Goal: Contribute content

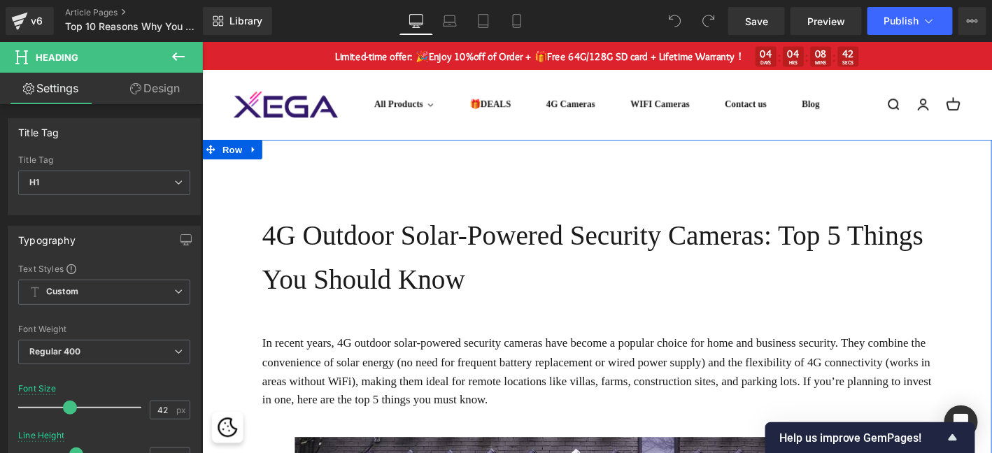
click at [388, 264] on h1 "4G Outdoor Solar-Powered Security Cameras: Top 5 Things You Should Know" at bounding box center [629, 273] width 726 height 94
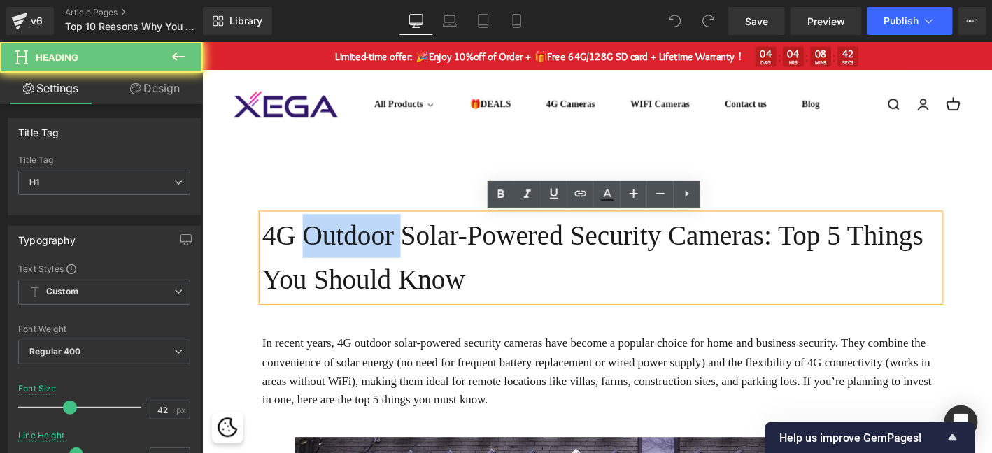
click at [388, 264] on h1 "4G Outdoor Solar-Powered Security Cameras: Top 5 Things You Should Know" at bounding box center [629, 273] width 726 height 94
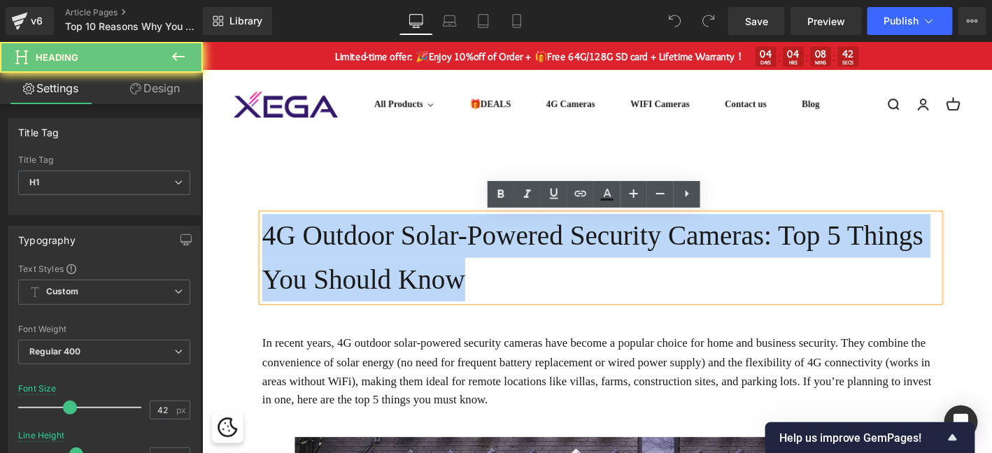
click at [388, 264] on h1 "4G Outdoor Solar-Powered Security Cameras: Top 5 Things You Should Know" at bounding box center [629, 273] width 726 height 94
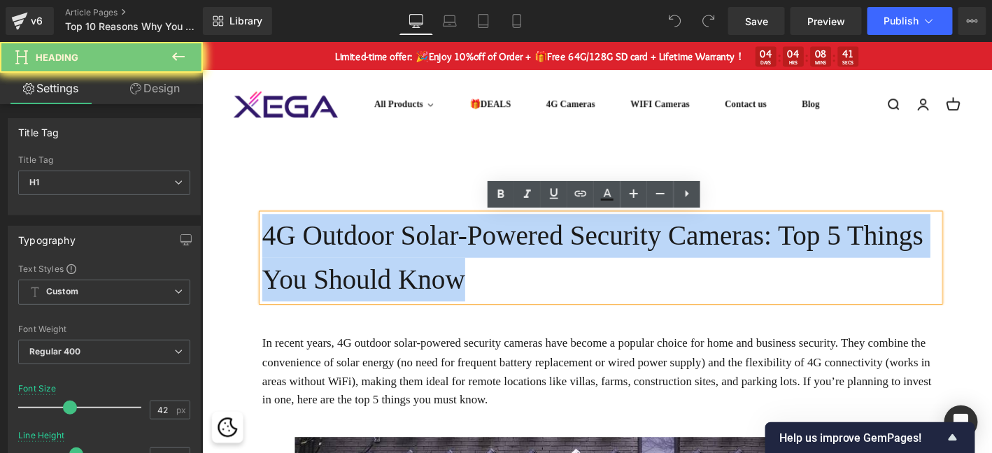
paste div
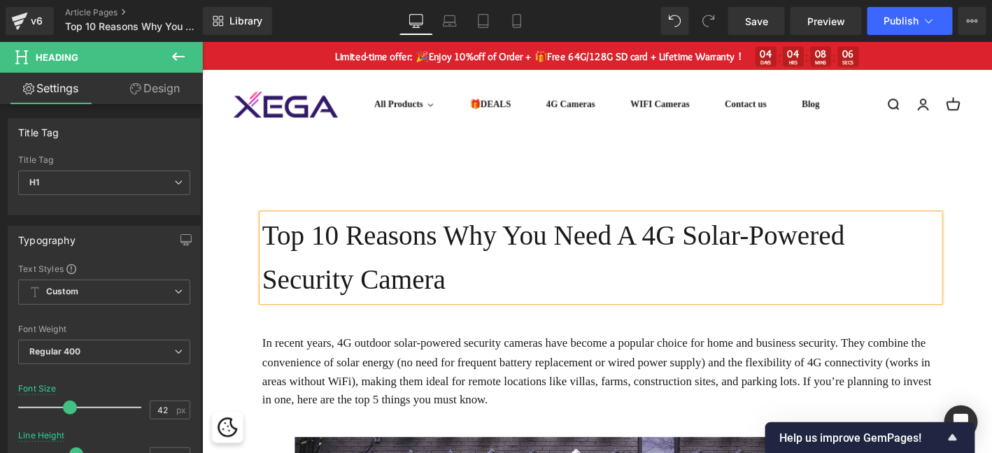
click at [400, 375] on p "In recent years, 4G outdoor solar-powered security cameras have become a popula…" at bounding box center [629, 395] width 726 height 80
click at [413, 366] on p "In recent years, 4G outdoor solar-powered security cameras have become a popula…" at bounding box center [629, 395] width 726 height 80
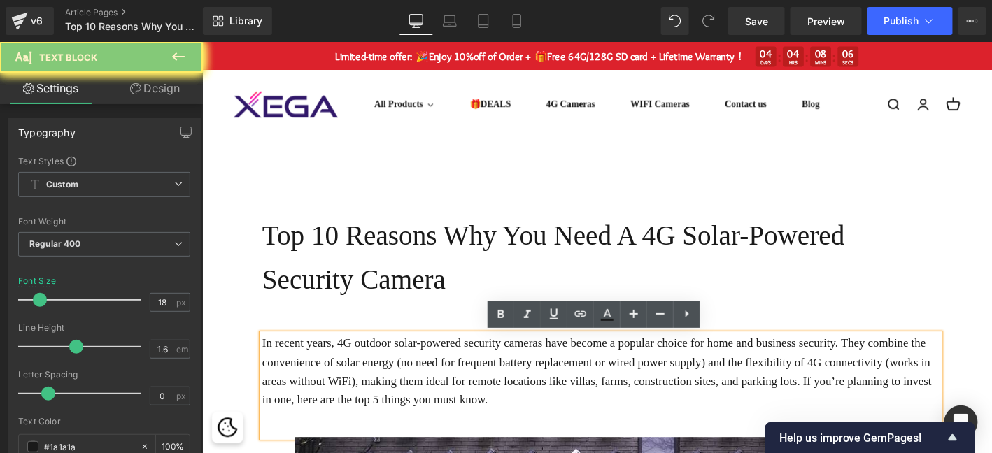
click at [413, 366] on p "In recent years, 4G outdoor solar-powered security cameras have become a popula…" at bounding box center [629, 395] width 726 height 80
paste div
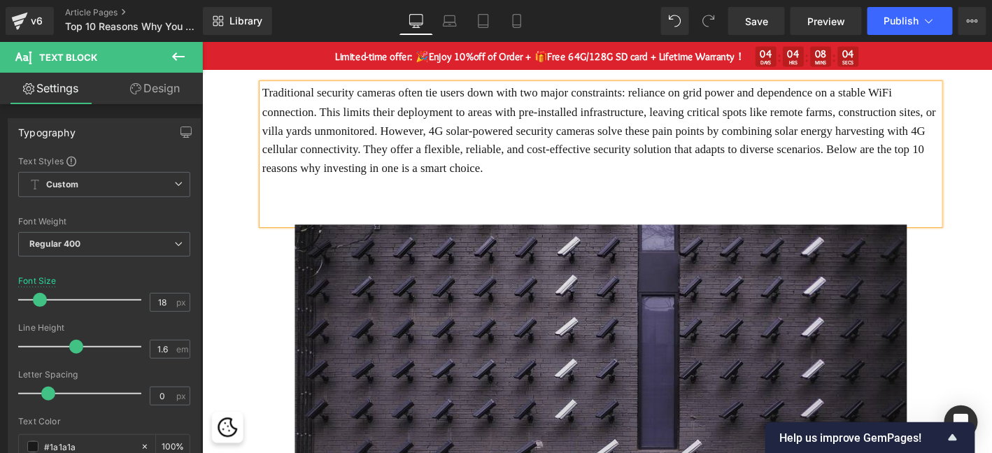
scroll to position [303, 0]
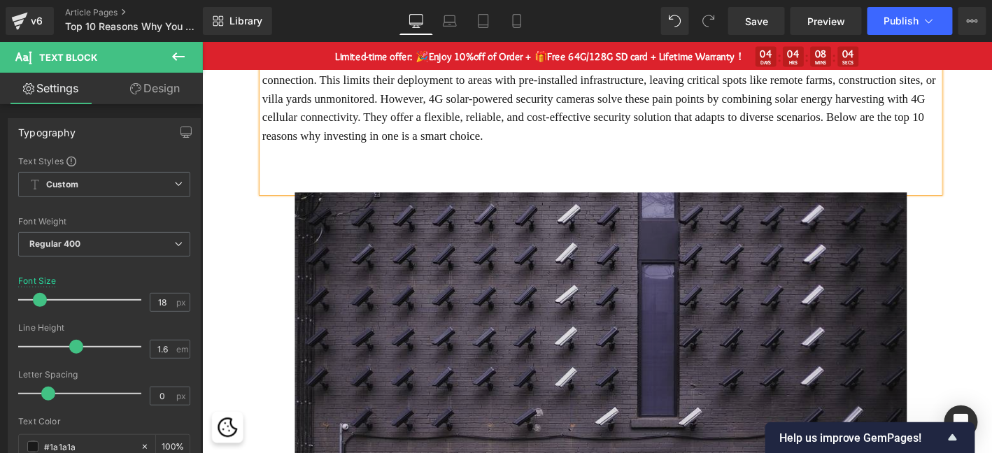
click at [630, 338] on img at bounding box center [629, 421] width 656 height 437
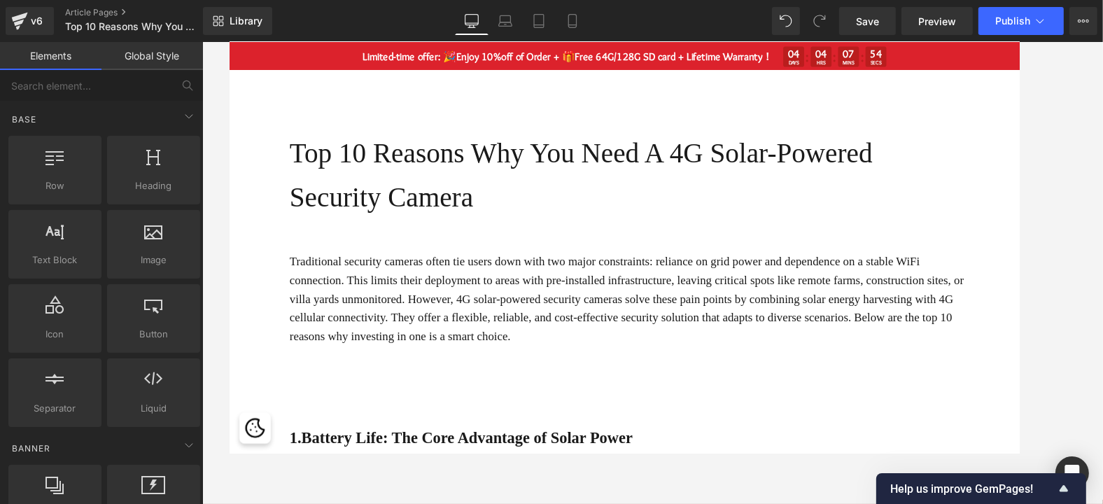
scroll to position [0, 0]
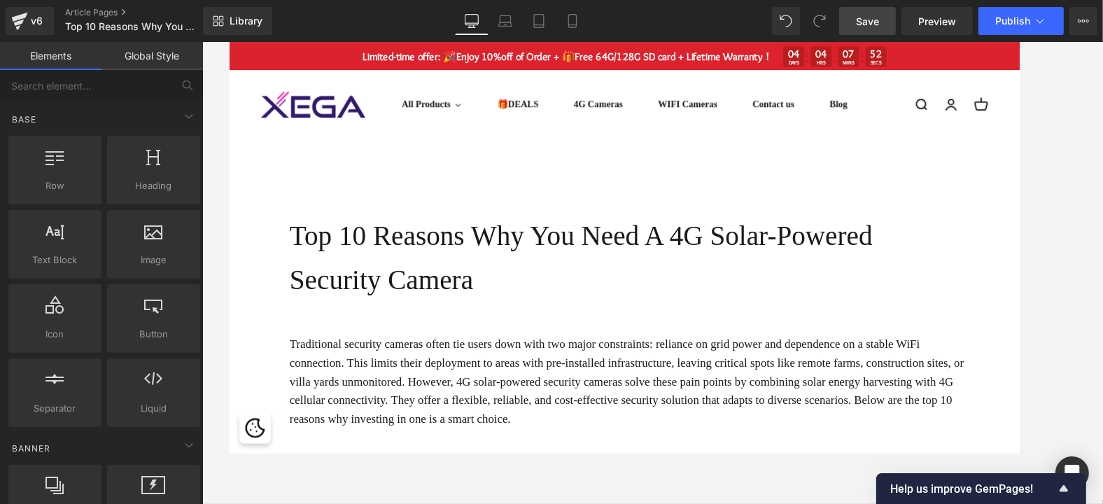
click at [870, 11] on link "Save" at bounding box center [867, 21] width 57 height 28
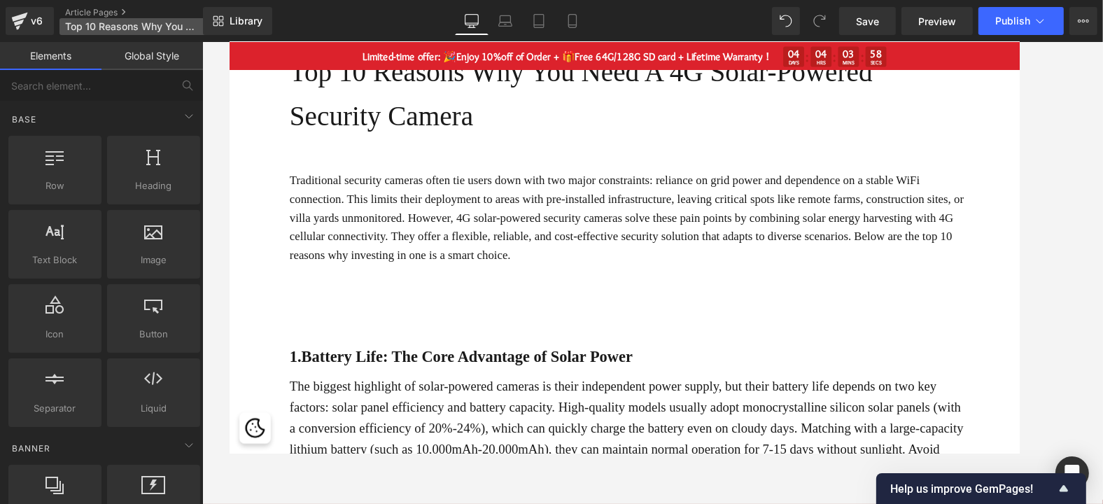
scroll to position [233, 0]
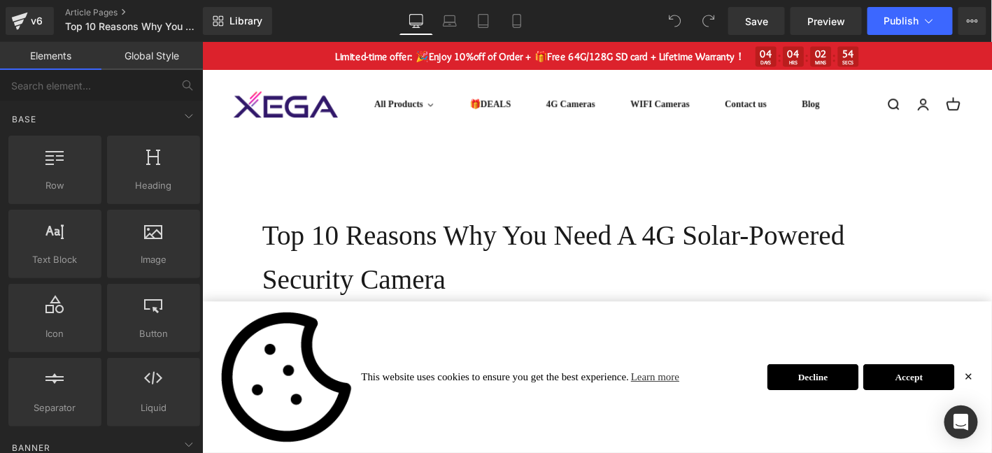
click at [991, 395] on div "This website uses cookies to ensure you get the best experience. Learn more Dec…" at bounding box center [624, 401] width 846 height 162
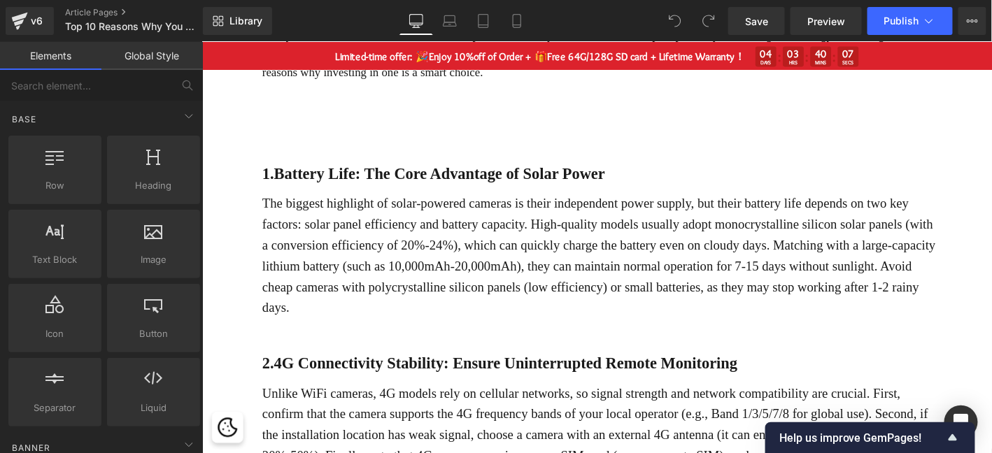
scroll to position [373, 0]
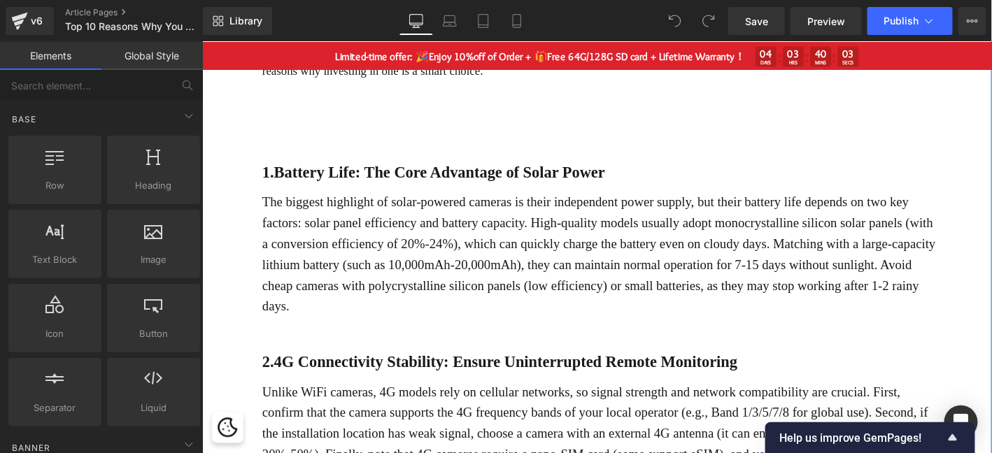
click at [353, 180] on strong "1.Battery Life: The Core Advantage of Solar Power" at bounding box center [449, 181] width 367 height 18
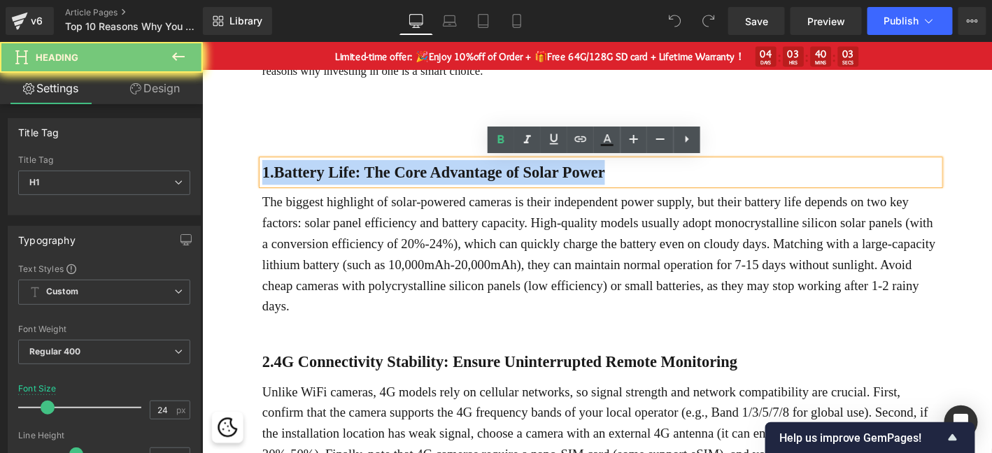
paste div
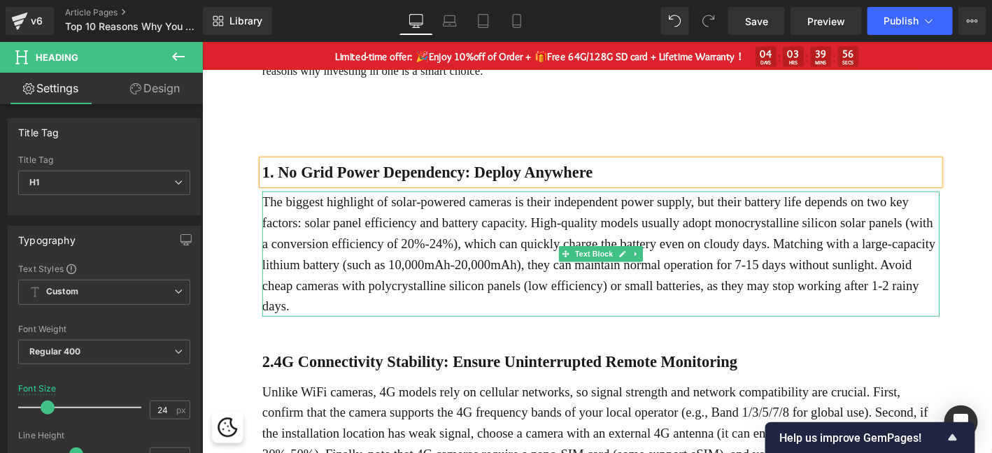
click at [430, 250] on p "The biggest highlight of solar-powered cameras is their independent power suppl…" at bounding box center [629, 268] width 726 height 134
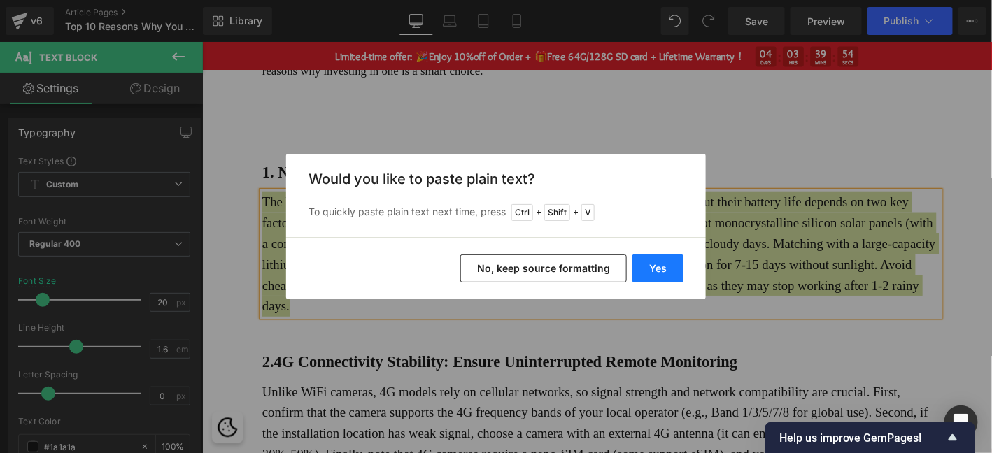
click at [648, 280] on button "Yes" at bounding box center [657, 269] width 51 height 28
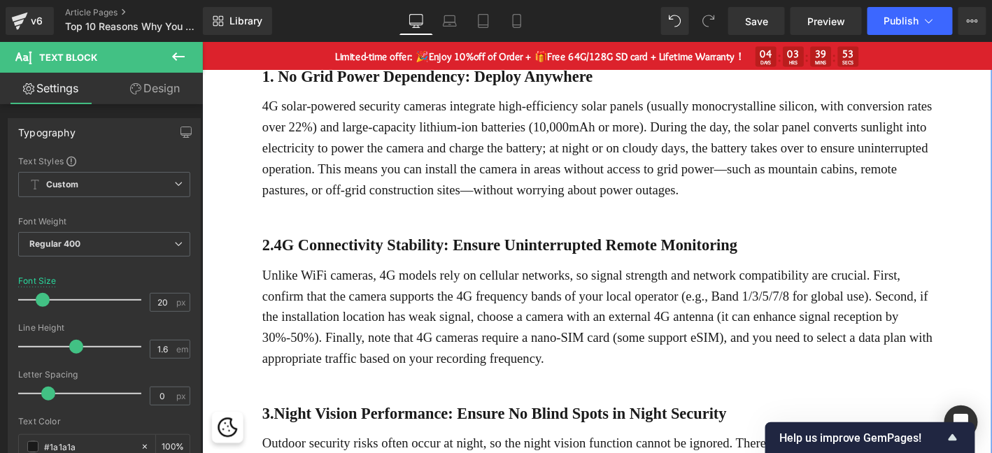
scroll to position [490, 0]
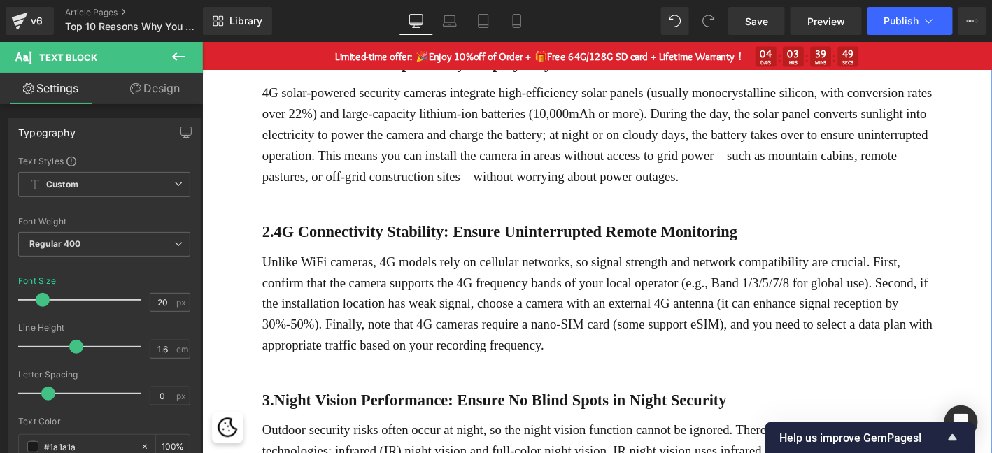
click at [360, 244] on b "2.4G Connectivity Stability: Ensure Uninterrupted Remote Monitoring" at bounding box center [520, 245] width 509 height 18
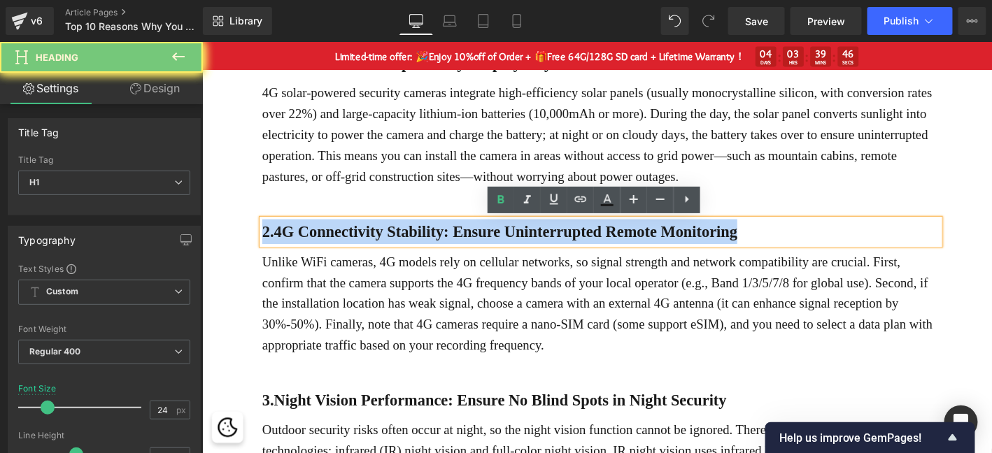
paste div
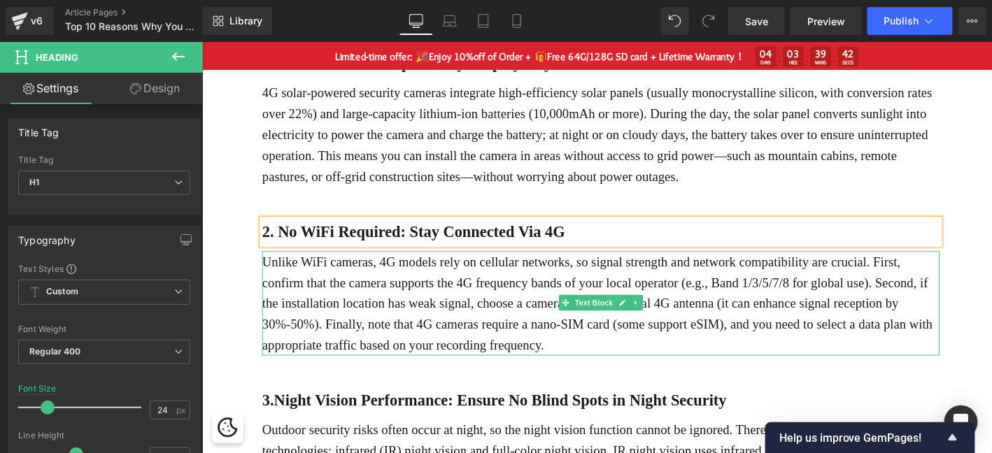
click at [533, 308] on p "Unlike WiFi cameras, 4G models rely on cellular networks, so signal strength an…" at bounding box center [629, 322] width 726 height 112
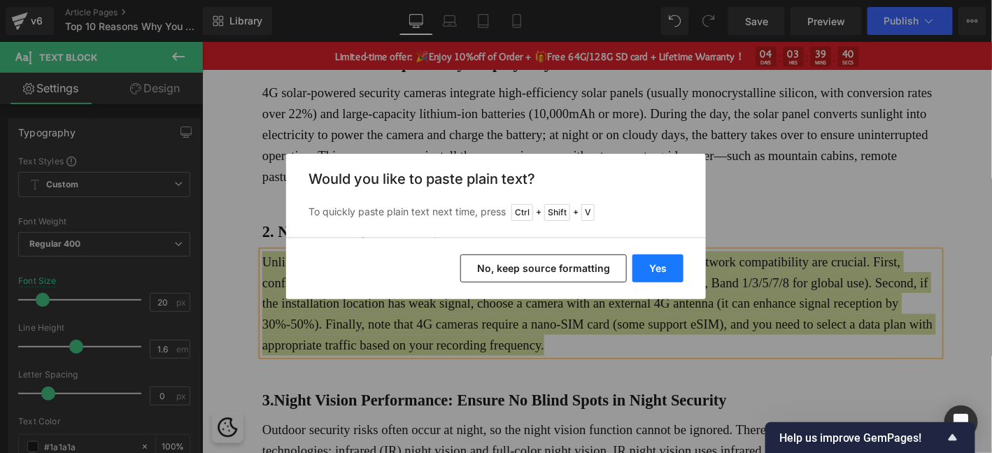
click at [635, 271] on button "Yes" at bounding box center [657, 269] width 51 height 28
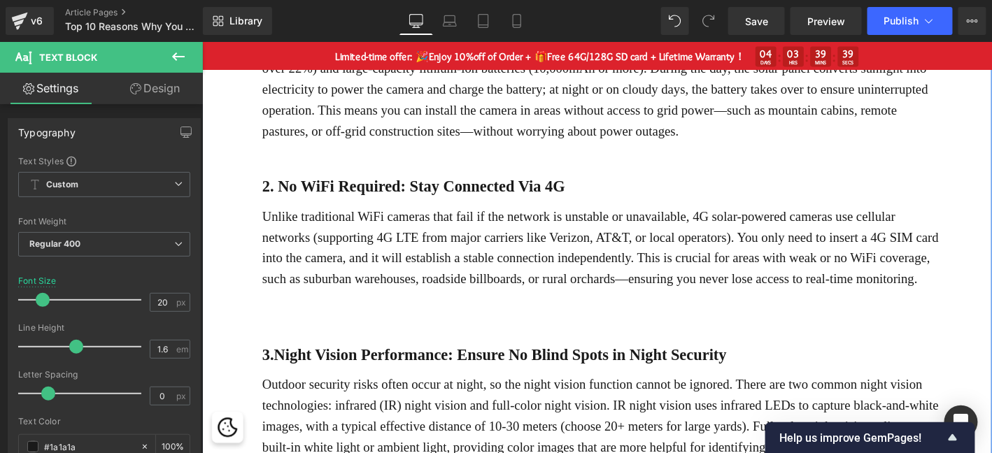
scroll to position [559, 0]
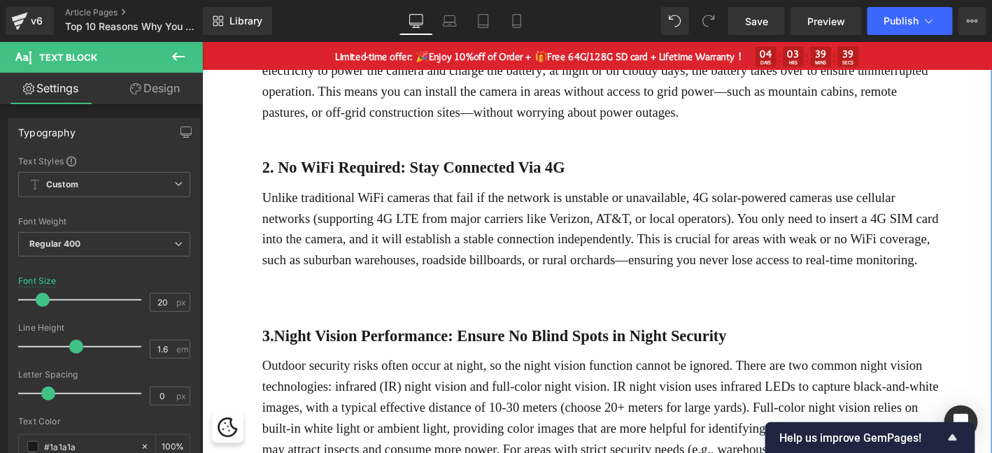
click at [257, 289] on div "Top 10 Reasons Why You Need A 4G Solar-Powered Security Camera Heading Traditio…" at bounding box center [624, 396] width 846 height 1619
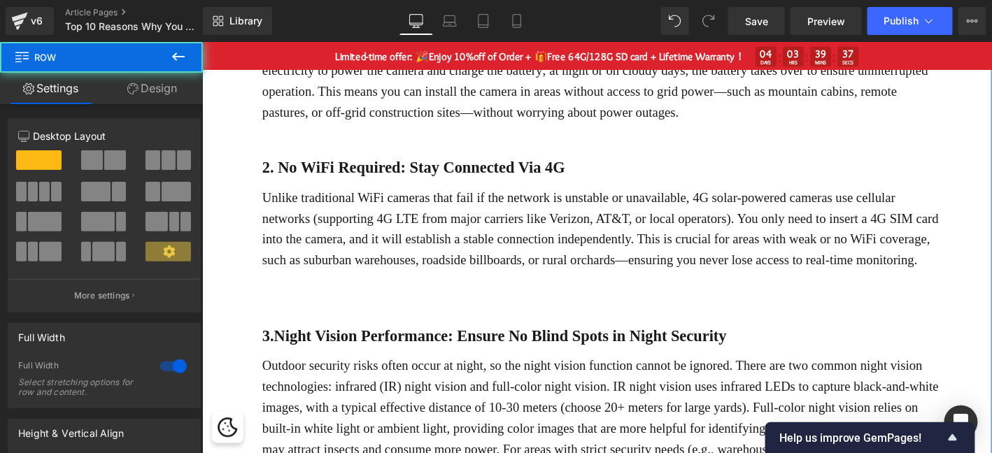
click at [302, 288] on p at bounding box center [629, 297] width 726 height 22
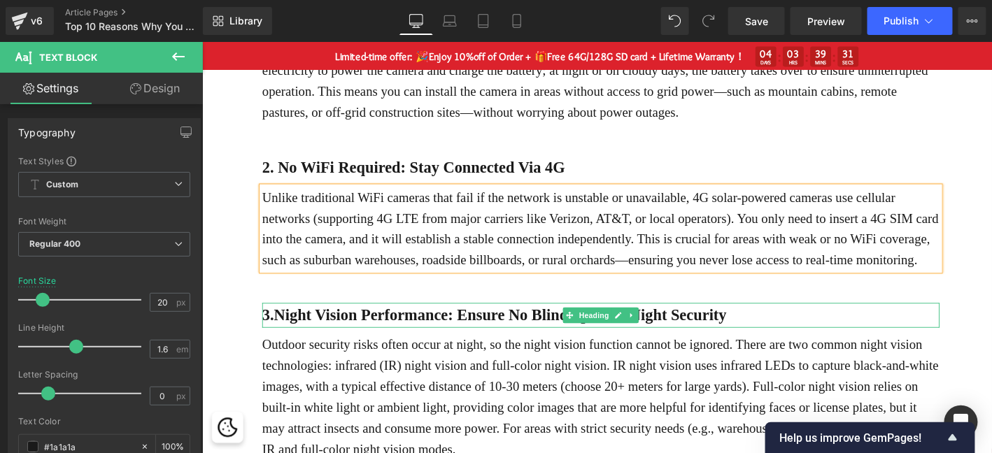
click at [406, 340] on b "3.Night Vision Performance: Ensure No Blind Spots in Night Security" at bounding box center [515, 334] width 498 height 18
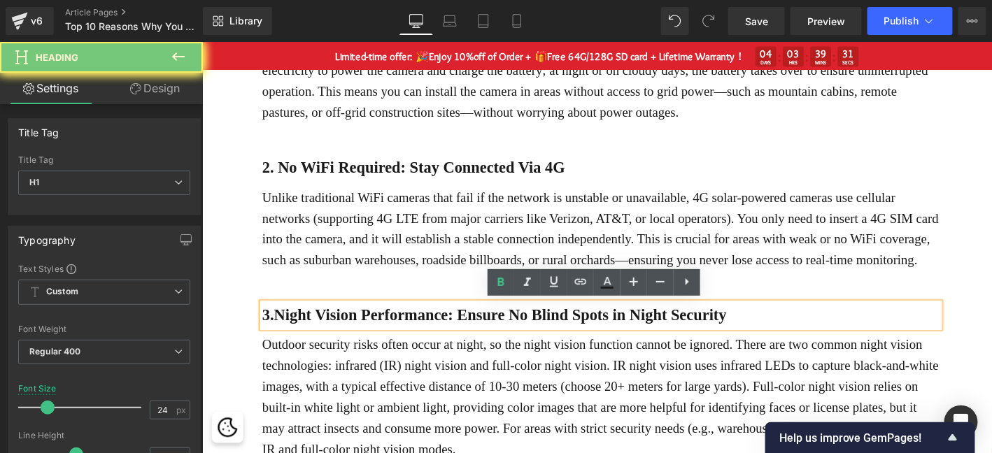
paste div
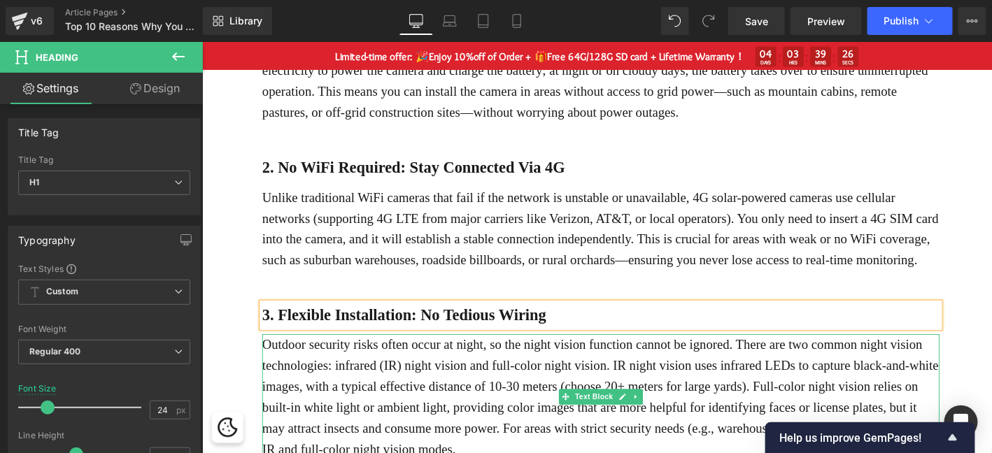
click at [449, 411] on p "Outdoor security risks often occur at night, so the night vision function canno…" at bounding box center [629, 422] width 726 height 134
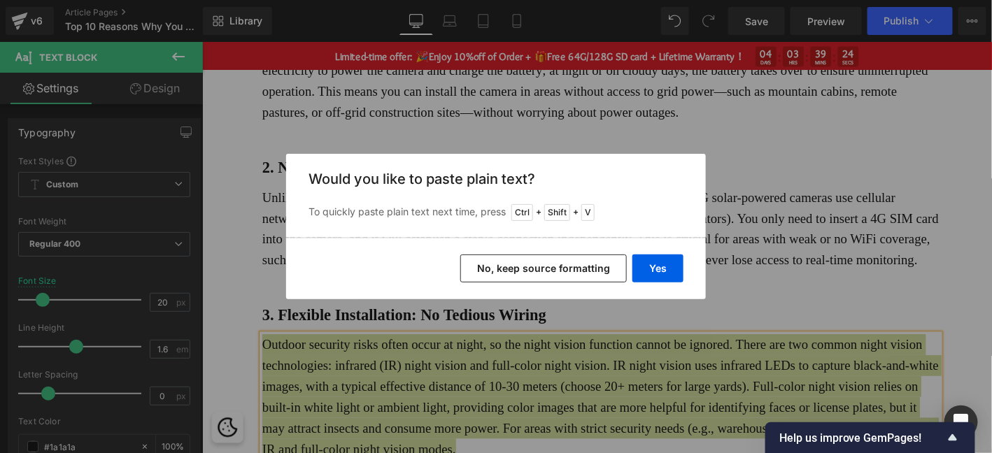
click at [681, 251] on div "Yes No, keep source formatting" at bounding box center [496, 269] width 420 height 62
click at [670, 251] on div "Yes No, keep source formatting" at bounding box center [496, 269] width 420 height 62
click at [672, 267] on button "Yes" at bounding box center [657, 269] width 51 height 28
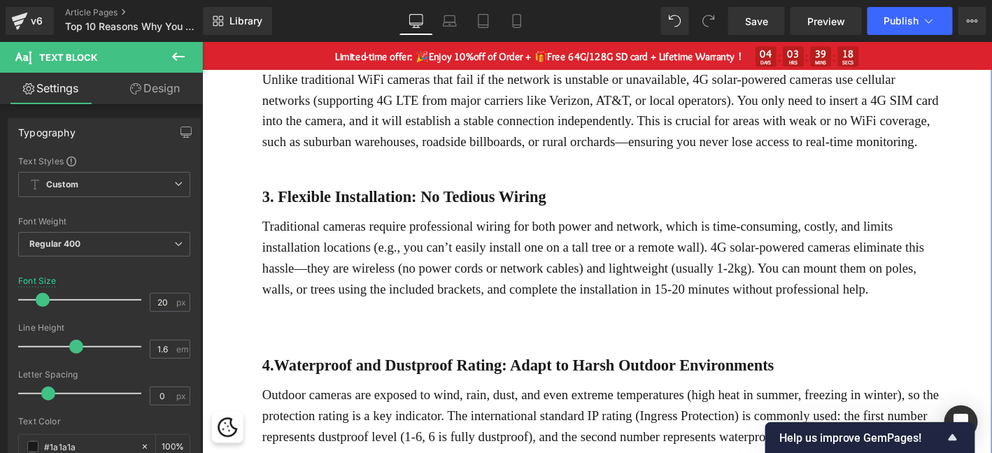
scroll to position [723, 0]
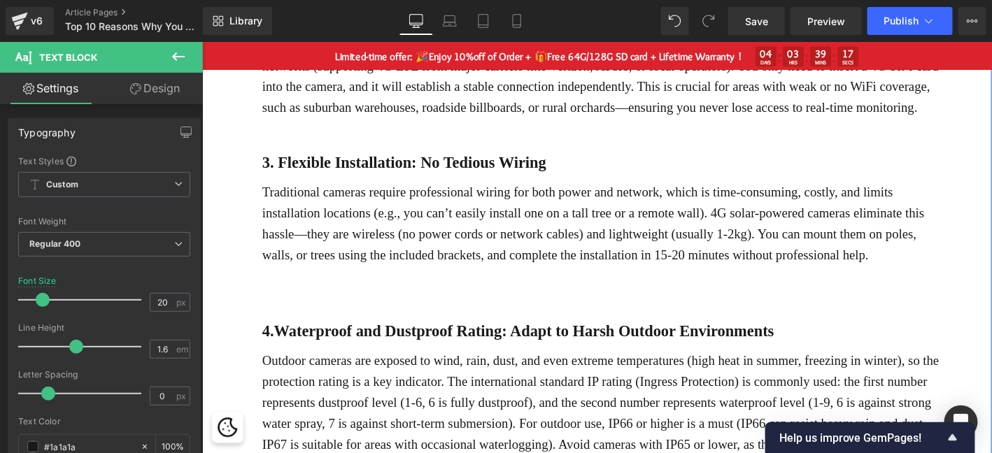
click at [451, 346] on b "4.Waterproof and Dustproof Rating: Adapt to Harsh Outdoor Environments" at bounding box center [540, 351] width 548 height 18
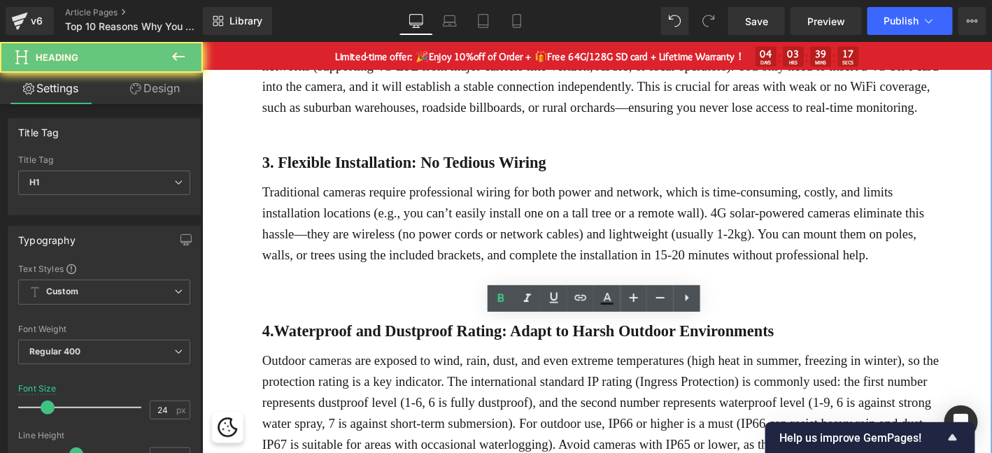
click at [451, 346] on b "4.Waterproof and Dustproof Rating: Adapt to Harsh Outdoor Environments" at bounding box center [540, 351] width 548 height 18
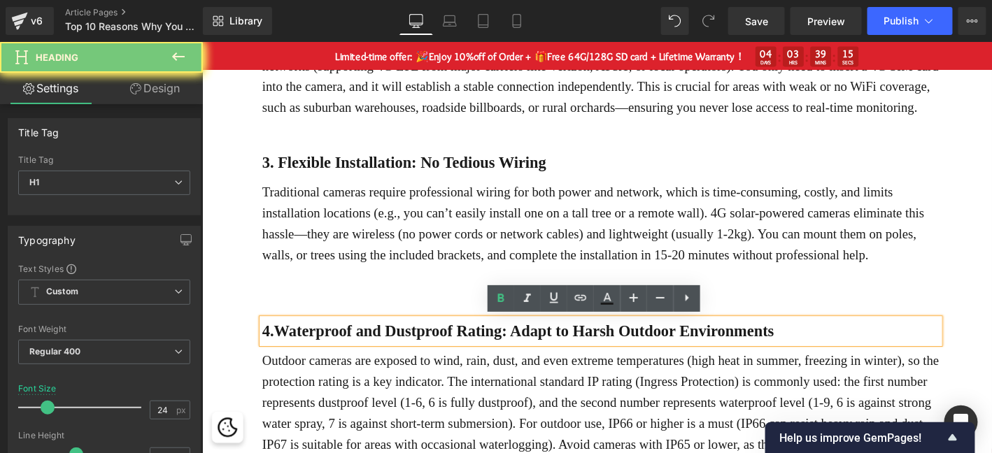
paste div
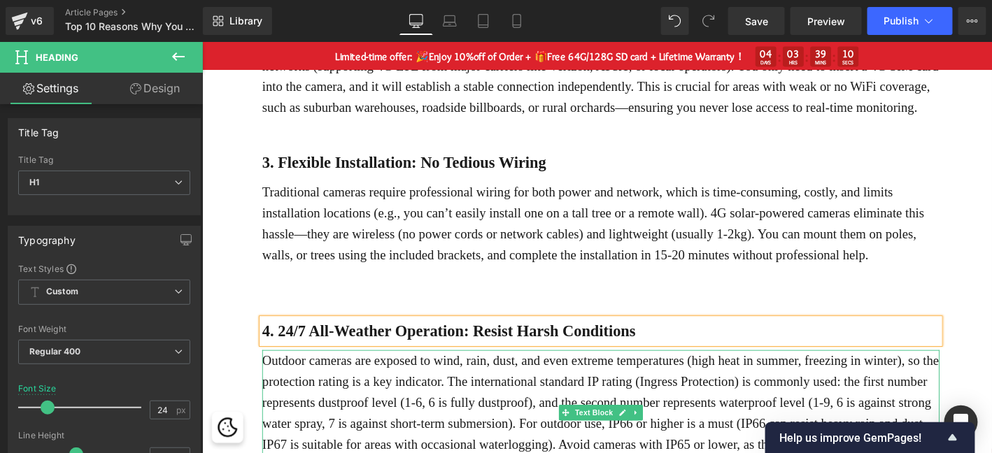
click at [422, 407] on p "Outdoor cameras are exposed to wind, rain, dust, and even extreme temperatures …" at bounding box center [629, 438] width 726 height 134
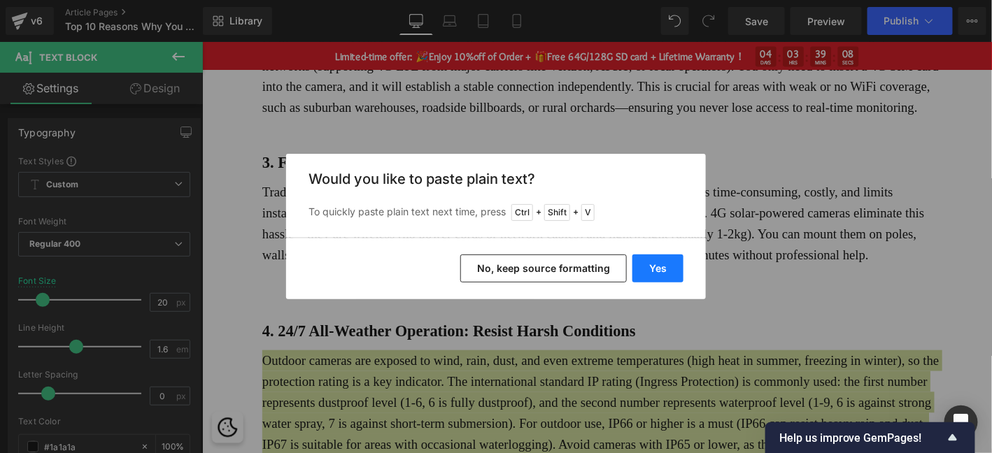
click at [665, 271] on button "Yes" at bounding box center [657, 269] width 51 height 28
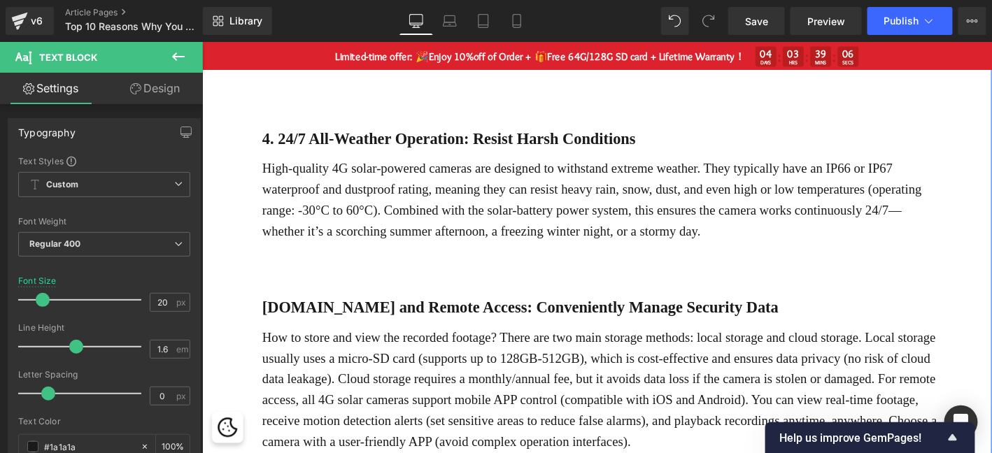
scroll to position [933, 0]
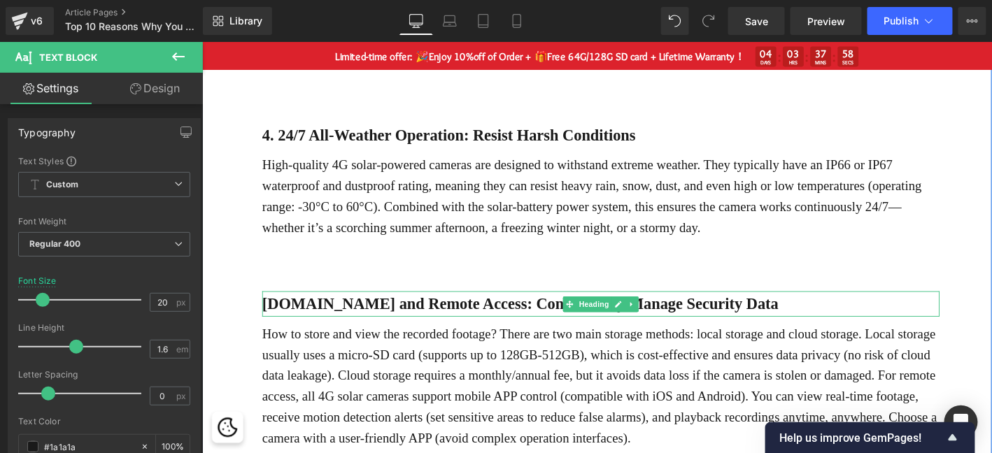
click at [386, 323] on b "[DOMAIN_NAME] and Remote Access: Conveniently Manage Security Data" at bounding box center [542, 322] width 553 height 18
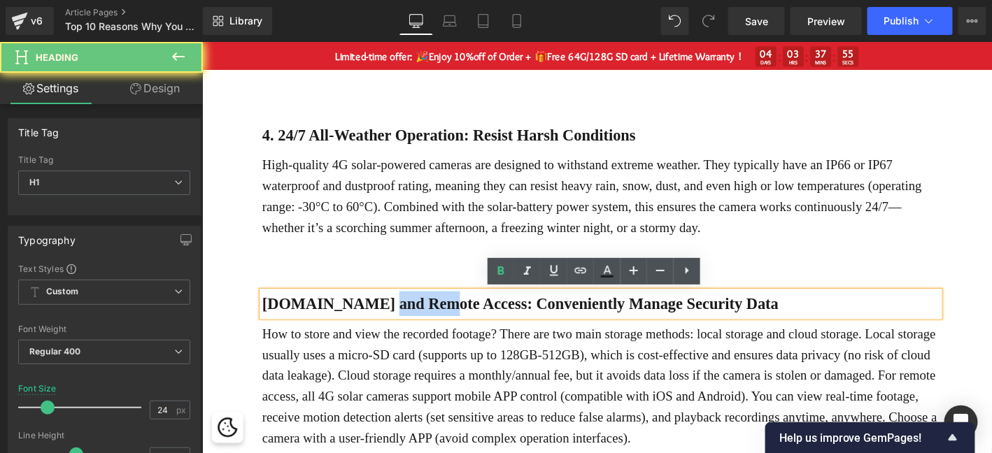
paste div
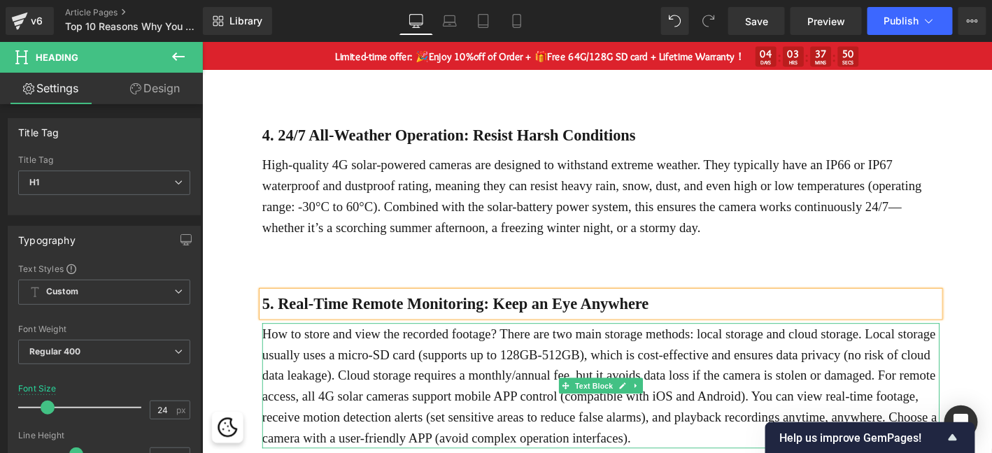
click at [455, 390] on p "How to store and view the recorded footage? There are two main storage methods:…" at bounding box center [629, 410] width 726 height 134
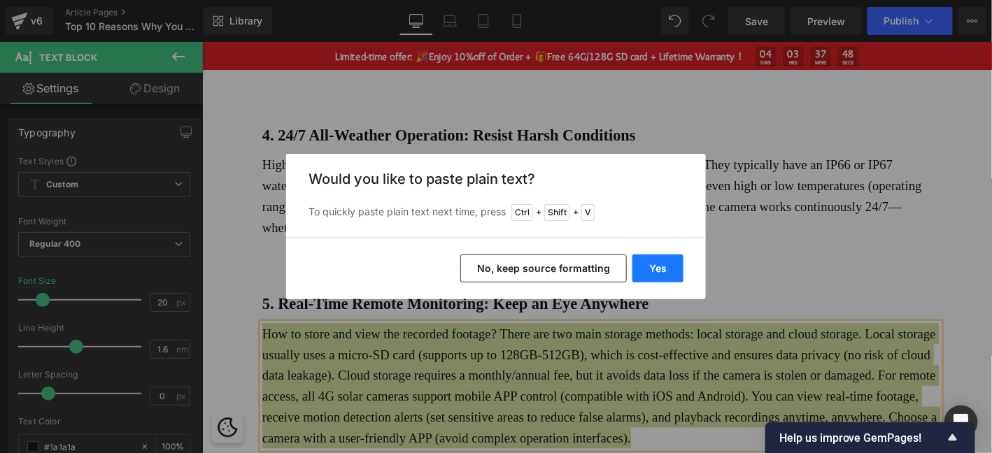
drag, startPoint x: 682, startPoint y: 272, endPoint x: 514, endPoint y: 246, distance: 170.0
click at [683, 271] on button "Yes" at bounding box center [657, 269] width 51 height 28
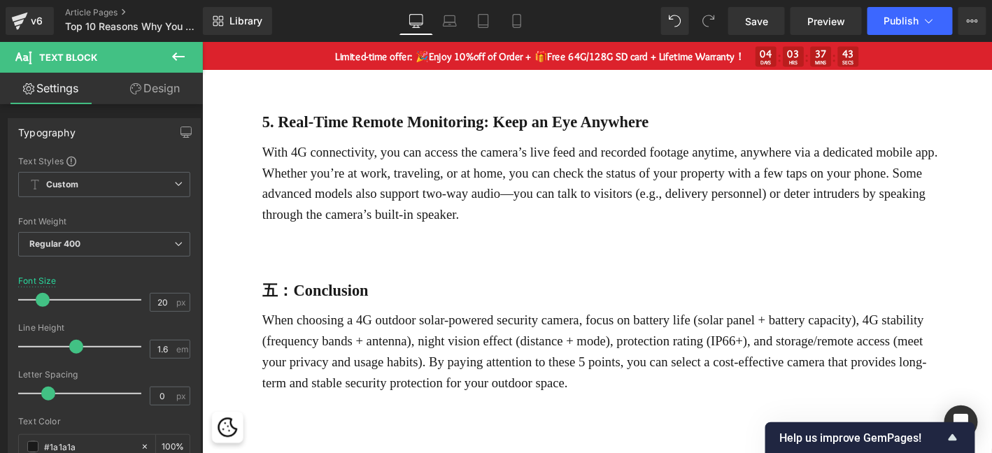
scroll to position [1072, 0]
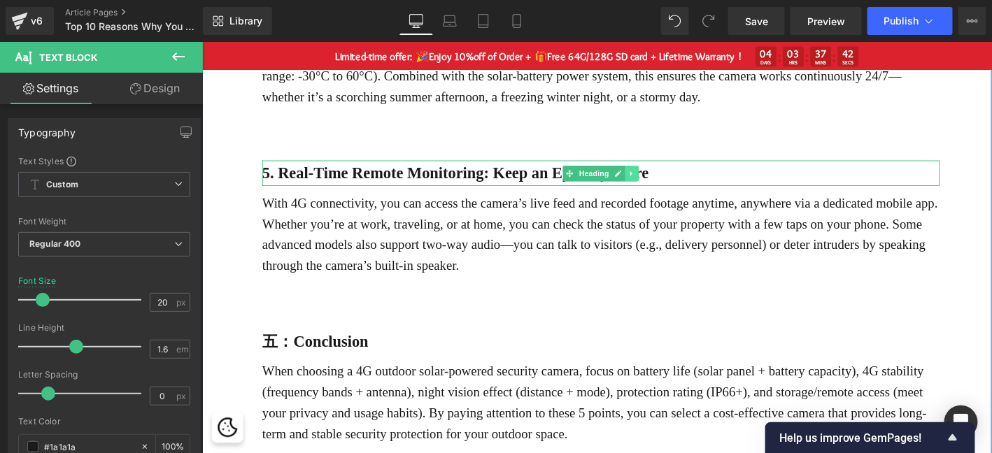
click at [667, 181] on link at bounding box center [663, 182] width 15 height 17
click at [651, 187] on link at bounding box center [655, 182] width 15 height 17
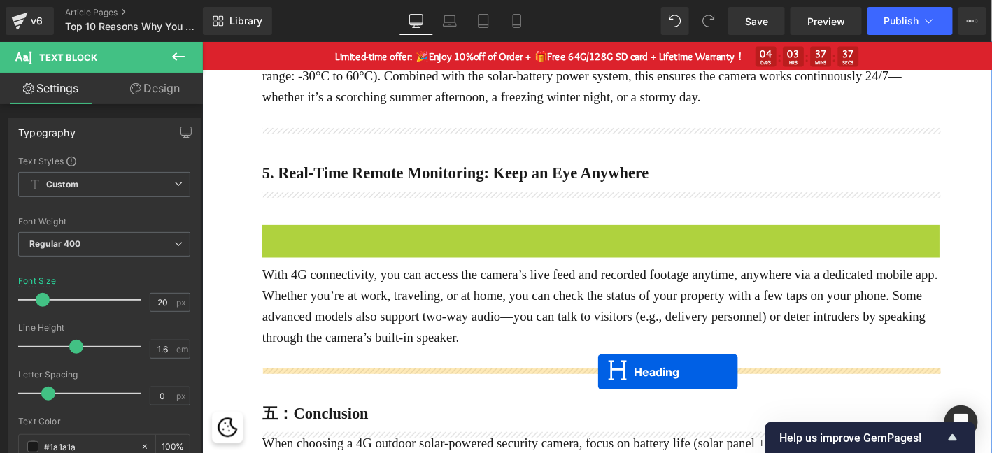
drag, startPoint x: 619, startPoint y: 249, endPoint x: 625, endPoint y: 395, distance: 146.3
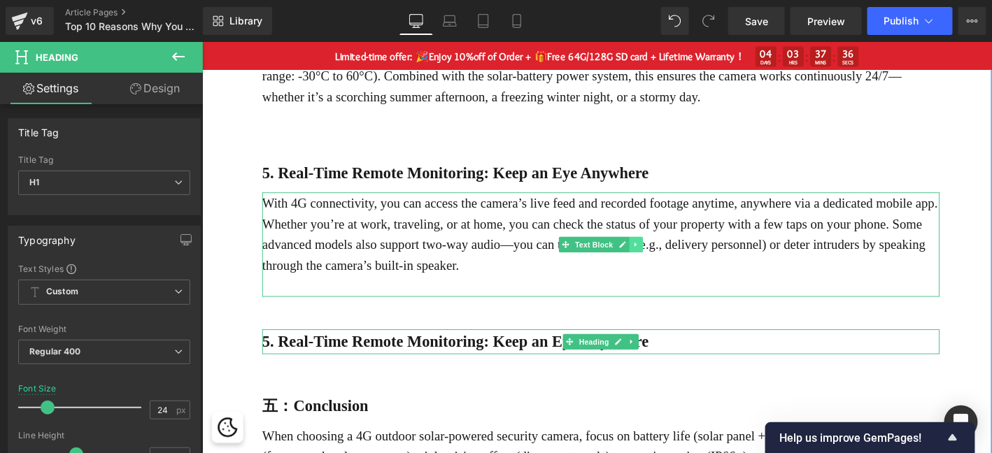
click at [668, 257] on icon at bounding box center [667, 259] width 8 height 8
click at [658, 264] on link at bounding box center [659, 258] width 15 height 17
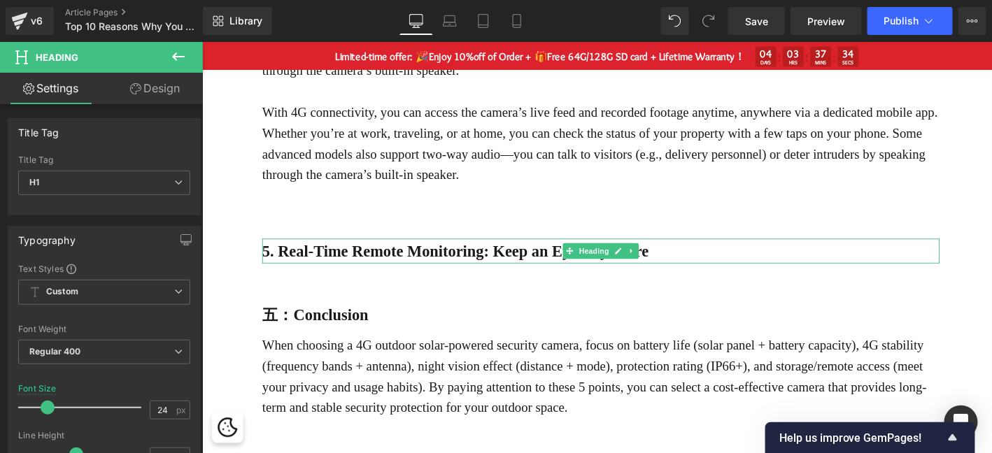
scroll to position [1289, 0]
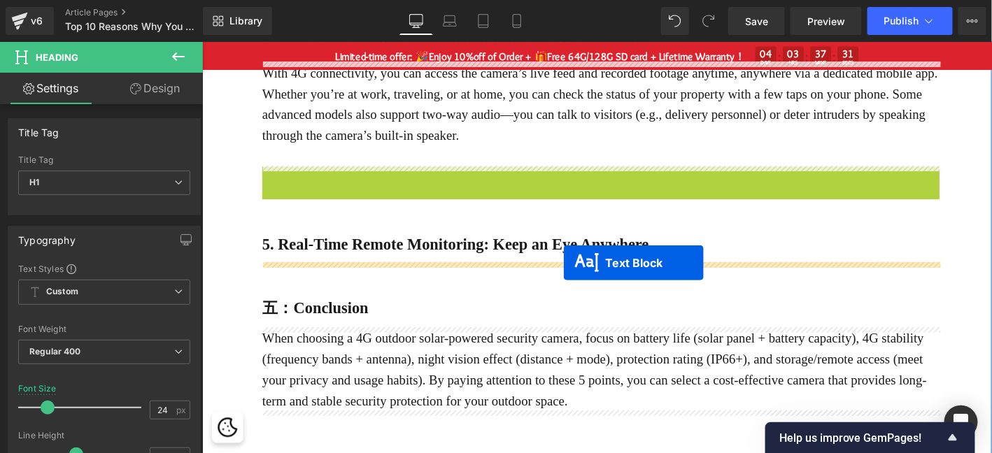
drag, startPoint x: 610, startPoint y: 155, endPoint x: 589, endPoint y: 278, distance: 125.6
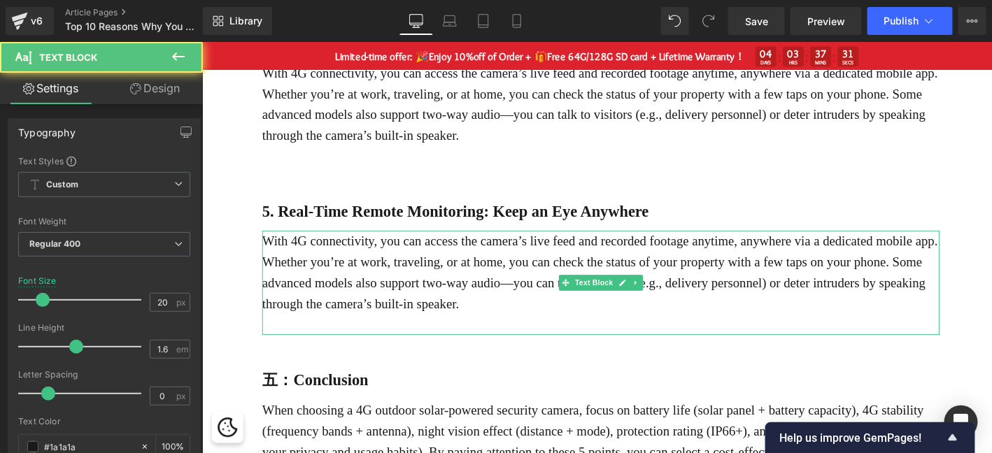
scroll to position [1177, 0]
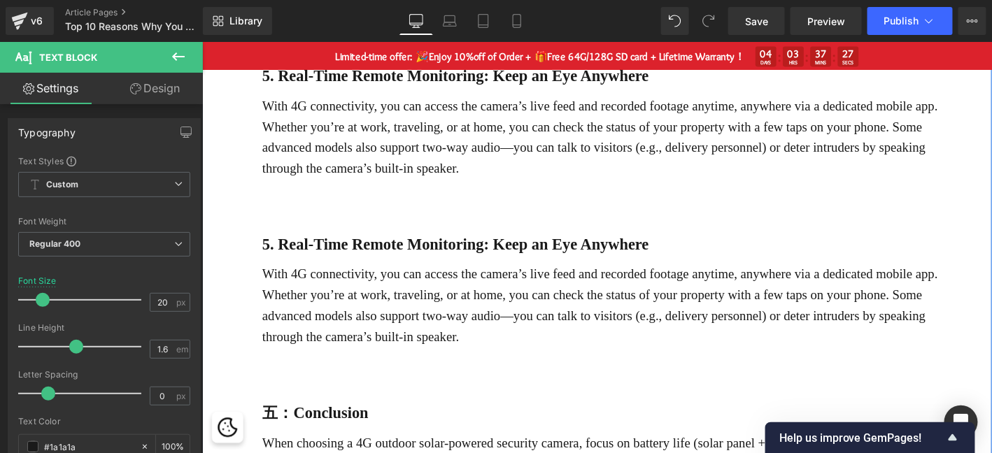
click at [424, 262] on b "5. Real-Time Remote Monitoring: Keep an Eye Anywhere" at bounding box center [473, 259] width 414 height 18
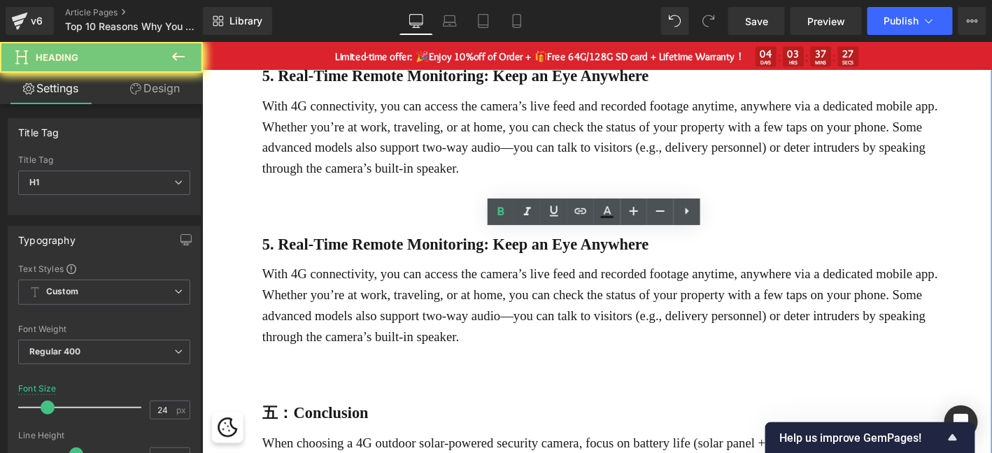
paste div
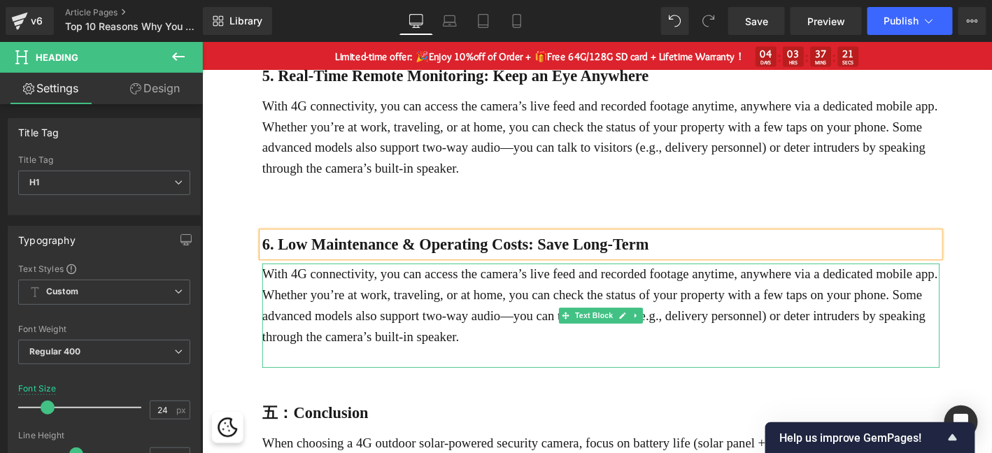
click at [608, 313] on p "With 4G connectivity, you can access the camera’s live feed and recorded footag…" at bounding box center [629, 324] width 726 height 90
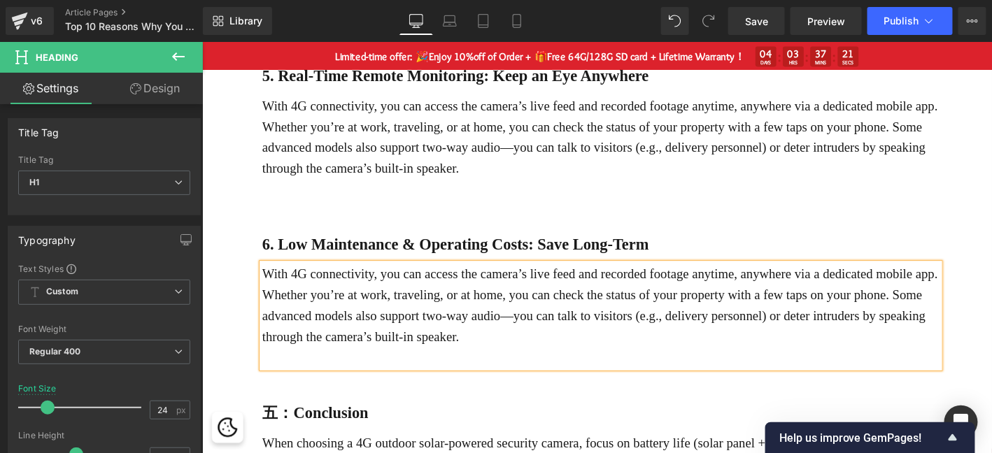
click at [608, 313] on p "With 4G connectivity, you can access the camera’s live feed and recorded footag…" at bounding box center [629, 324] width 726 height 90
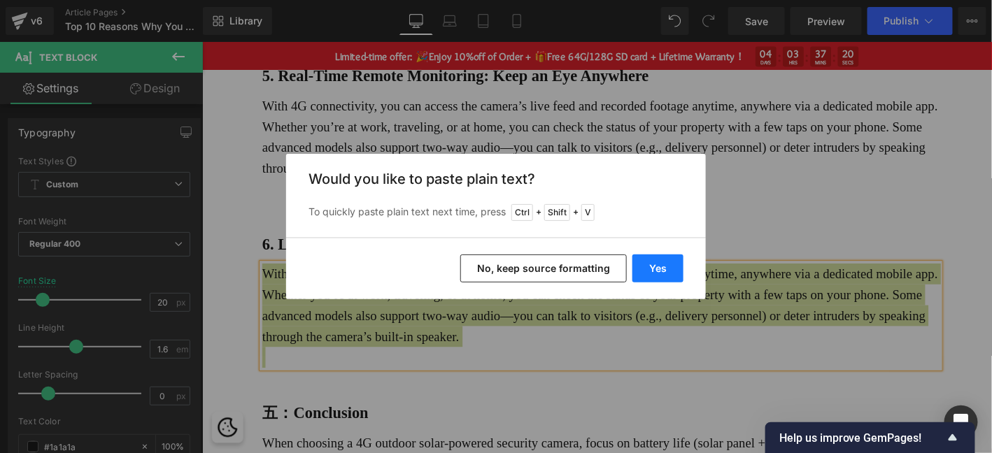
click at [672, 272] on button "Yes" at bounding box center [657, 269] width 51 height 28
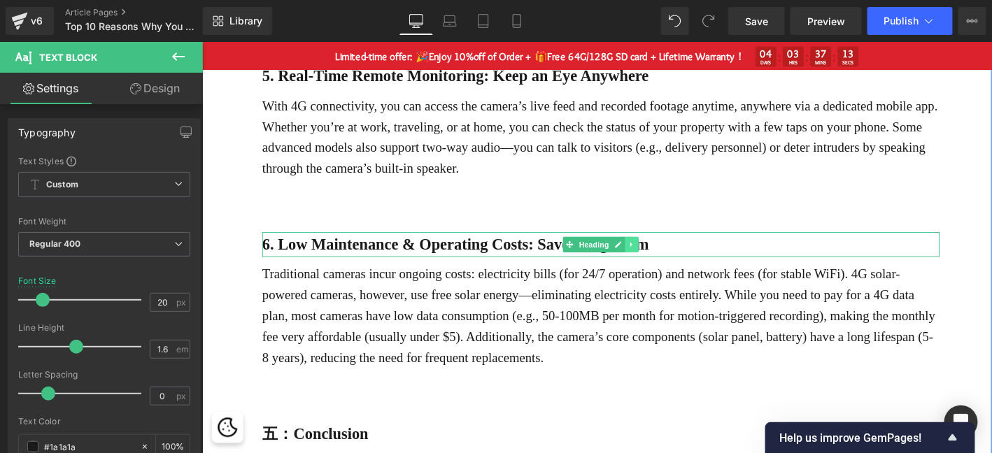
click at [660, 256] on icon at bounding box center [661, 258] width 2 height 5
click at [655, 261] on icon at bounding box center [655, 259] width 8 height 8
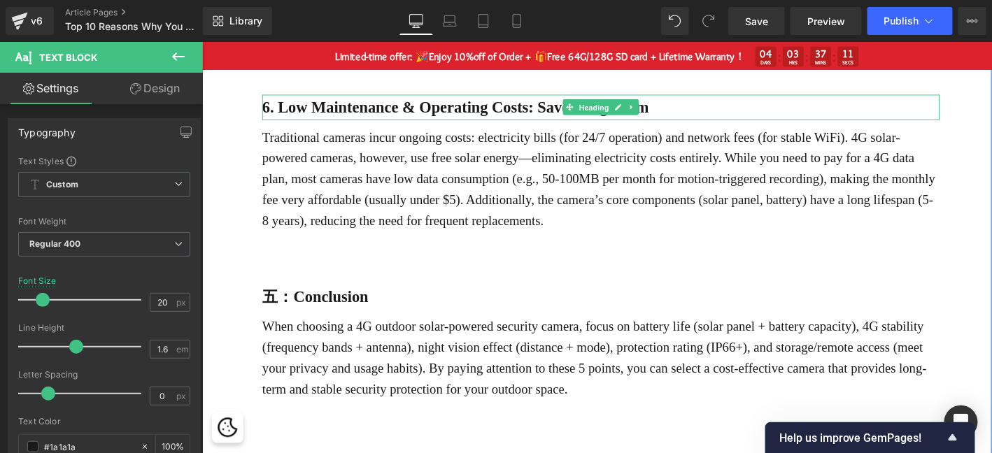
scroll to position [1401, 0]
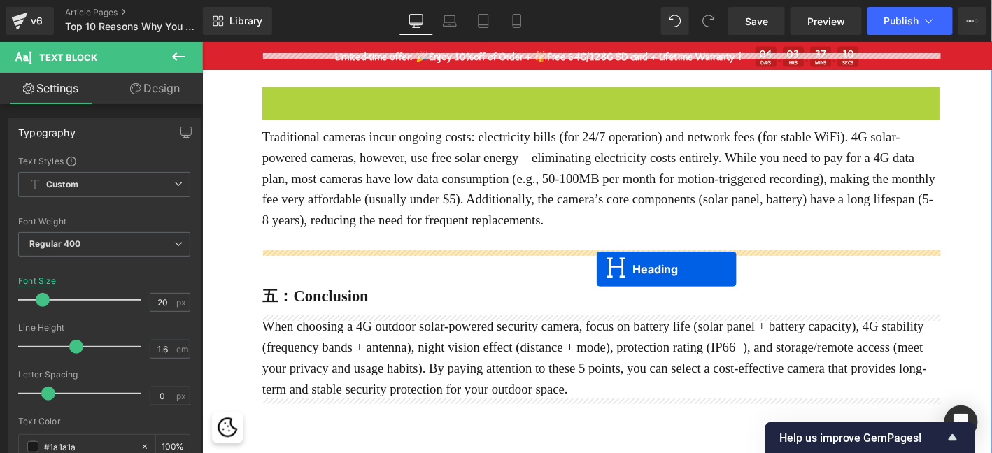
drag, startPoint x: 628, startPoint y: 115, endPoint x: 624, endPoint y: 285, distance: 170.0
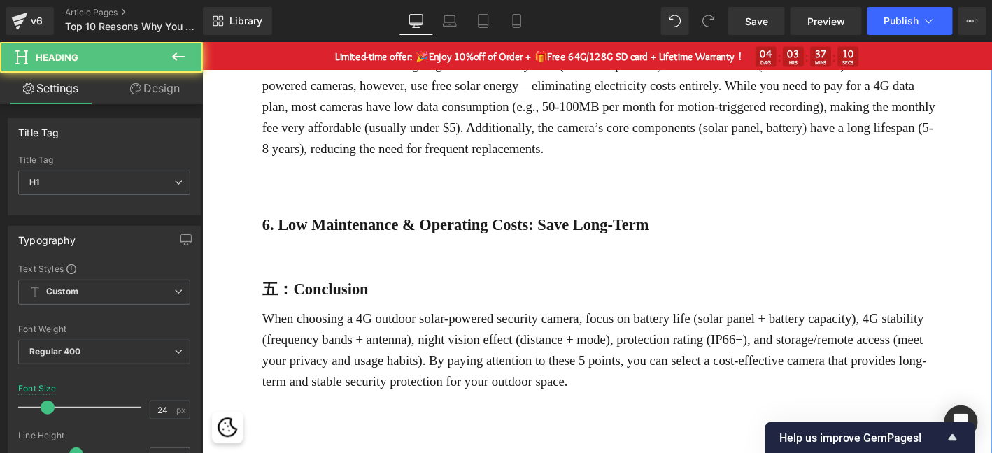
scroll to position [1324, 0]
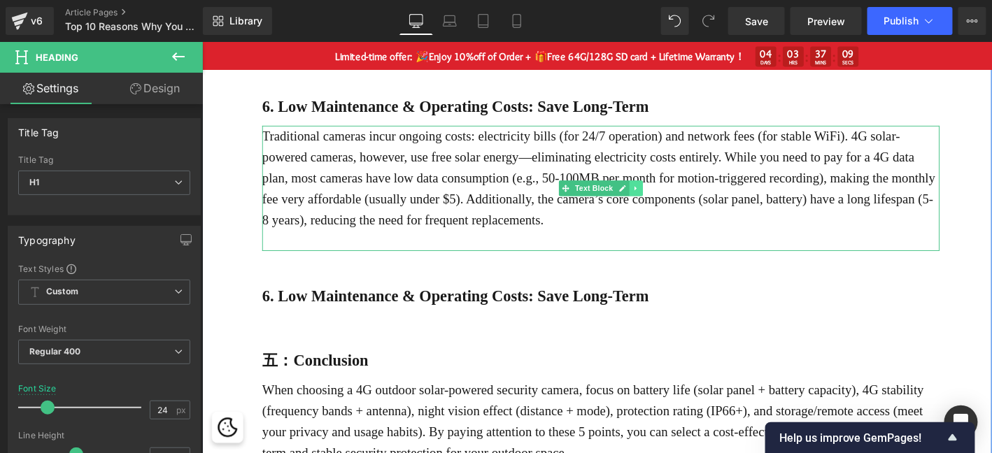
click at [671, 197] on link at bounding box center [667, 198] width 15 height 17
click at [660, 201] on icon at bounding box center [660, 199] width 8 height 8
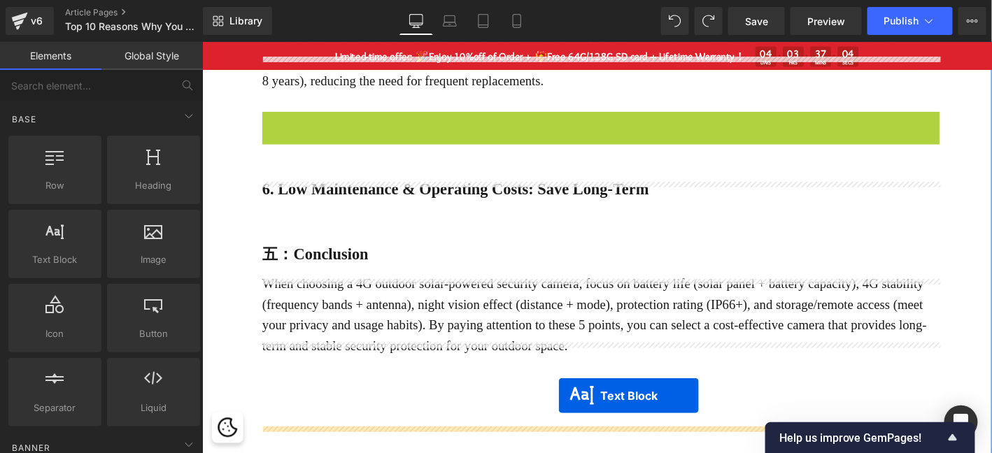
scroll to position [1520, 0]
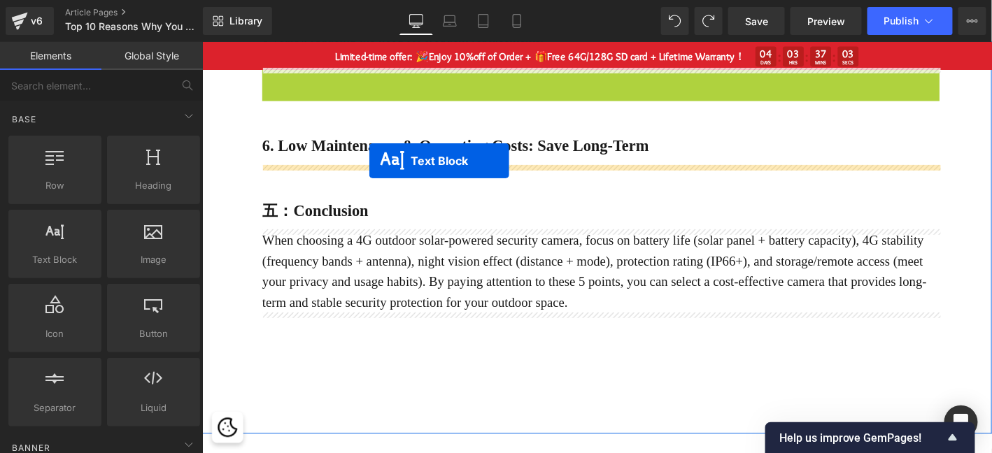
drag, startPoint x: 618, startPoint y: 334, endPoint x: 381, endPoint y: 169, distance: 289.0
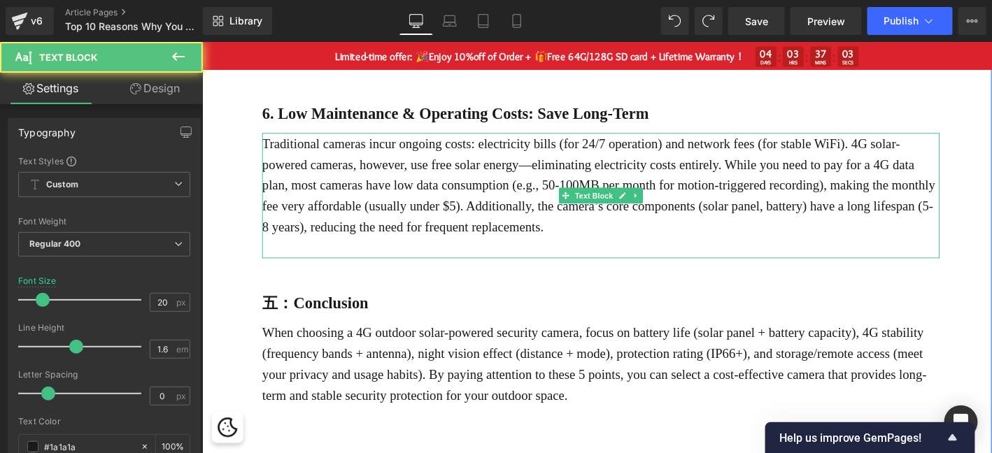
scroll to position [1485, 0]
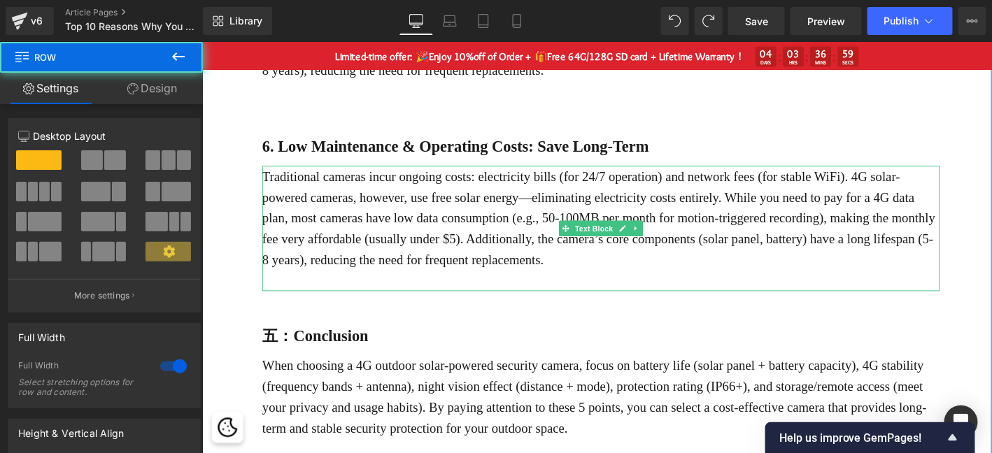
click at [360, 146] on b "6. Low Maintenance & Operating Costs: Save Long-Term" at bounding box center [473, 153] width 414 height 18
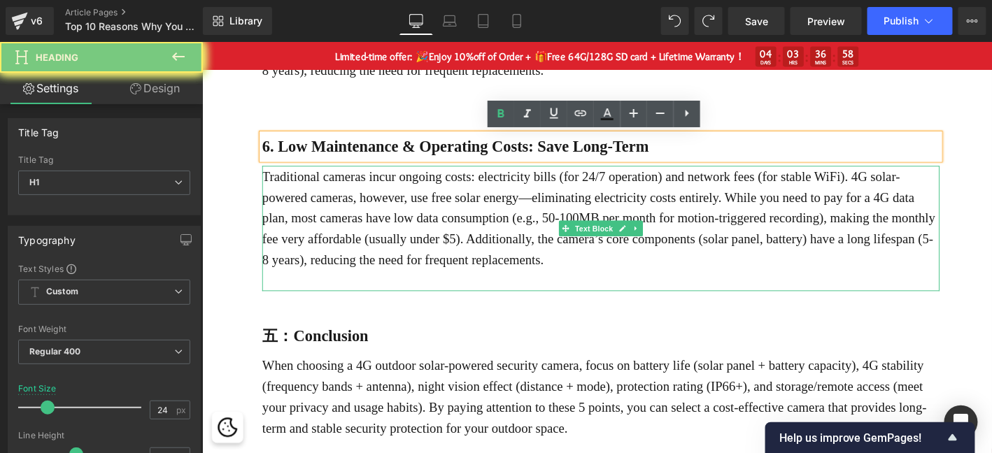
paste div
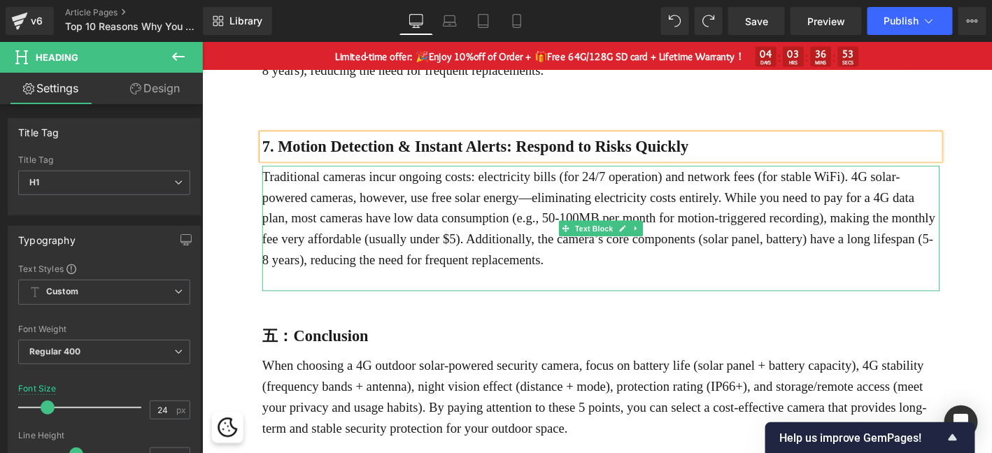
click at [405, 245] on p "Traditional cameras incur ongoing costs: electricity bills (for 24/7 operation)…" at bounding box center [629, 230] width 726 height 112
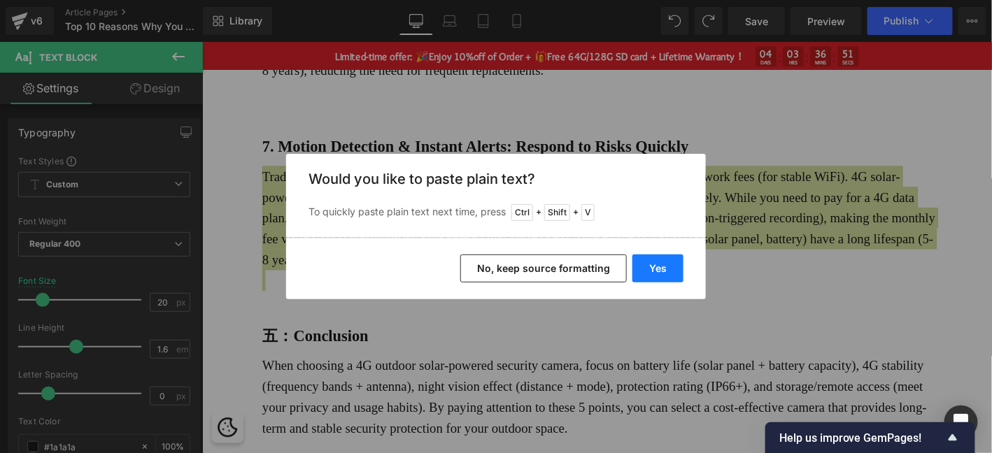
click at [649, 264] on button "Yes" at bounding box center [657, 269] width 51 height 28
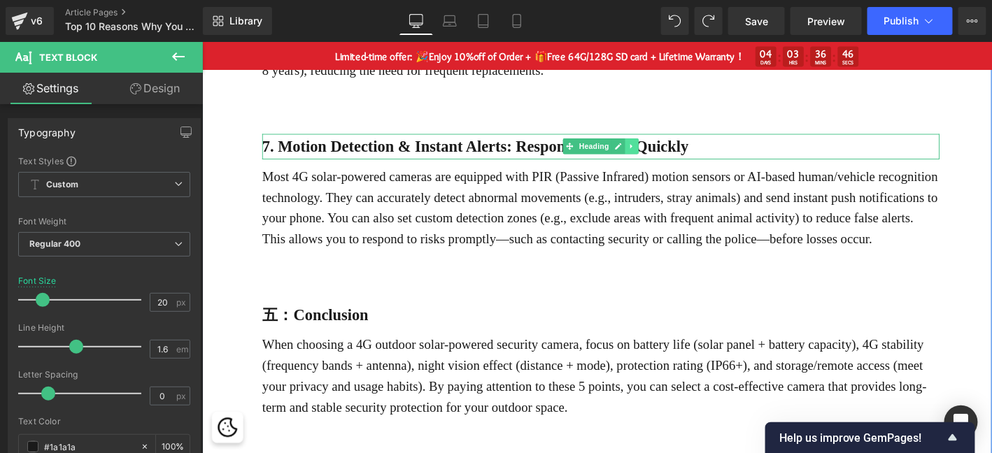
click at [663, 157] on icon at bounding box center [662, 153] width 8 height 8
click at [657, 153] on icon at bounding box center [655, 154] width 8 height 8
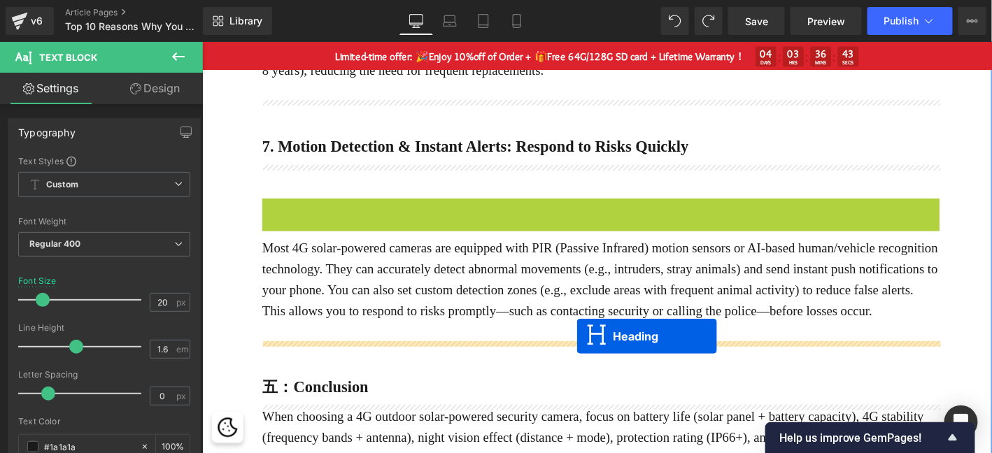
drag, startPoint x: 635, startPoint y: 225, endPoint x: 603, endPoint y: 359, distance: 137.3
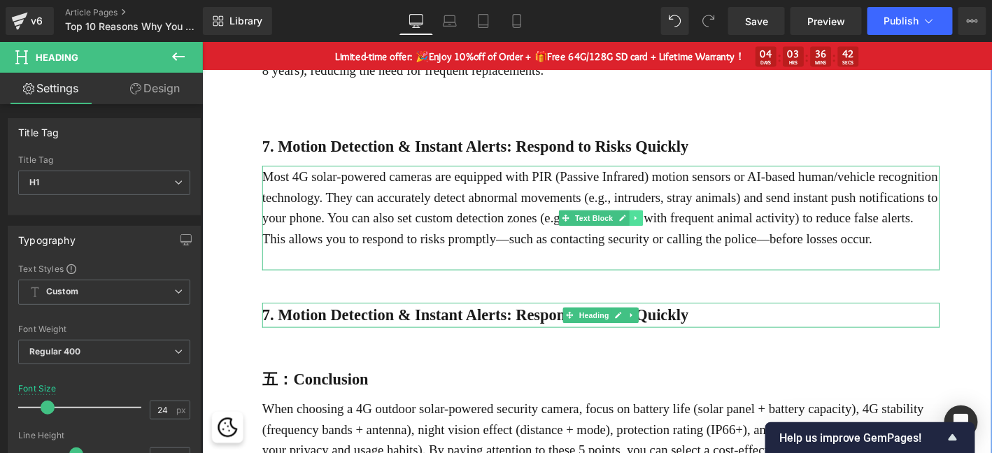
click at [670, 232] on link at bounding box center [667, 230] width 15 height 17
click at [653, 232] on link at bounding box center [659, 230] width 15 height 17
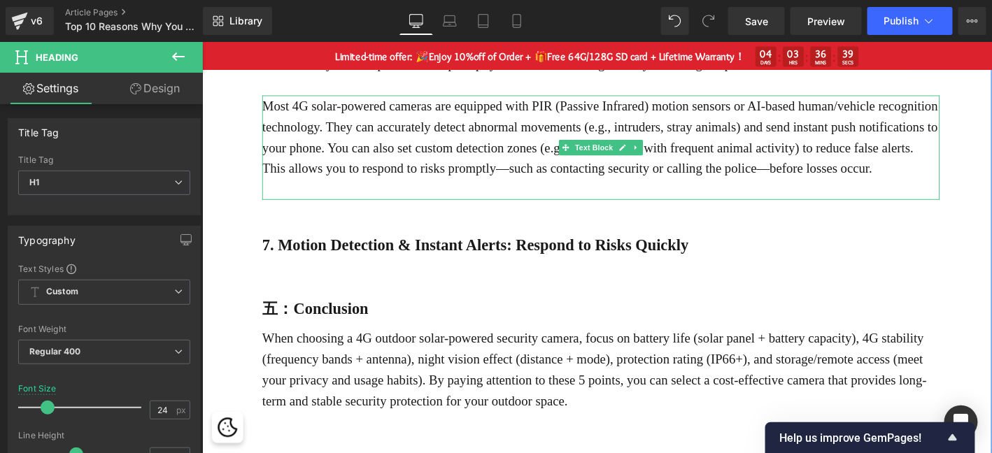
scroll to position [1596, 0]
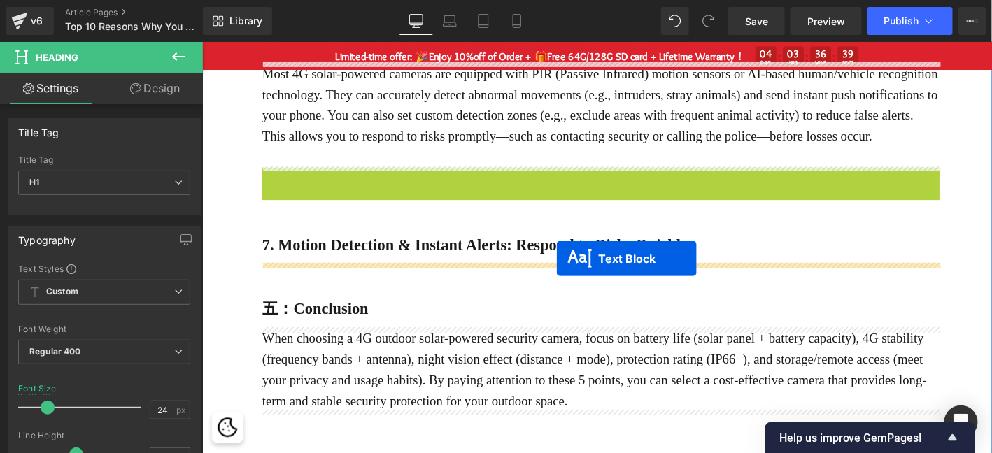
drag, startPoint x: 608, startPoint y: 152, endPoint x: 581, endPoint y: 274, distance: 124.6
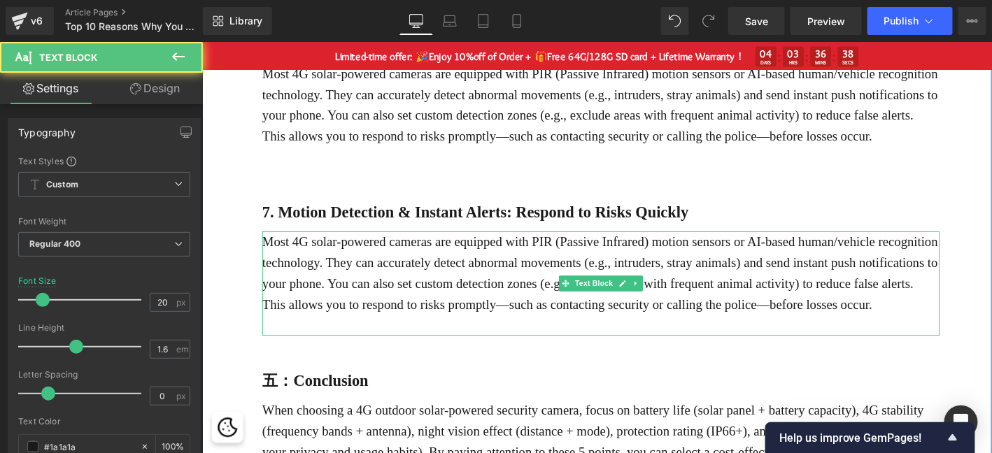
scroll to position [1561, 0]
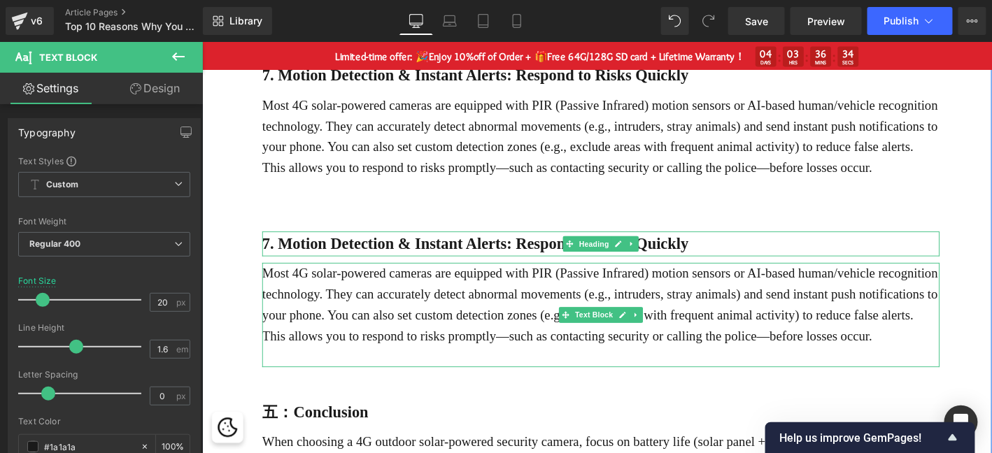
click at [453, 262] on b "7. Motion Detection & Instant Alerts: Respond to Risks Quickly" at bounding box center [494, 258] width 457 height 18
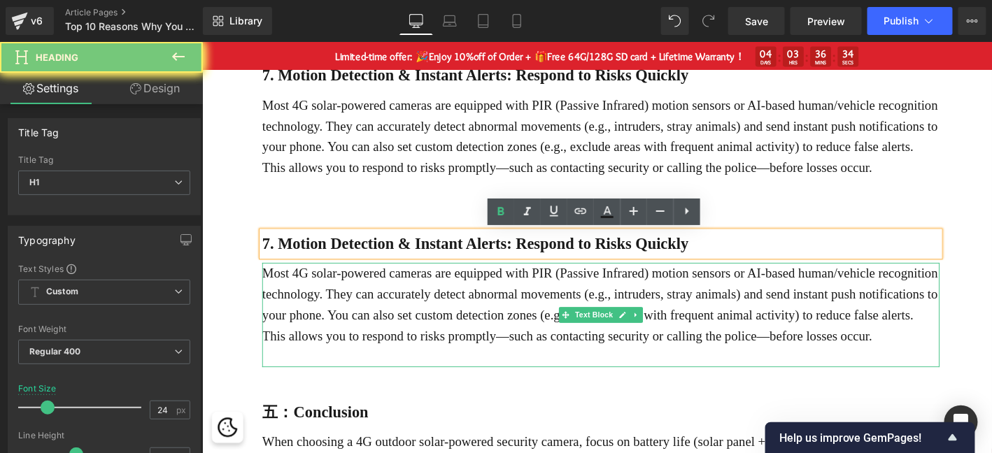
paste div
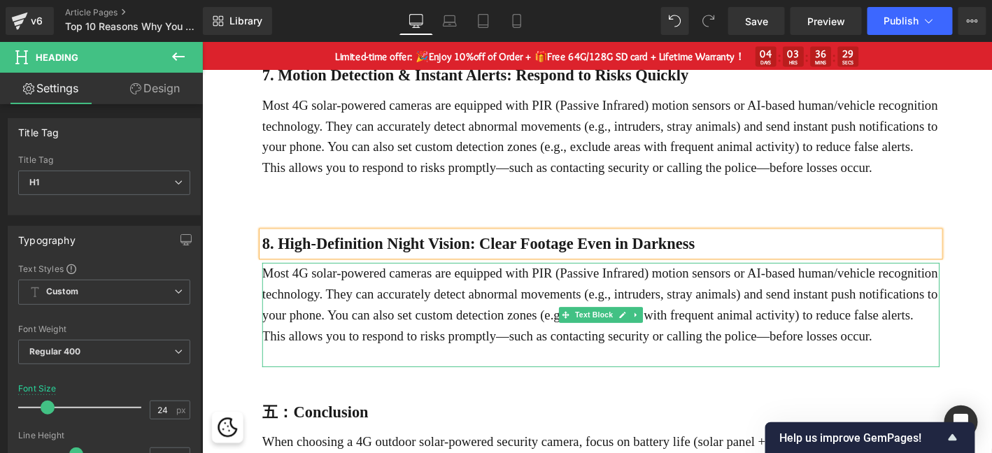
click at [463, 322] on p "Most 4G solar-powered cameras are equipped with PIR (Passive Infrared) motion s…" at bounding box center [629, 323] width 726 height 90
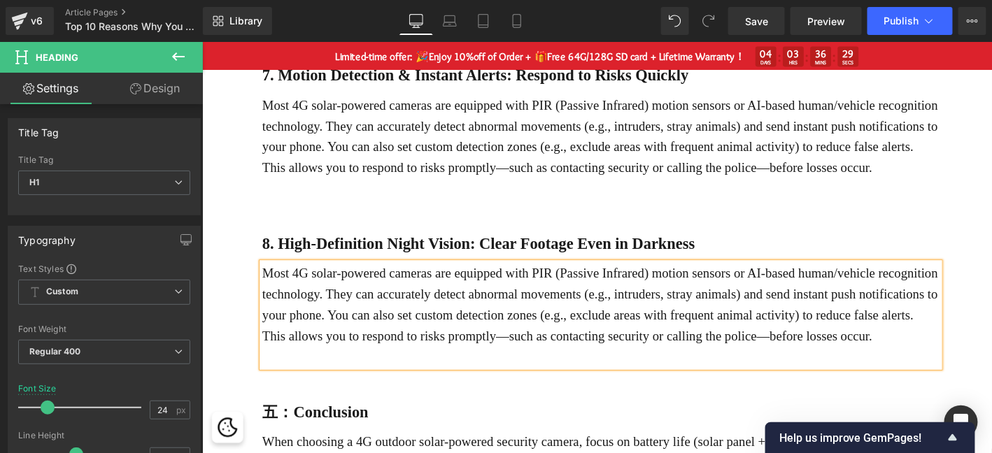
click at [463, 322] on p "Most 4G solar-powered cameras are equipped with PIR (Passive Infrared) motion s…" at bounding box center [629, 323] width 726 height 90
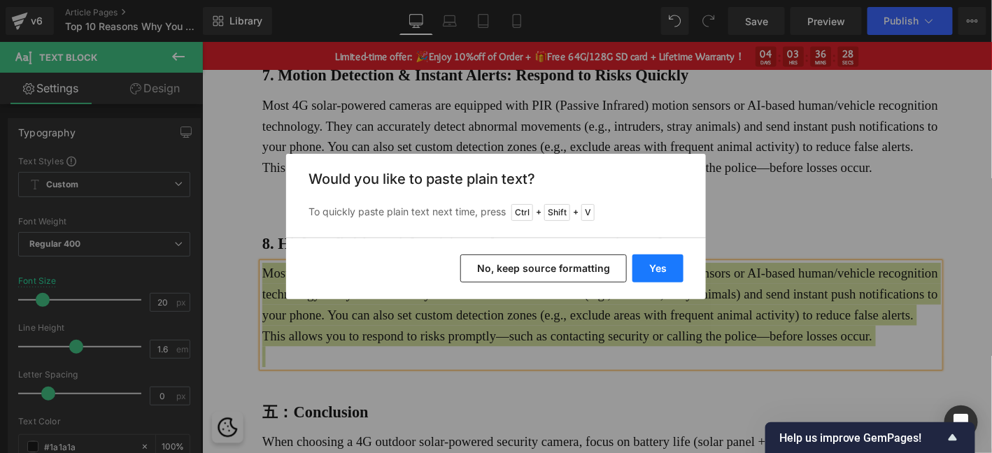
click at [671, 265] on button "Yes" at bounding box center [657, 269] width 51 height 28
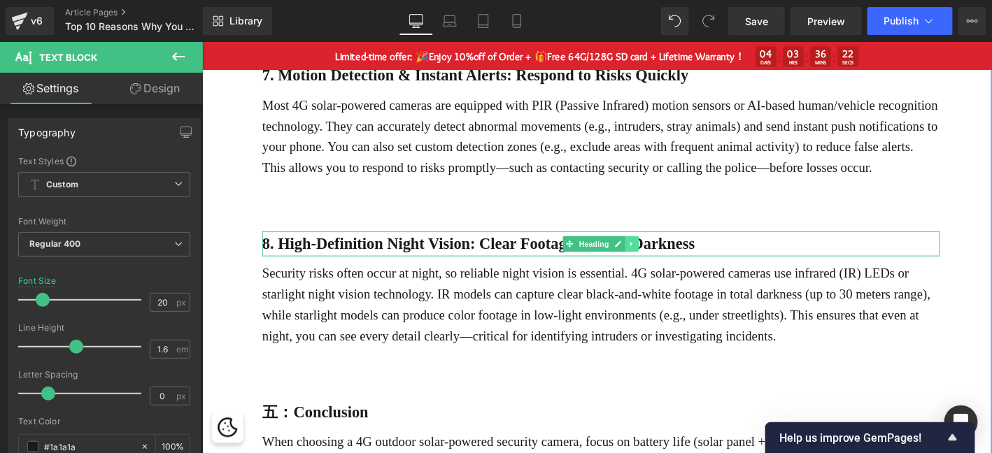
click at [665, 256] on icon at bounding box center [662, 258] width 8 height 8
click at [649, 255] on link at bounding box center [655, 258] width 15 height 17
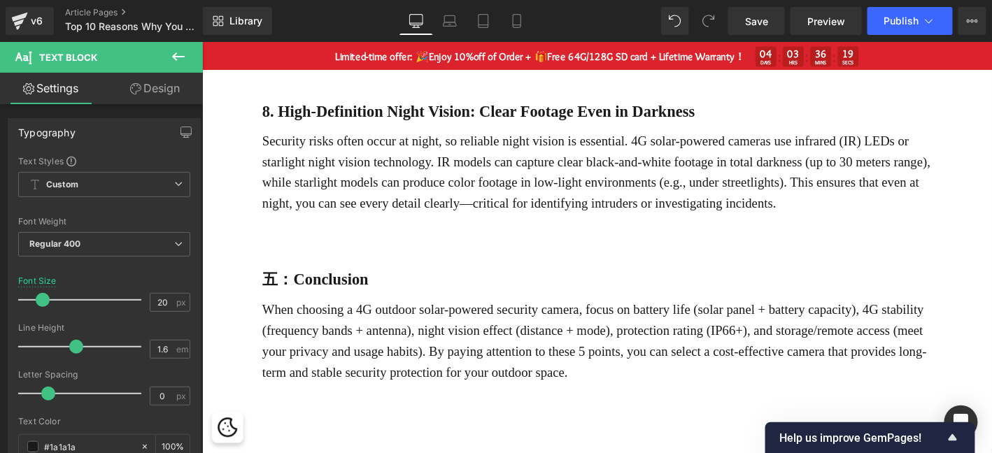
scroll to position [1777, 0]
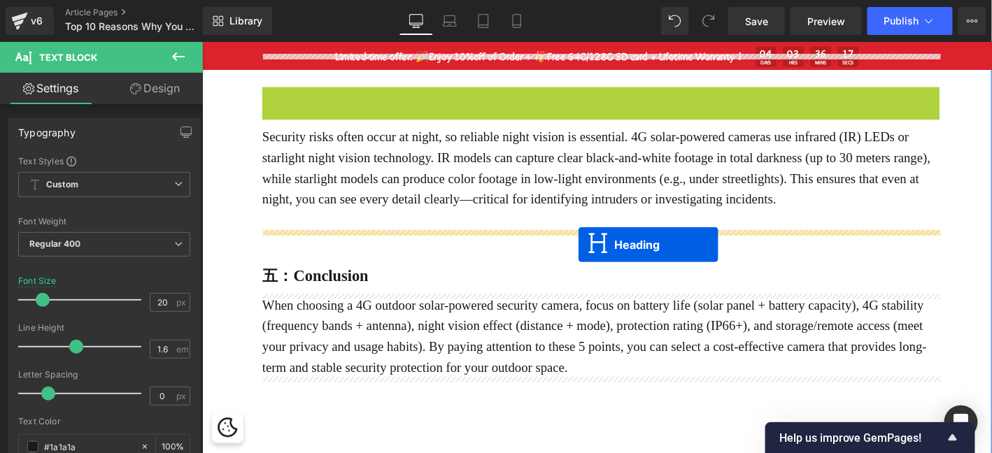
drag, startPoint x: 623, startPoint y: 118, endPoint x: 604, endPoint y: 258, distance: 141.8
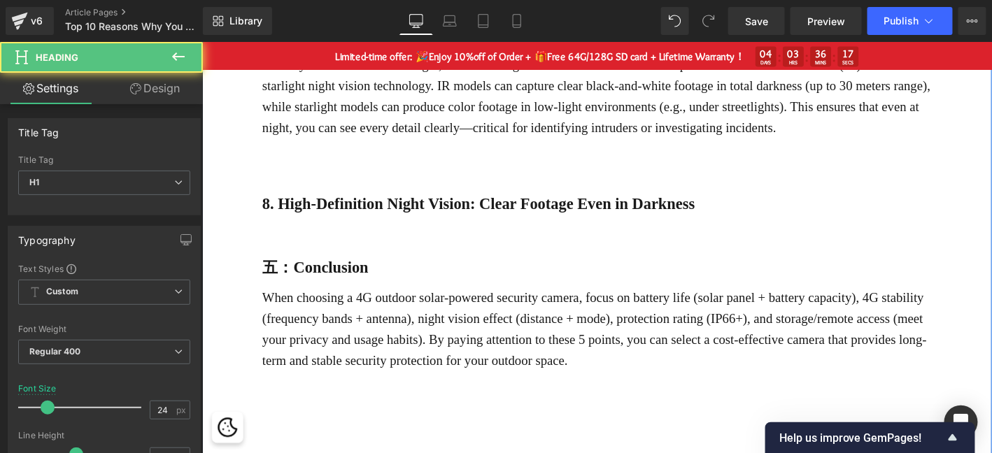
scroll to position [1708, 0]
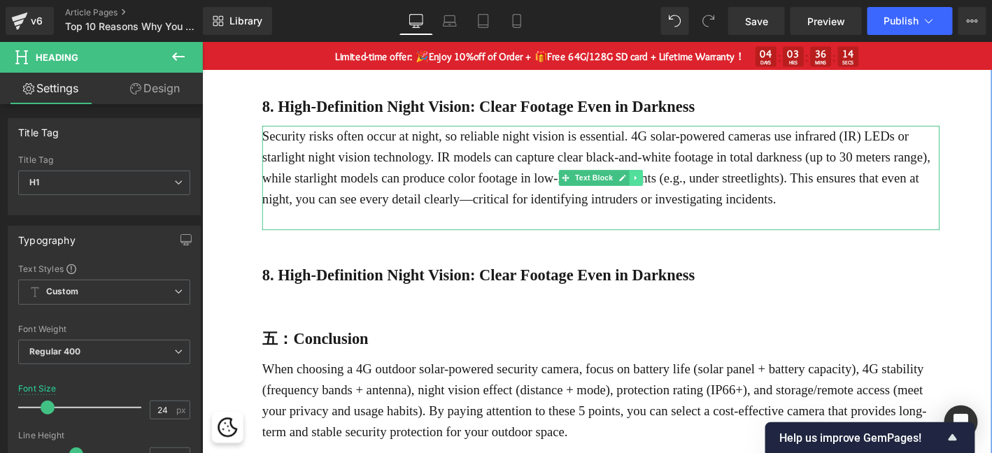
click at [667, 184] on icon at bounding box center [667, 187] width 8 height 8
click at [656, 189] on icon at bounding box center [660, 187] width 8 height 8
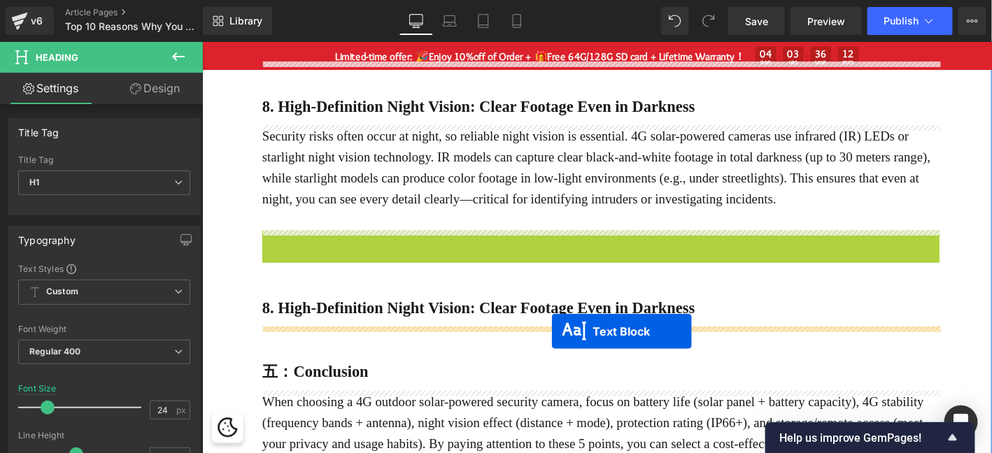
drag, startPoint x: 609, startPoint y: 297, endPoint x: 576, endPoint y: 352, distance: 64.1
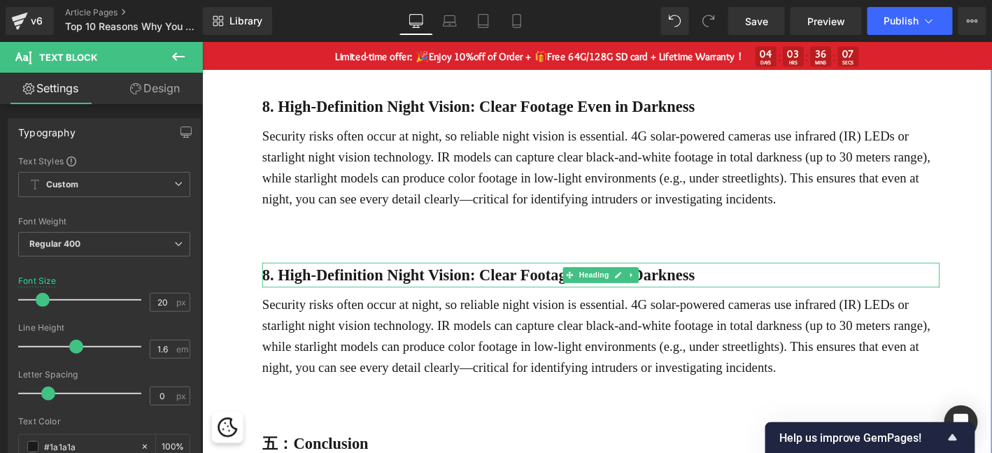
click at [343, 285] on b "8. High-Definition Night Vision: Clear Footage Even in Darkness" at bounding box center [498, 292] width 464 height 18
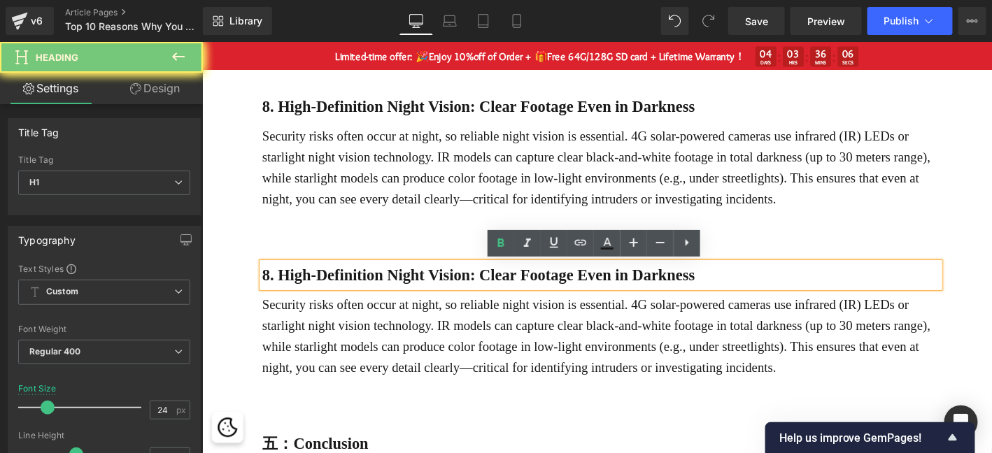
paste div
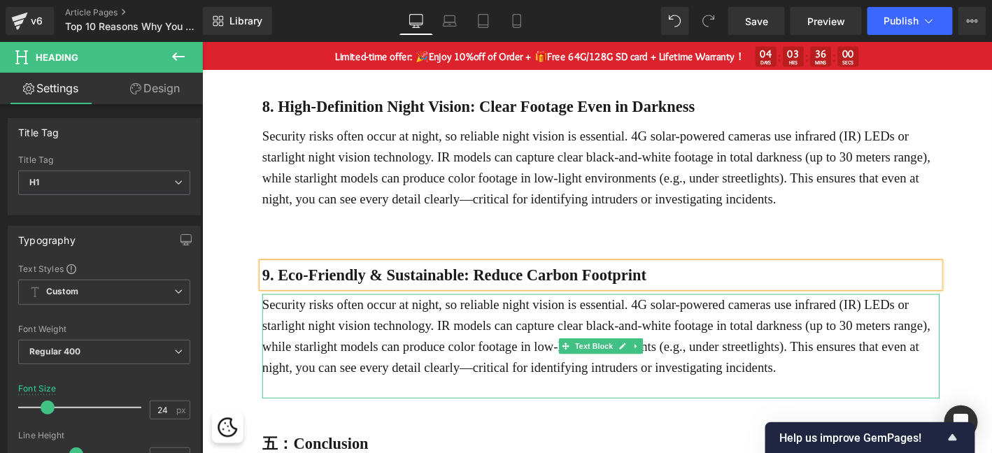
click at [419, 345] on p "Security risks often occur at night, so reliable night vision is essential. 4G …" at bounding box center [629, 357] width 726 height 90
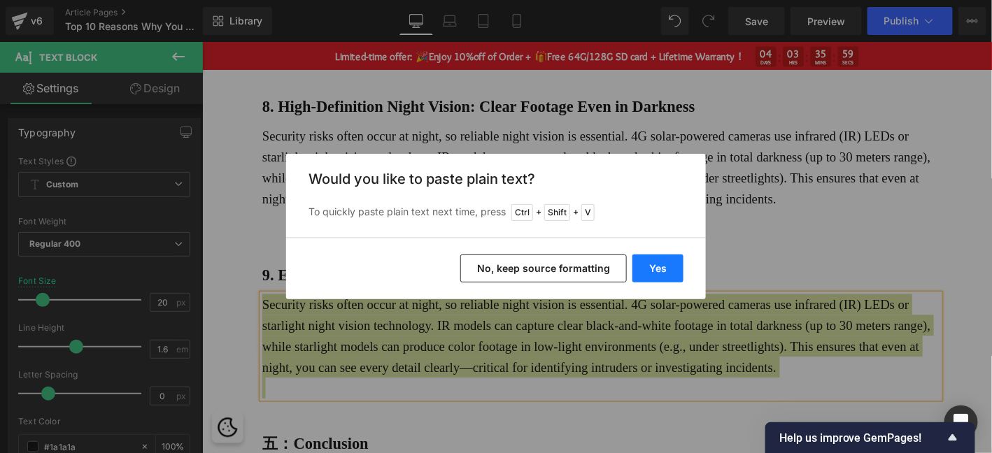
click at [656, 269] on button "Yes" at bounding box center [657, 269] width 51 height 28
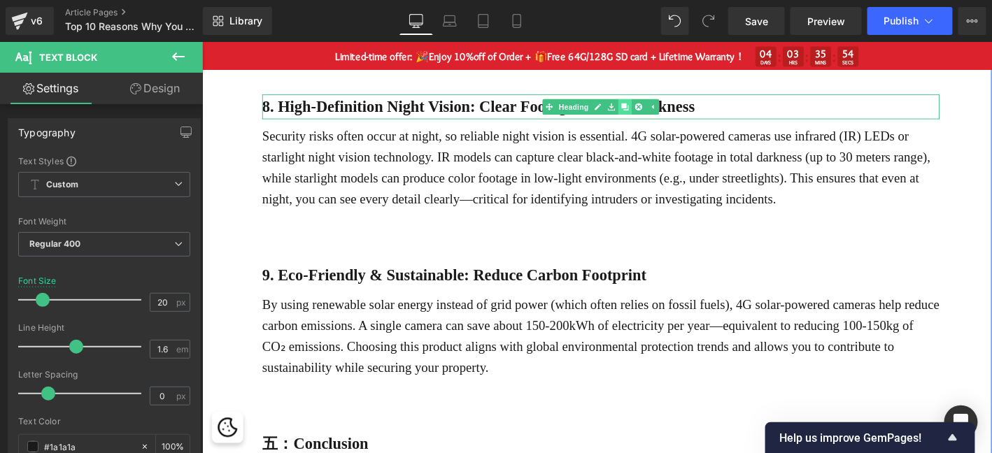
click at [652, 108] on icon at bounding box center [655, 111] width 8 height 8
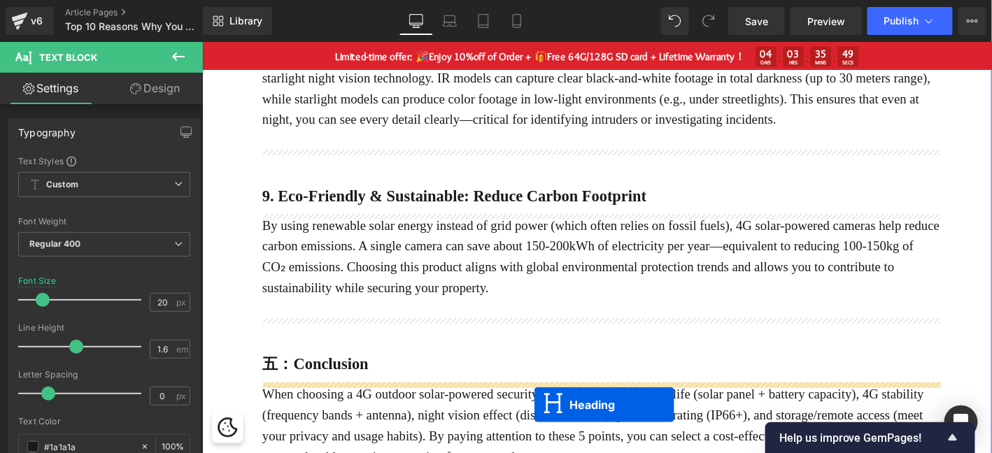
scroll to position [1983, 0]
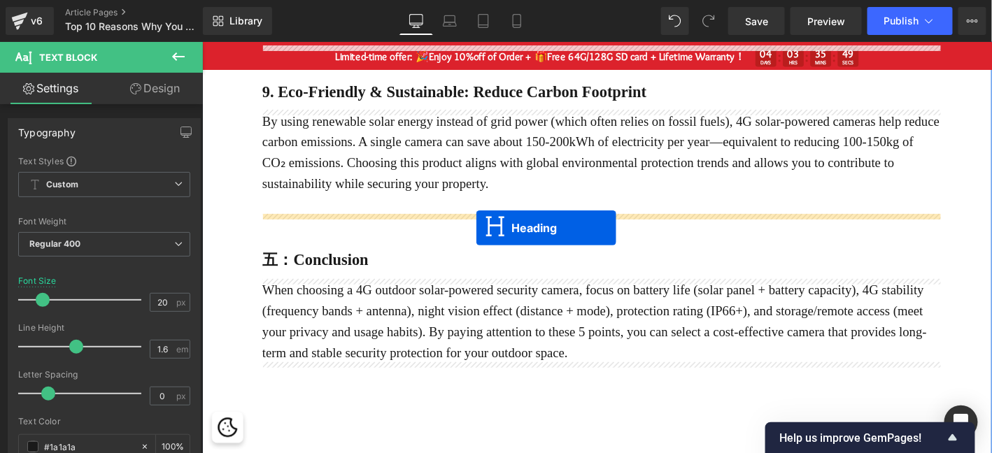
drag, startPoint x: 618, startPoint y: 181, endPoint x: 495, endPoint y: 241, distance: 136.1
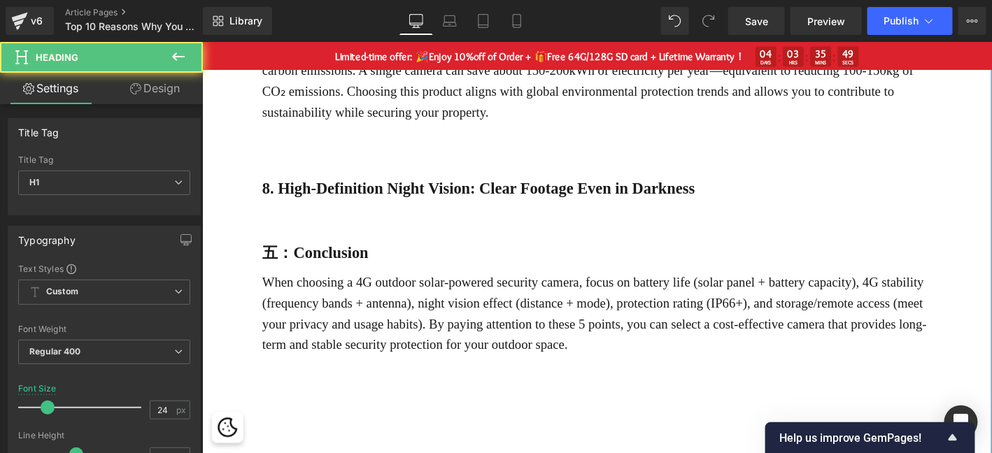
scroll to position [1906, 0]
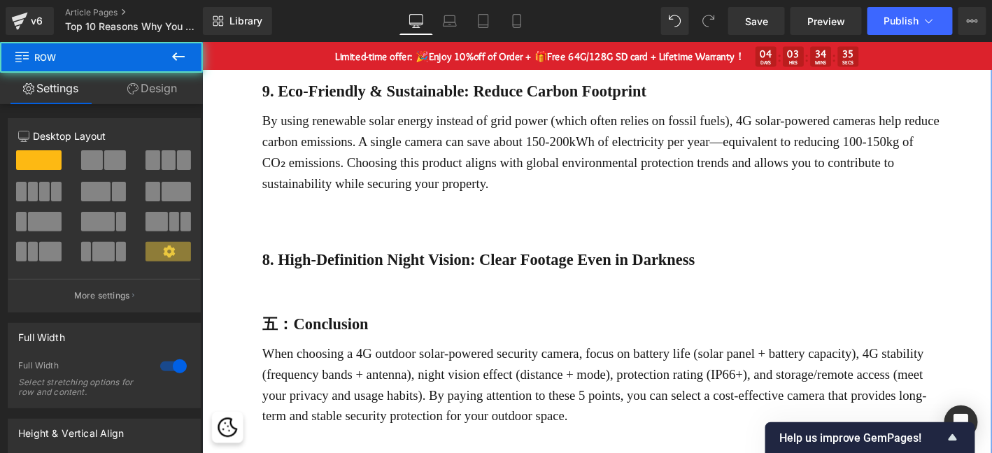
click at [395, 281] on b "8. High-Definition Night Vision: Clear Footage Even in Darkness" at bounding box center [498, 275] width 464 height 18
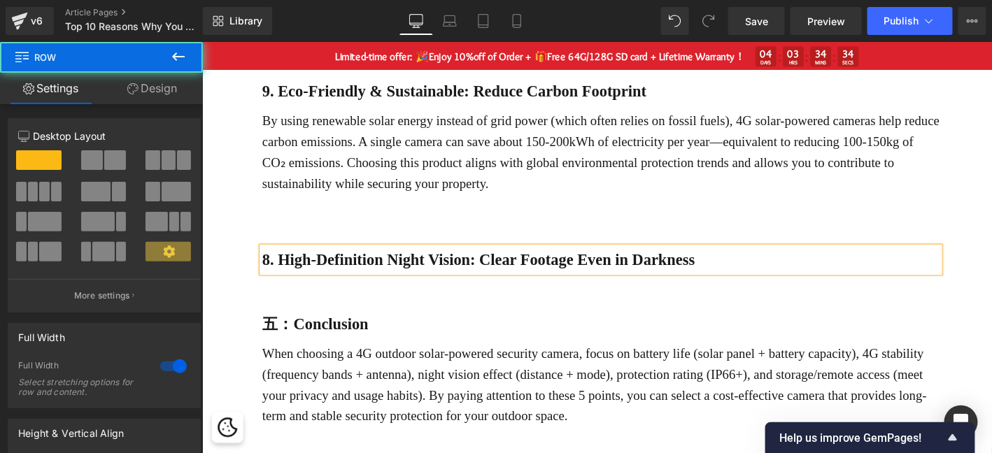
paste div
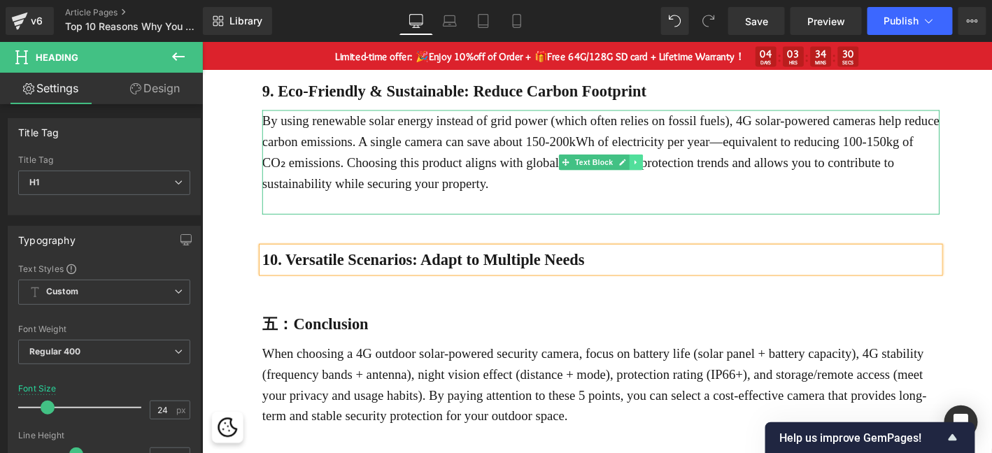
click at [667, 171] on icon at bounding box center [667, 171] width 8 height 8
click at [658, 173] on icon at bounding box center [660, 171] width 8 height 8
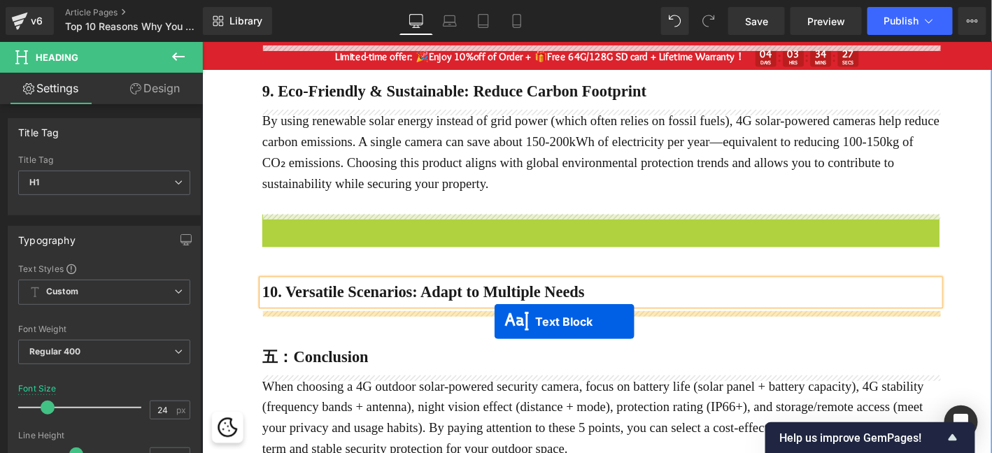
drag, startPoint x: 628, startPoint y: 277, endPoint x: 455, endPoint y: 43, distance: 291.2
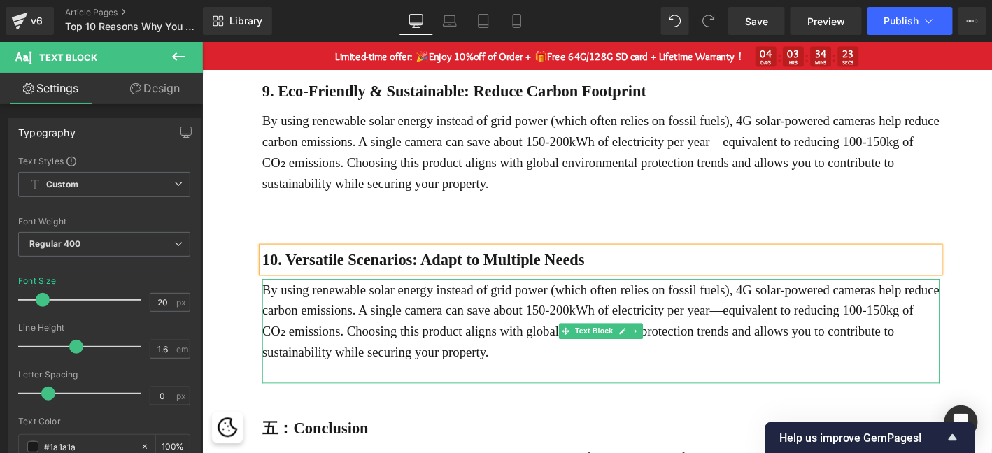
click at [427, 350] on p "By using renewable solar energy instead of grid power (which often relies on fo…" at bounding box center [629, 341] width 726 height 90
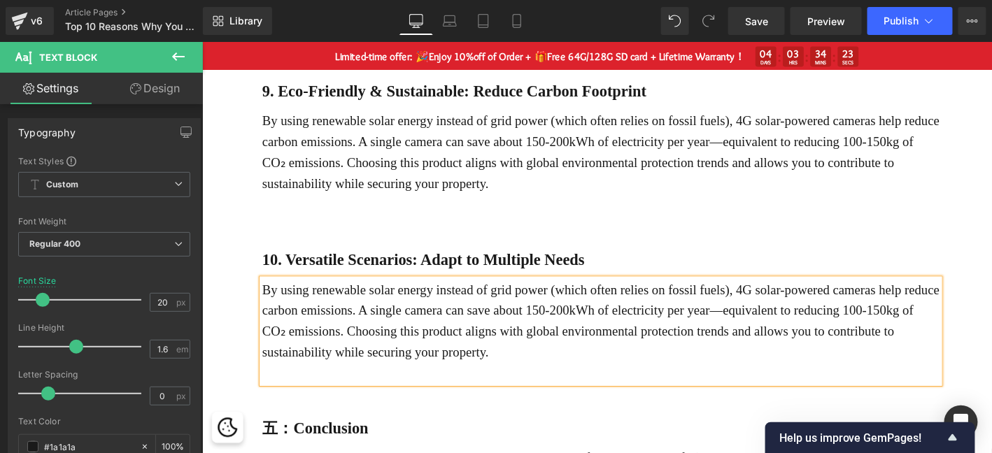
click at [427, 350] on p "By using renewable solar energy instead of grid power (which often relies on fo…" at bounding box center [629, 341] width 726 height 90
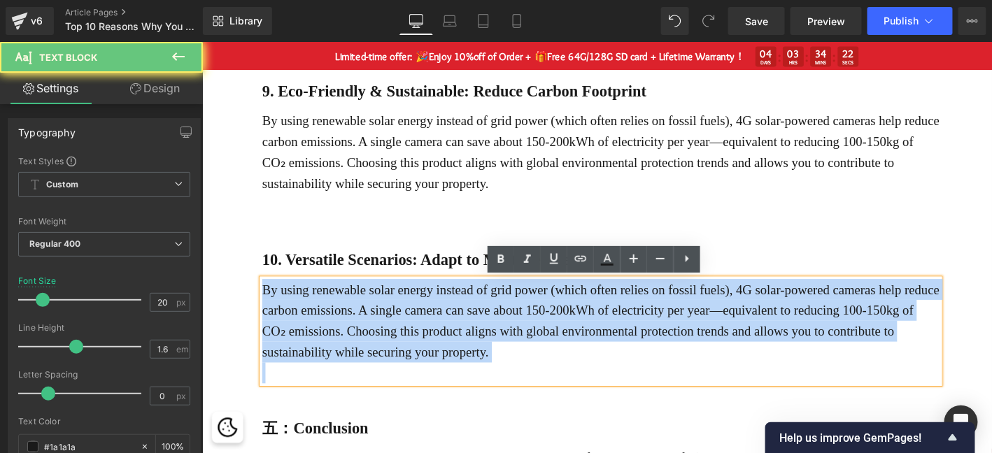
click at [427, 350] on p "By using renewable solar energy instead of grid power (which often relies on fo…" at bounding box center [629, 341] width 726 height 90
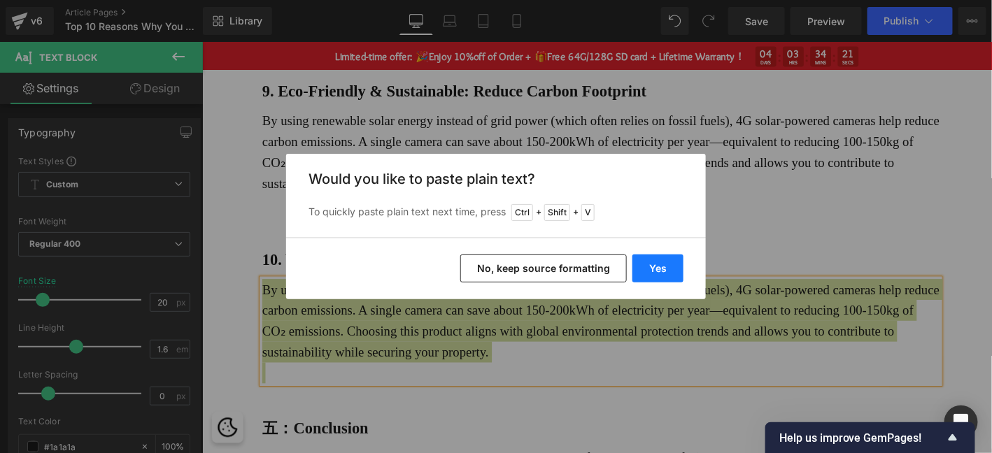
click at [650, 269] on button "Yes" at bounding box center [657, 269] width 51 height 28
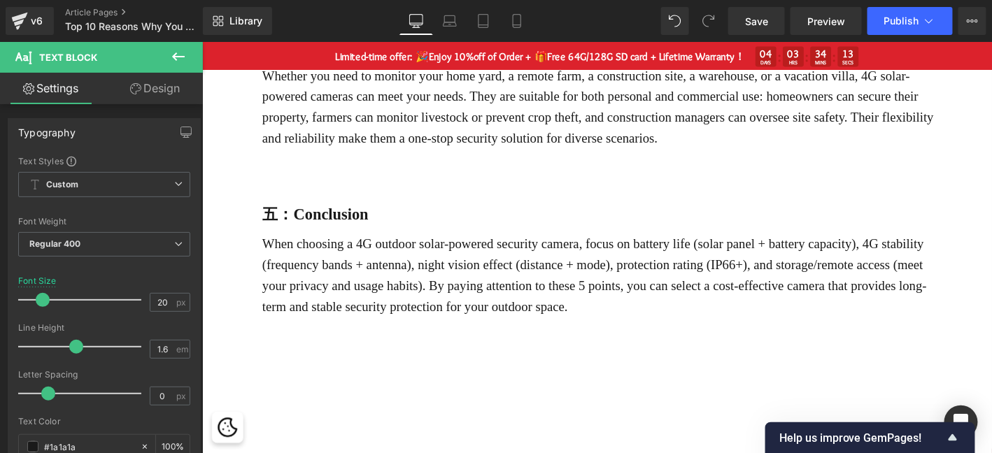
scroll to position [2139, 0]
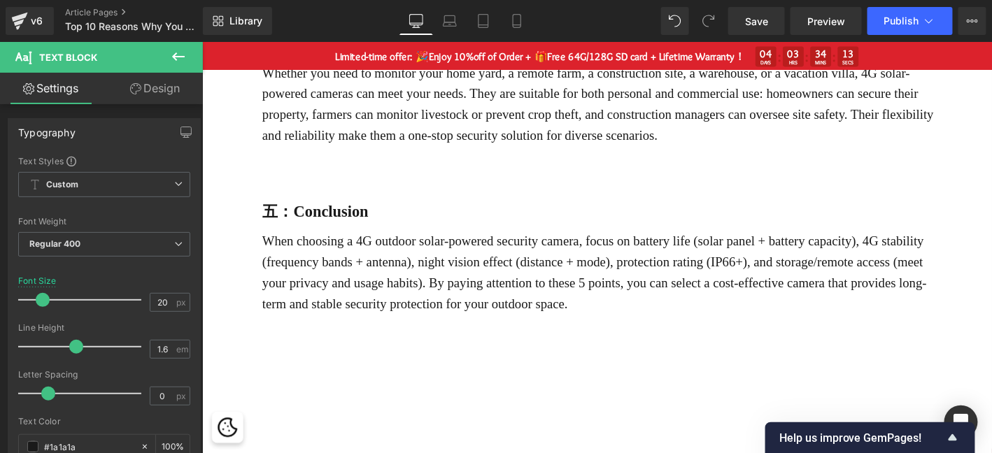
click at [421, 304] on p "When choosing a 4G outdoor solar-powered security camera, focus on battery life…" at bounding box center [629, 288] width 726 height 90
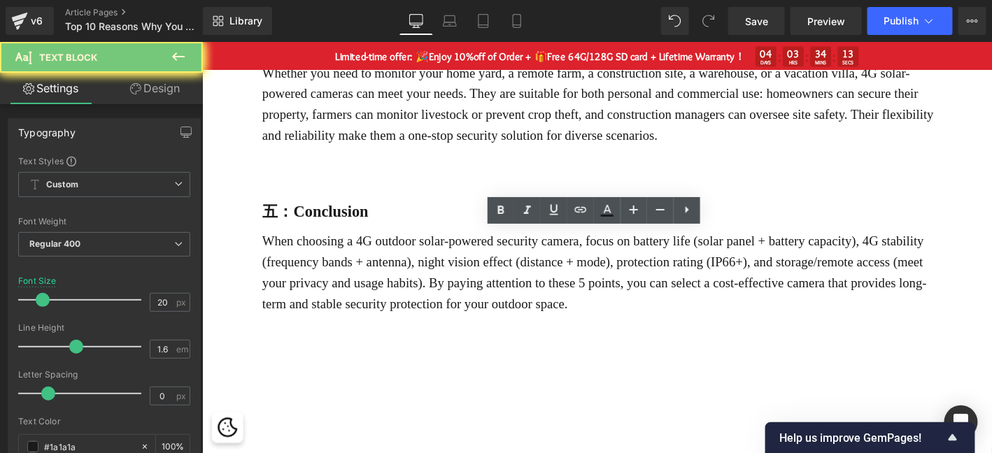
click at [421, 304] on p "When choosing a 4G outdoor solar-powered security camera, focus on battery life…" at bounding box center [629, 288] width 726 height 90
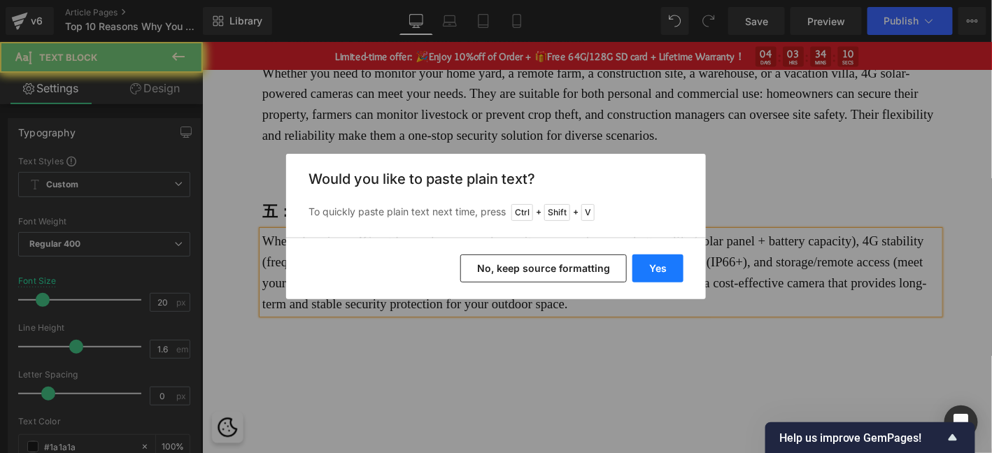
click at [660, 267] on button "Yes" at bounding box center [657, 269] width 51 height 28
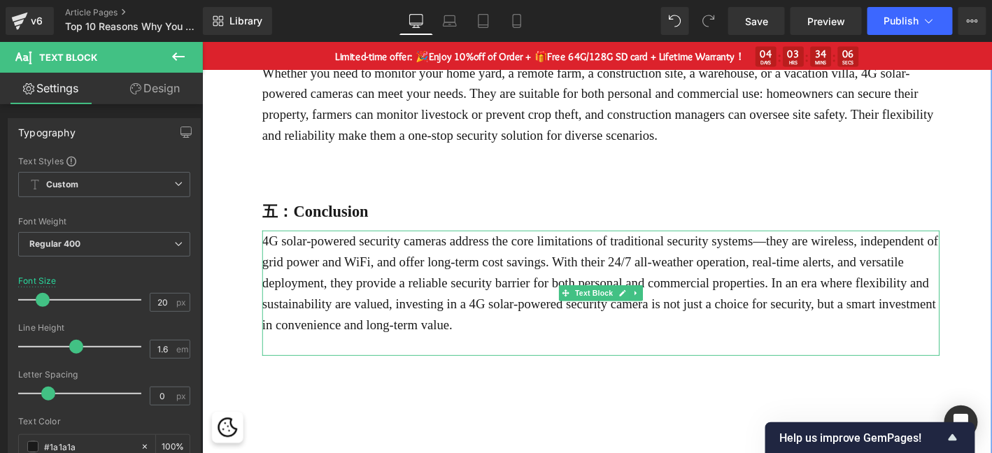
click at [404, 285] on p "4G solar-powered security cameras address the core limitations of traditional s…" at bounding box center [629, 299] width 726 height 112
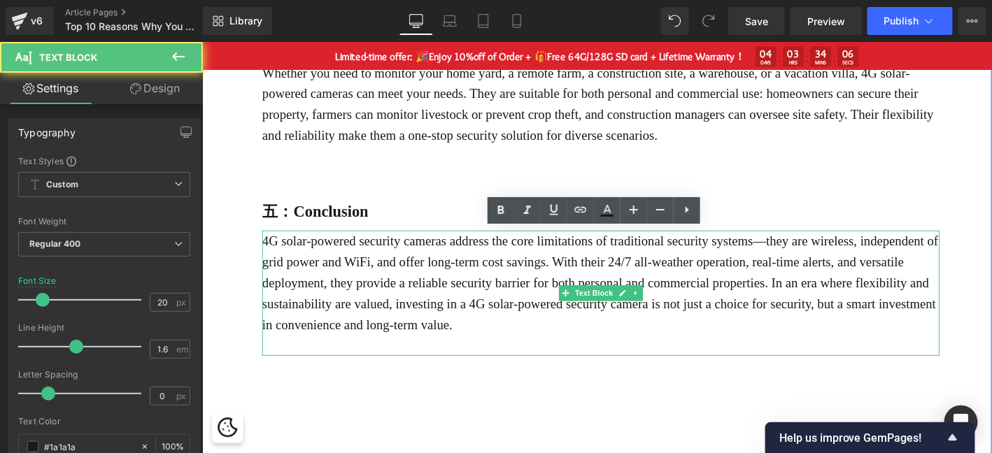
click at [404, 285] on p "4G solar-powered security cameras address the core limitations of traditional s…" at bounding box center [629, 299] width 726 height 112
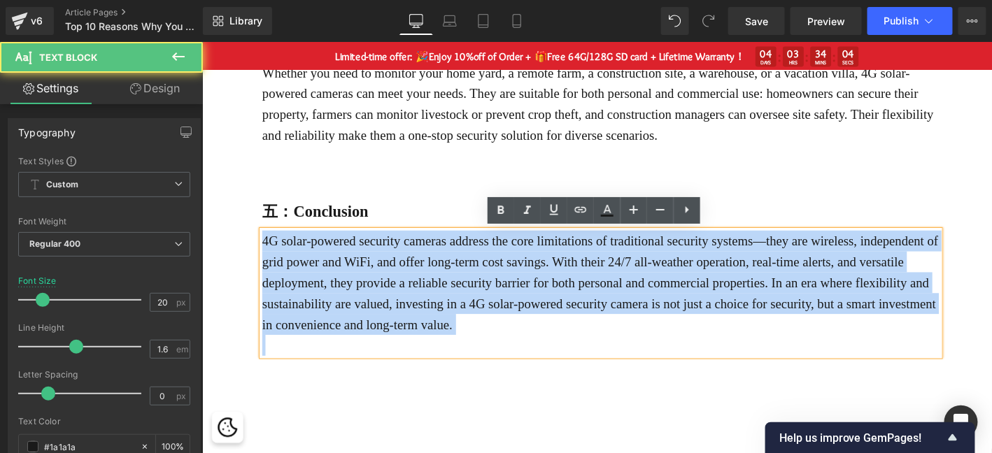
click at [404, 285] on p "4G solar-powered security cameras address the core limitations of traditional s…" at bounding box center [629, 299] width 726 height 112
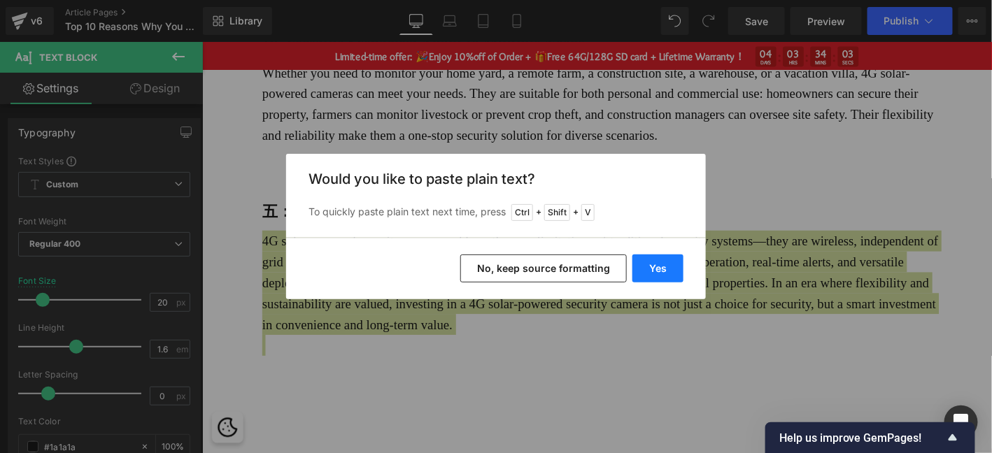
click at [658, 274] on button "Yes" at bounding box center [657, 269] width 51 height 28
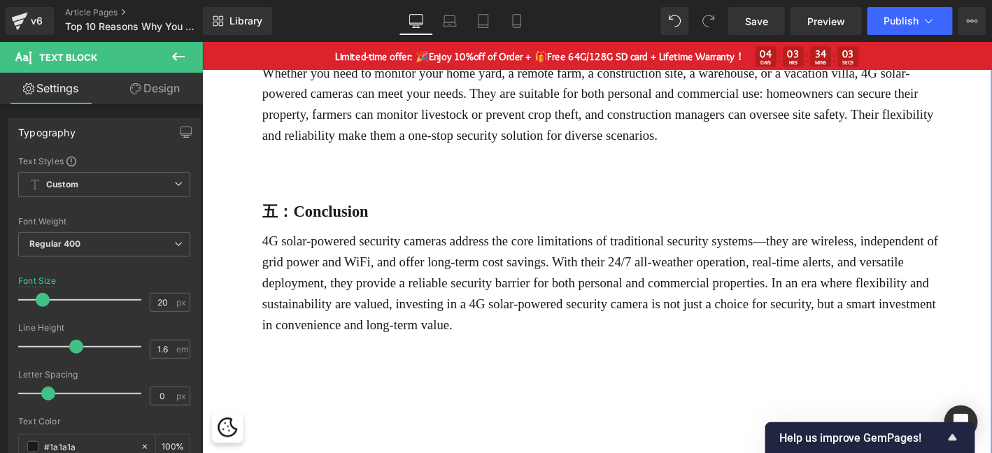
click at [437, 365] on p at bounding box center [629, 366] width 726 height 22
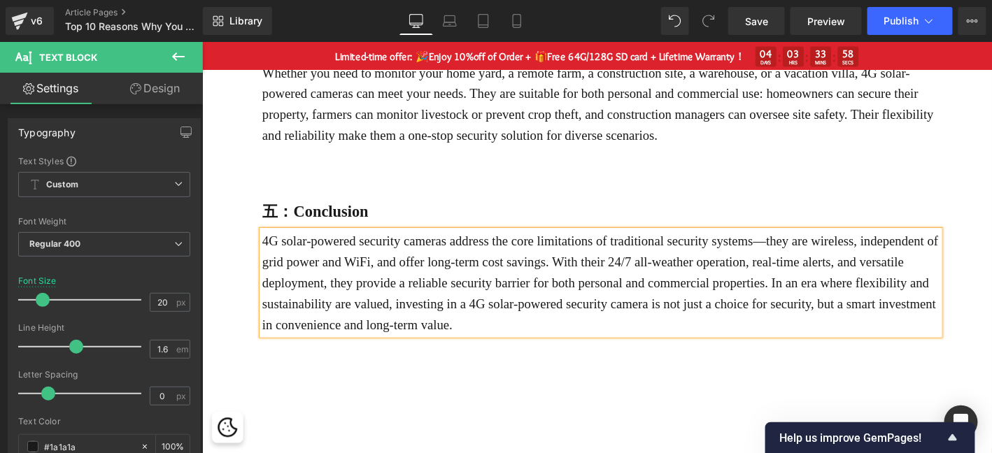
scroll to position [2255, 0]
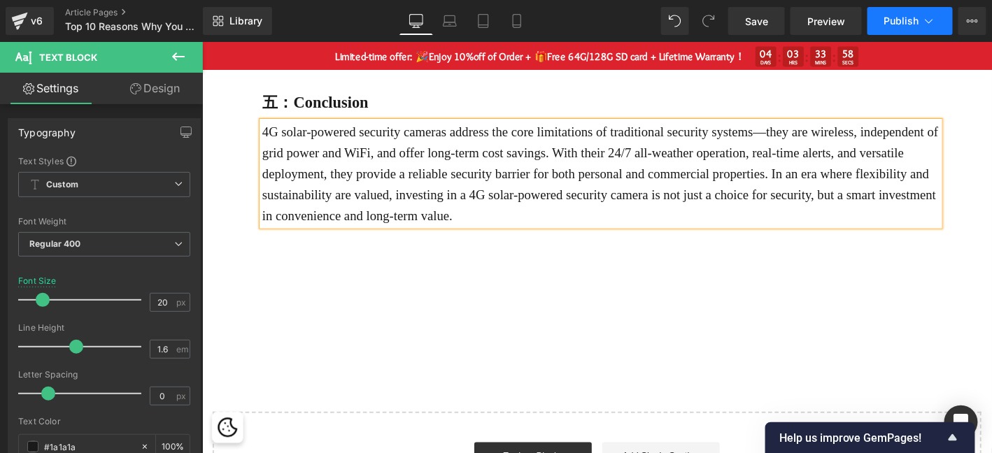
click at [926, 27] on icon at bounding box center [929, 21] width 14 height 14
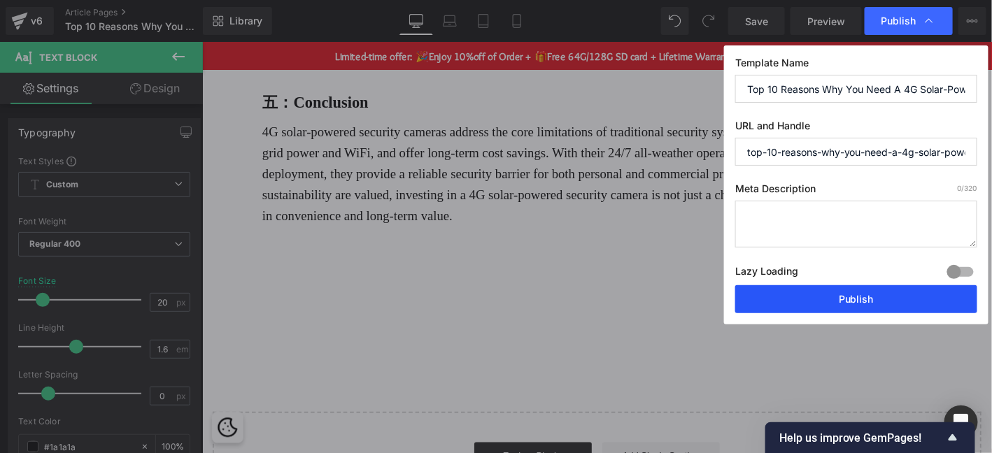
click at [882, 306] on button "Publish" at bounding box center [856, 299] width 242 height 28
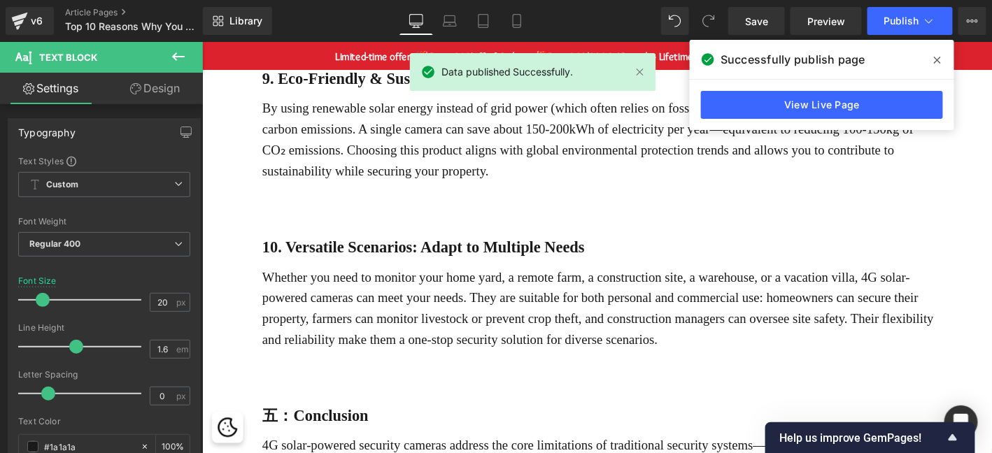
scroll to position [1882, 0]
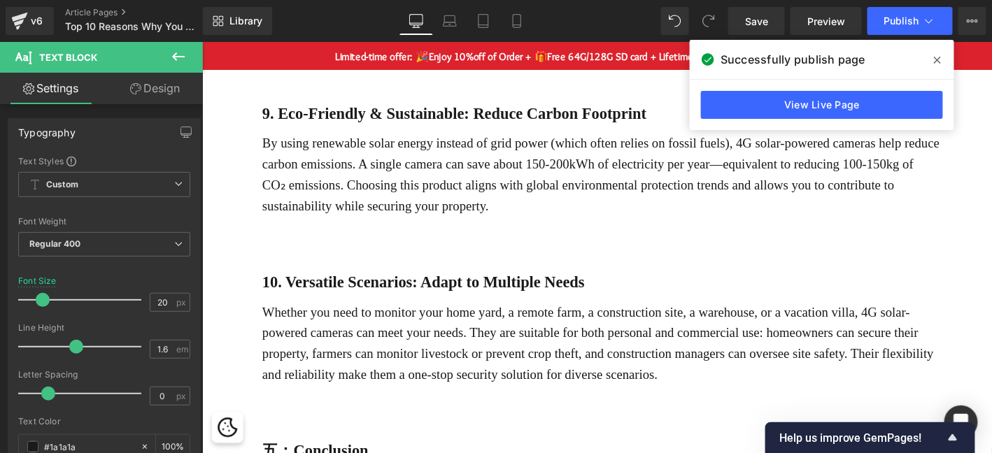
click at [942, 61] on span at bounding box center [937, 60] width 22 height 22
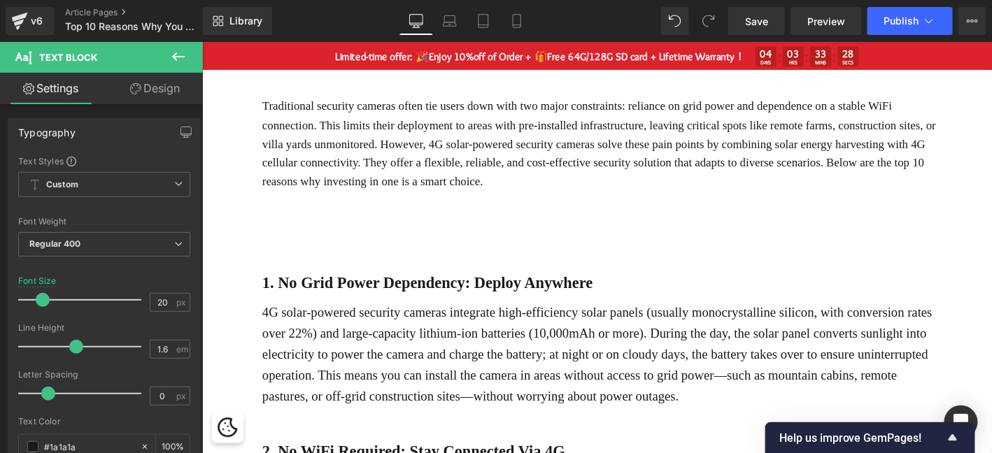
scroll to position [257, 0]
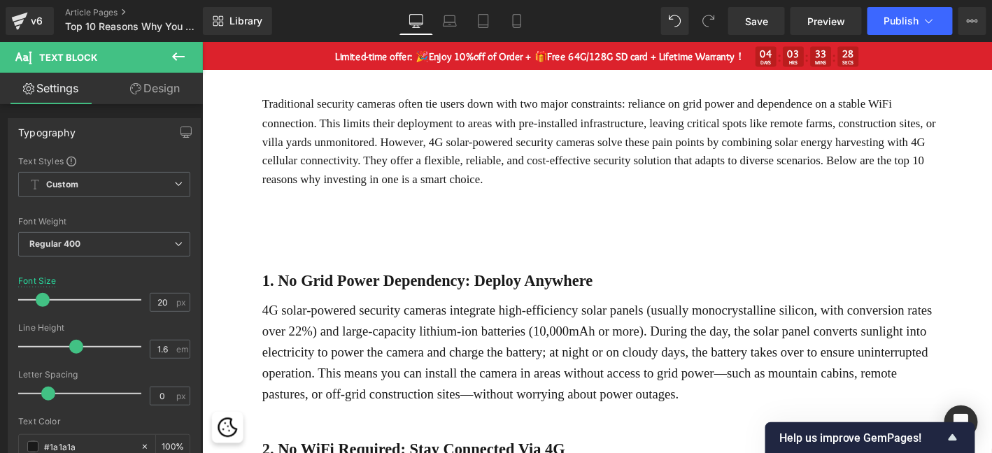
click at [190, 53] on button at bounding box center [178, 57] width 49 height 31
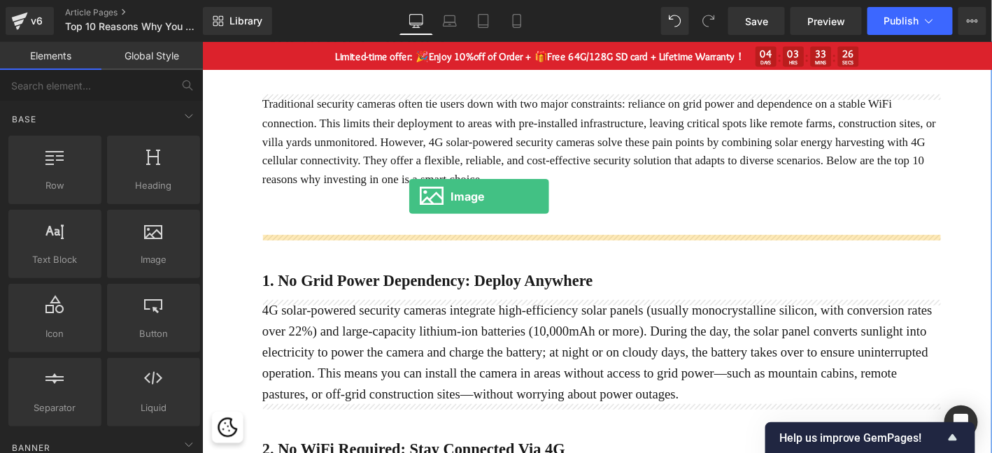
drag, startPoint x: 392, startPoint y: 280, endPoint x: 423, endPoint y: 207, distance: 79.0
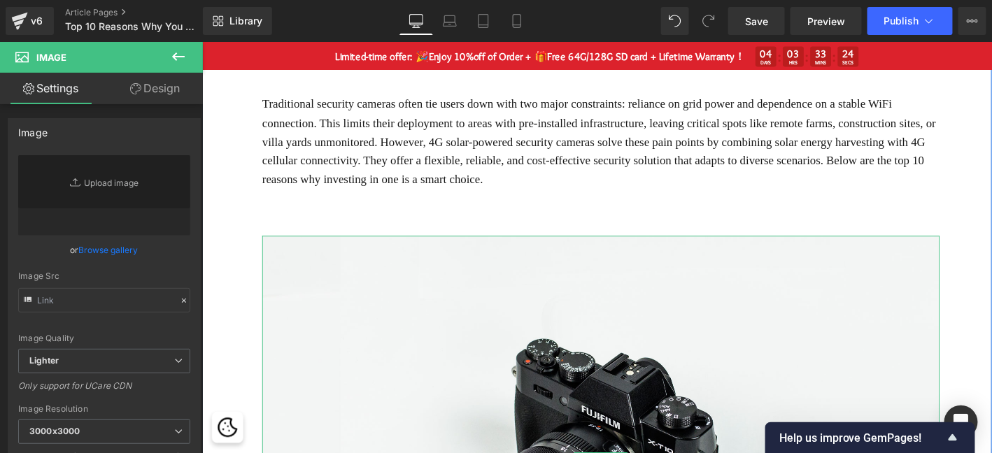
type input "//d1um8515vdn9kb.cloudfront.net/images/parallax.jpg"
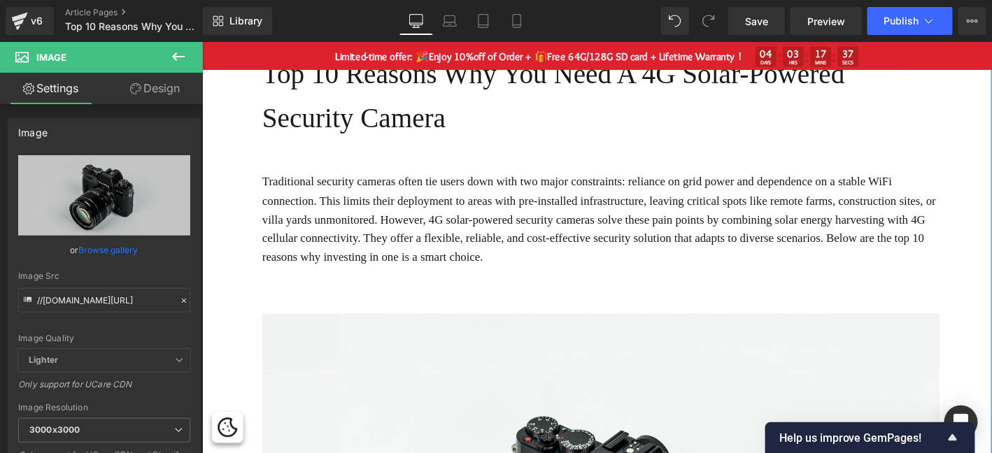
scroll to position [163, 0]
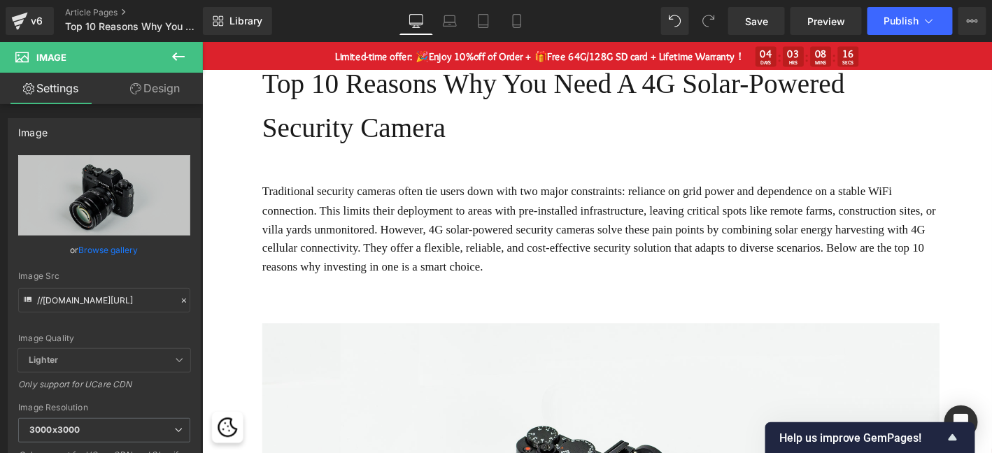
click at [529, 393] on div "Rendering Content" at bounding box center [496, 397] width 86 height 15
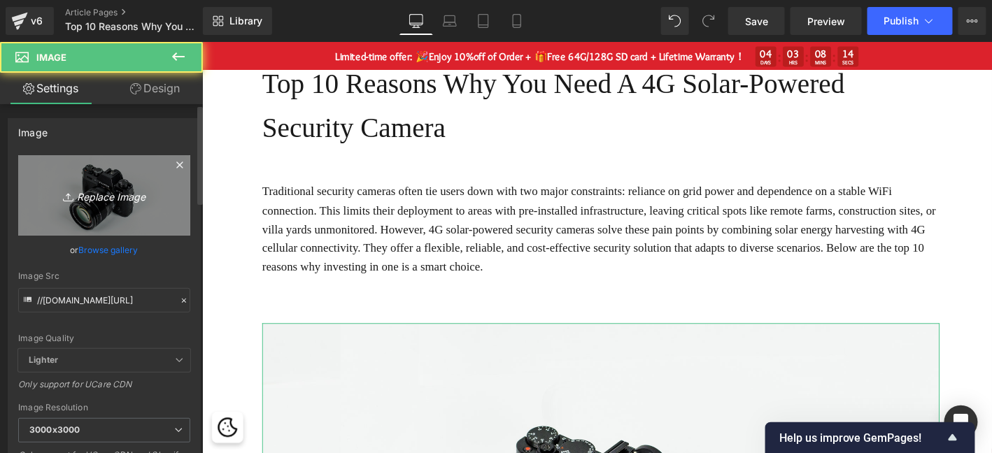
click at [150, 200] on icon "Replace Image" at bounding box center [104, 195] width 112 height 17
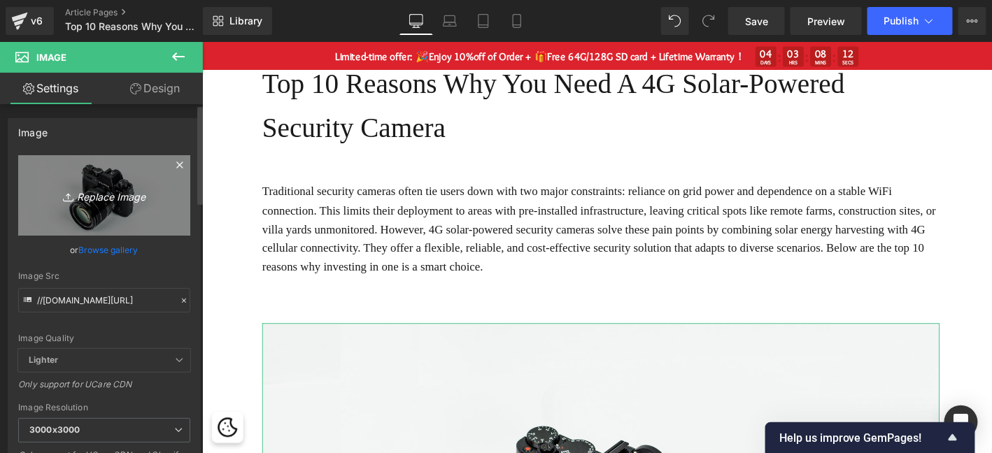
type input "C:\fakepath\traffic-lights-2624664_960_720.jpg"
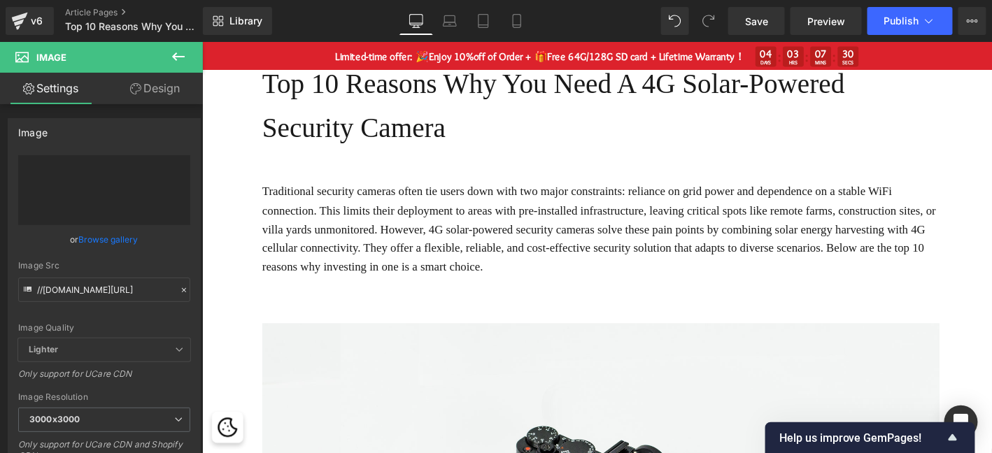
type input "https://ucarecdn.com/efe919d8-9ddc-4366-8dfc-84ee614e6b27/-/format/auto/-/previ…"
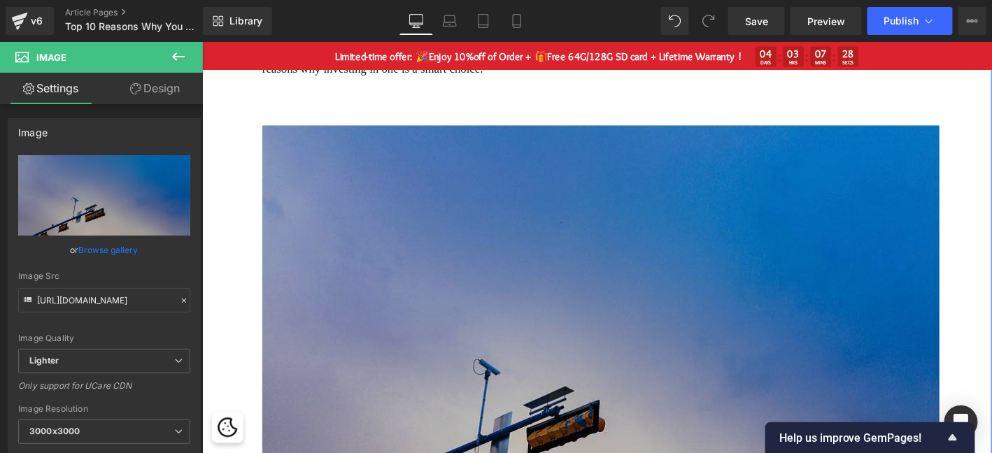
scroll to position [443, 0]
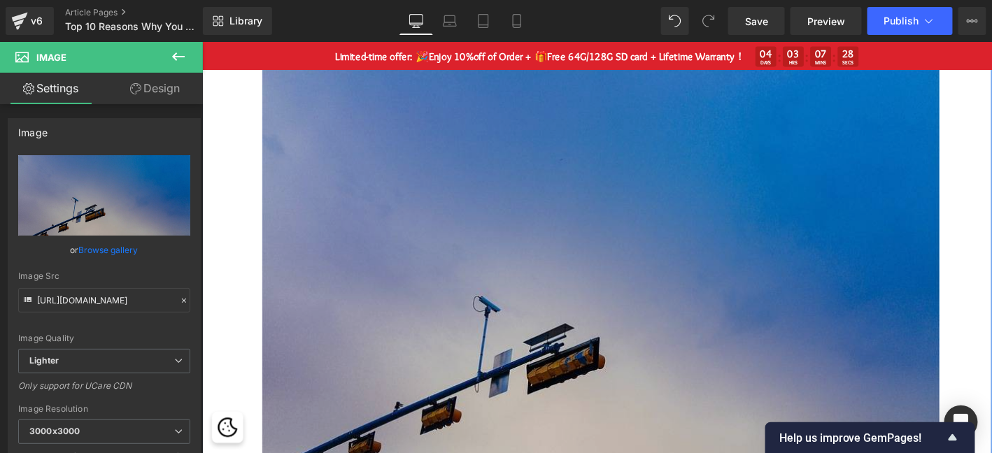
click at [596, 282] on img at bounding box center [629, 305] width 726 height 484
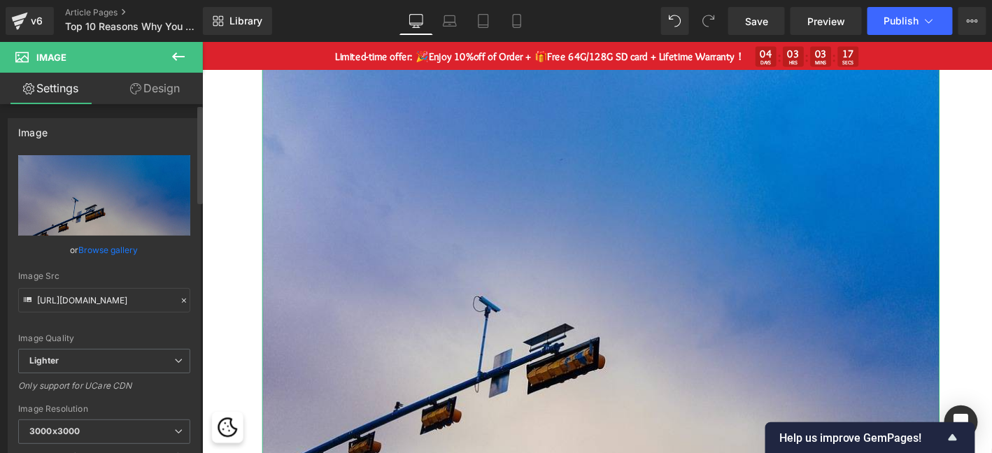
click at [156, 108] on div "Image https://ucarecdn.com/efe919d8-9ddc-4366-8dfc-84ee614e6b27/-/format/auto/-…" at bounding box center [104, 314] width 209 height 412
click at [162, 99] on link "Design" at bounding box center [154, 88] width 101 height 31
click at [0, 0] on div "Background" at bounding box center [0, 0] width 0 height 0
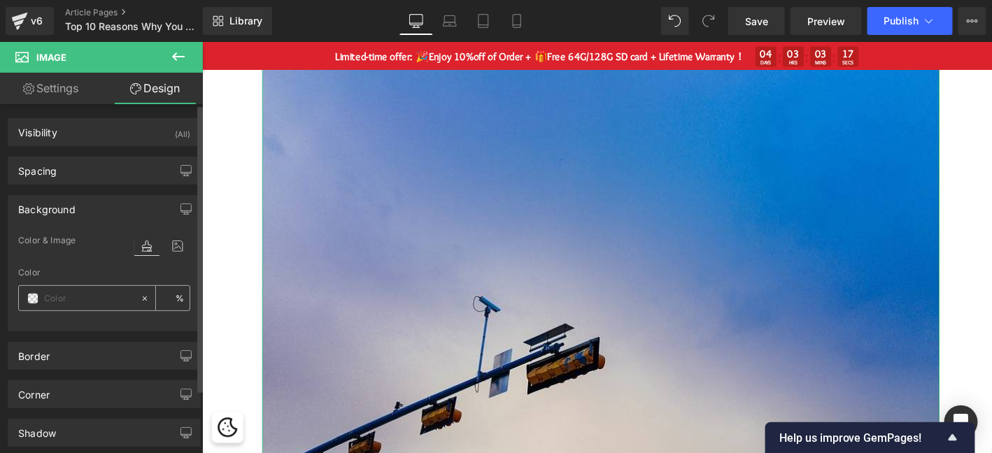
type input "0"
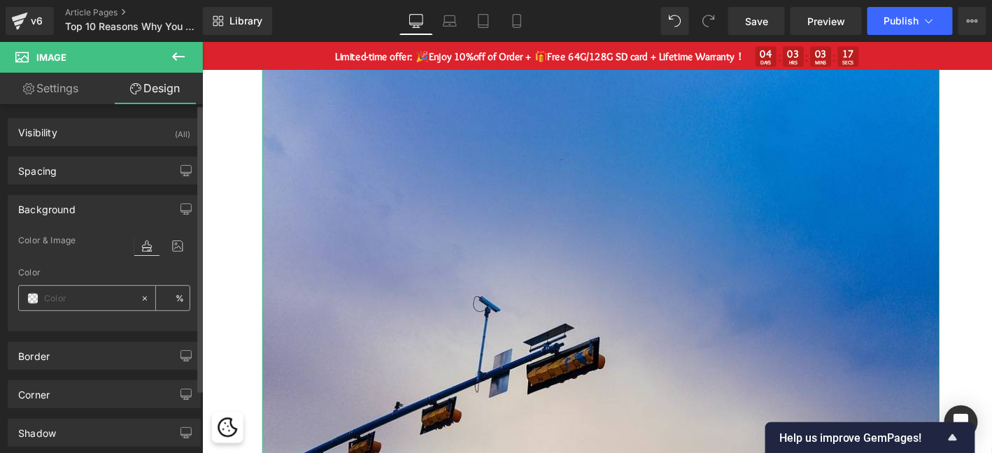
type input "0"
type input "transparent"
type input "0"
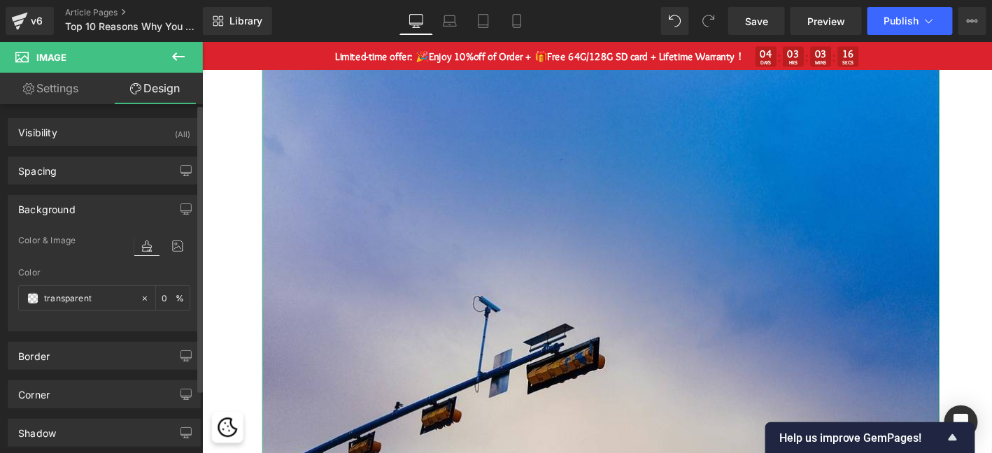
click at [69, 185] on div "Background Color & Image color transparent Color transparent 0 % Image Replace …" at bounding box center [104, 258] width 209 height 147
click at [44, 166] on div "Spacing" at bounding box center [37, 167] width 38 height 20
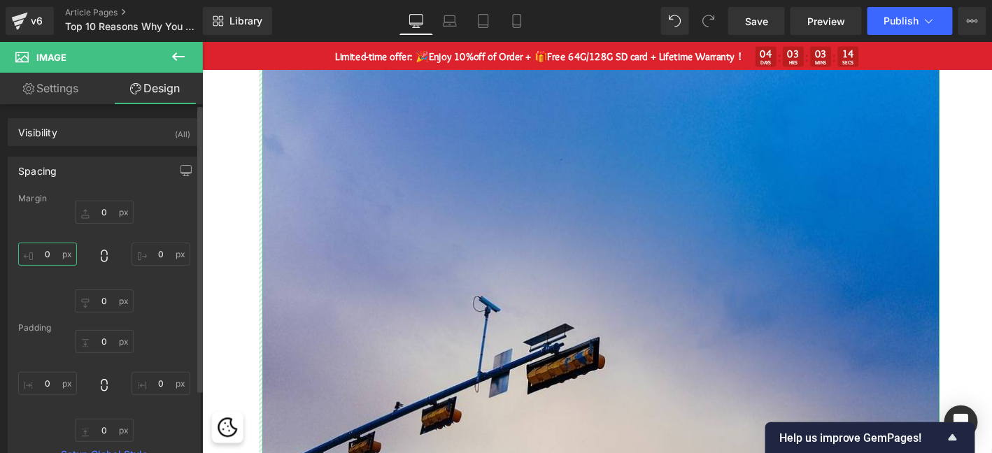
click at [47, 261] on input "0" at bounding box center [47, 254] width 59 height 23
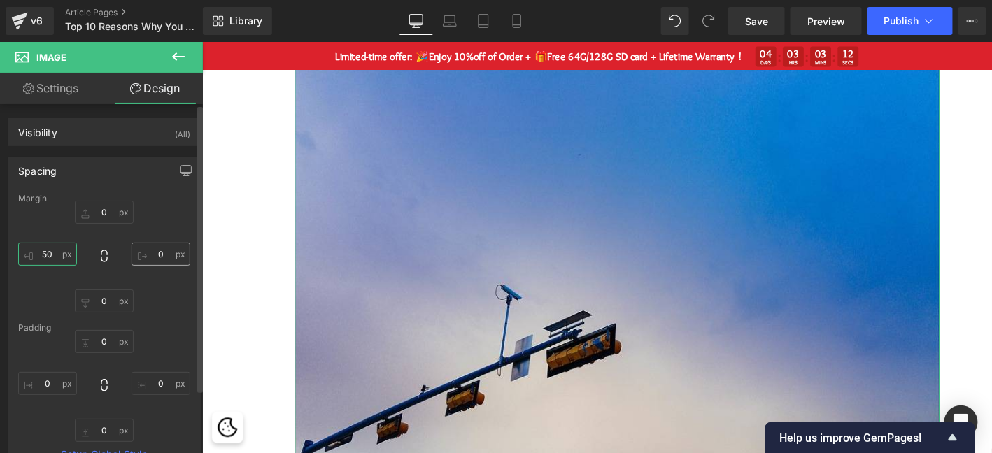
type input "50"
click at [154, 256] on input "0" at bounding box center [161, 254] width 59 height 23
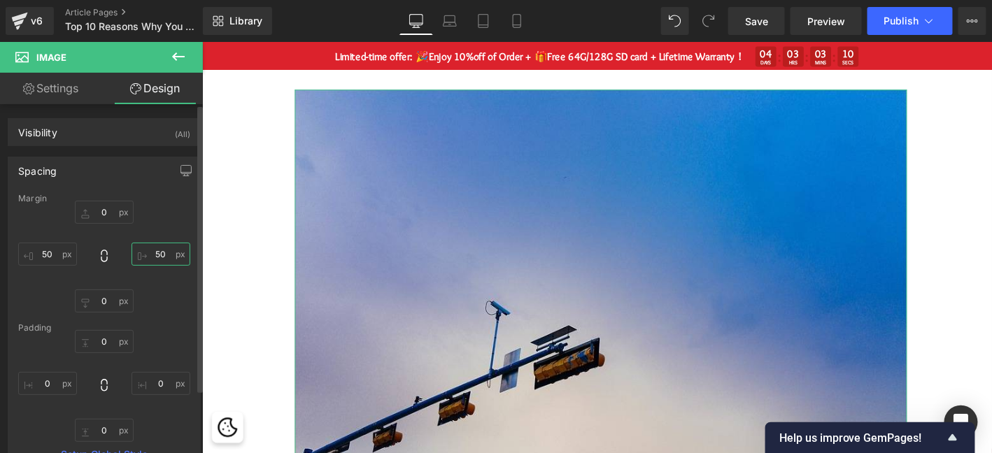
scroll to position [396, 0]
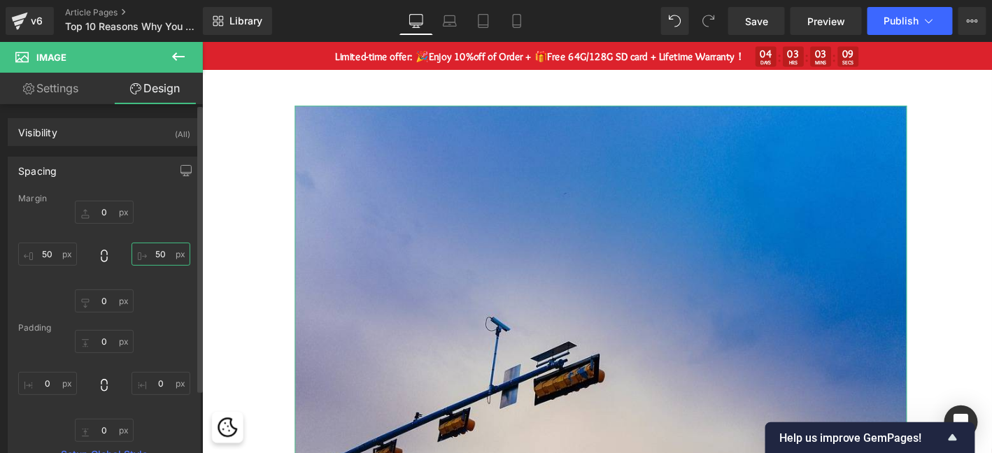
type input "50"
click at [101, 201] on div "Margin" at bounding box center [104, 199] width 172 height 10
click at [102, 209] on input "0" at bounding box center [104, 212] width 59 height 23
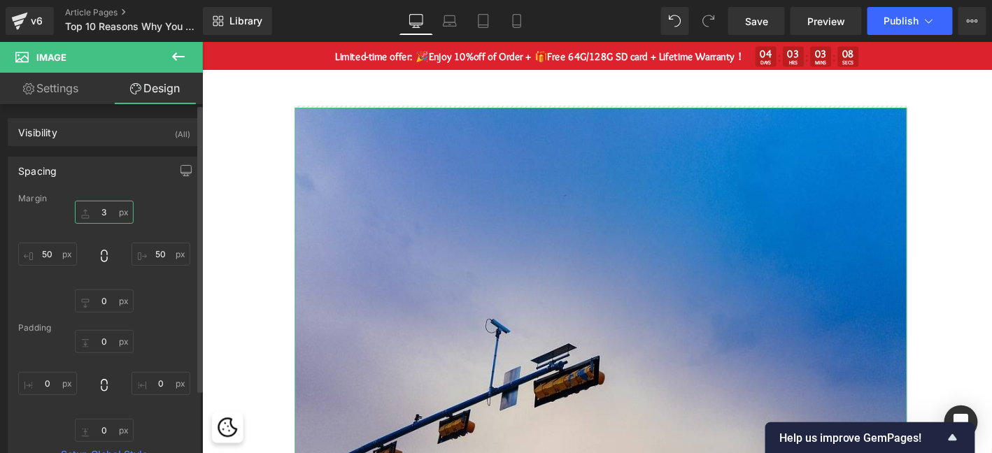
type input "3-"
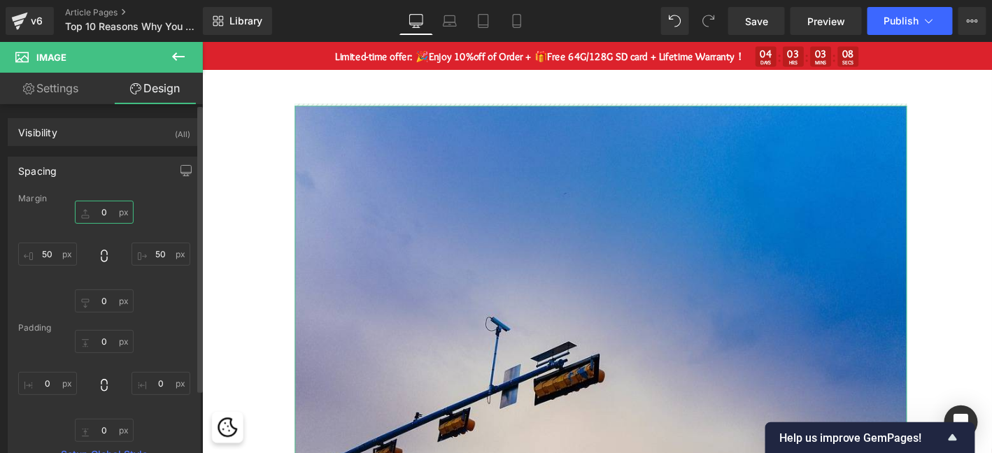
type input "0"
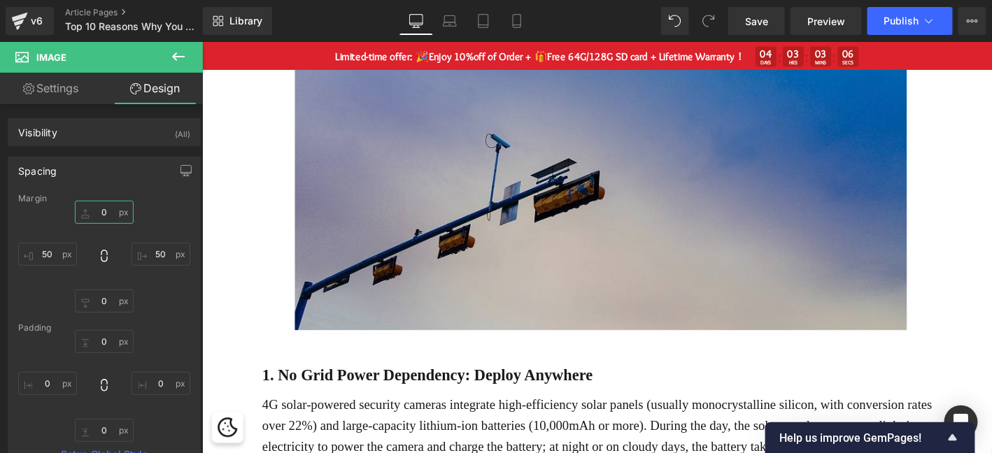
scroll to position [630, 0]
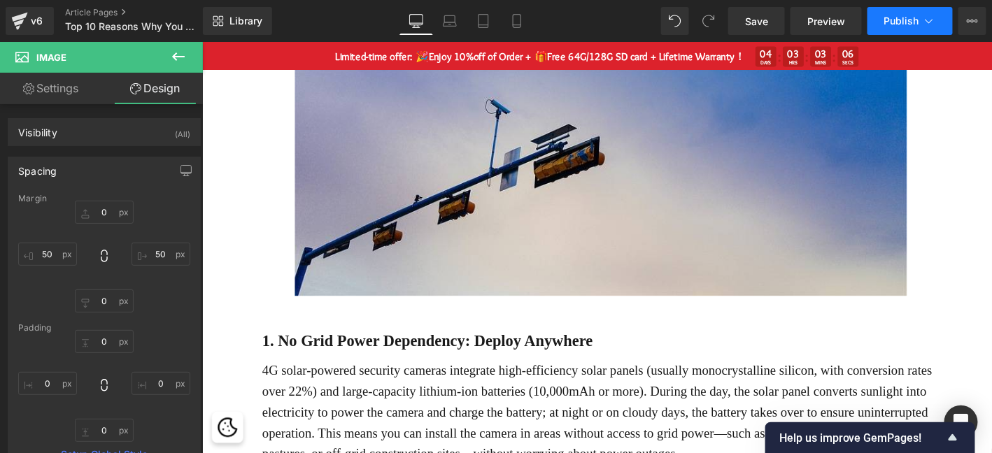
click at [905, 17] on span "Publish" at bounding box center [901, 20] width 35 height 11
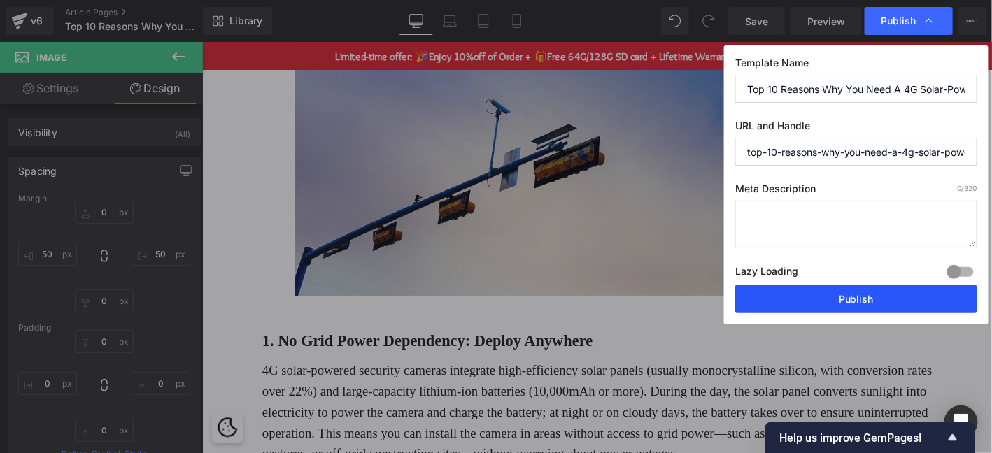
click at [851, 305] on button "Publish" at bounding box center [856, 299] width 242 height 28
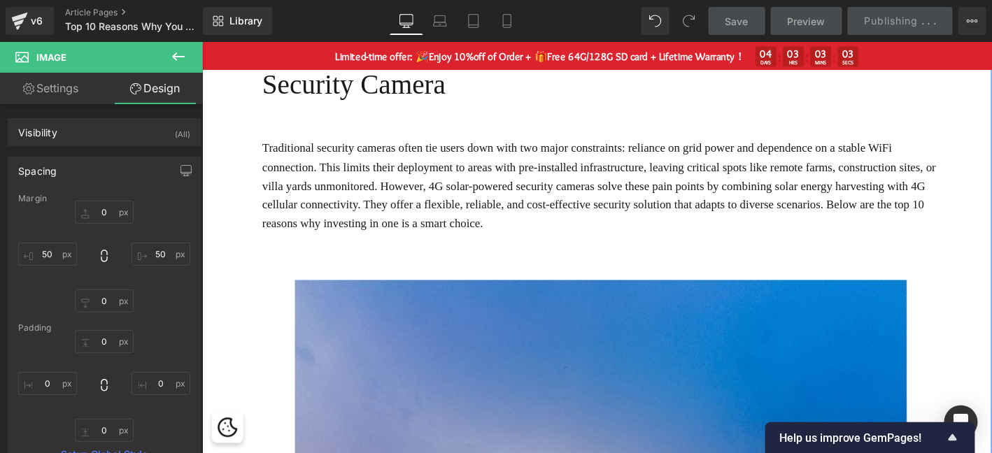
scroll to position [69, 0]
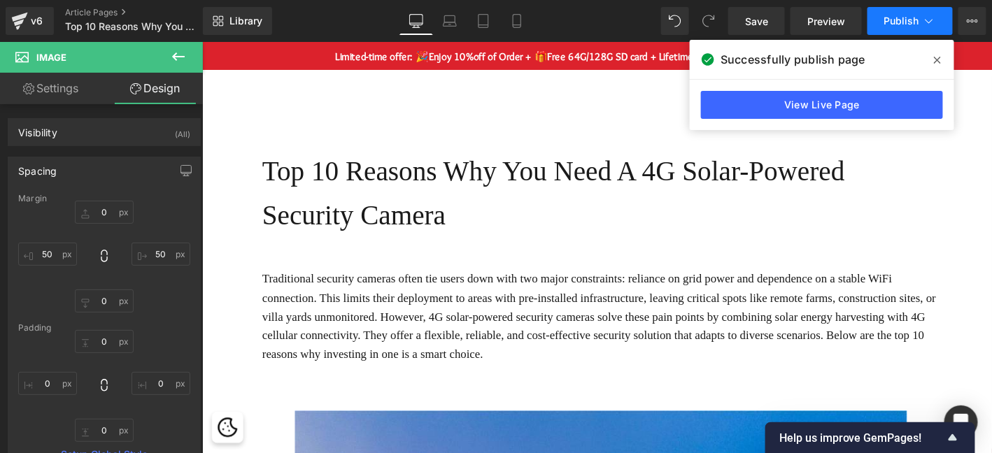
click at [913, 22] on span "Publish" at bounding box center [901, 20] width 35 height 11
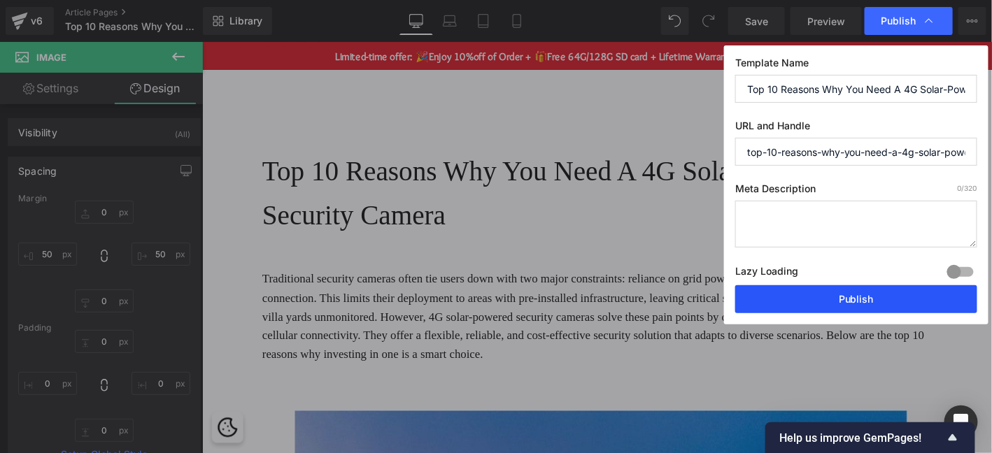
drag, startPoint x: 830, startPoint y: 306, endPoint x: 619, endPoint y: 245, distance: 219.9
click at [830, 306] on button "Publish" at bounding box center [856, 299] width 242 height 28
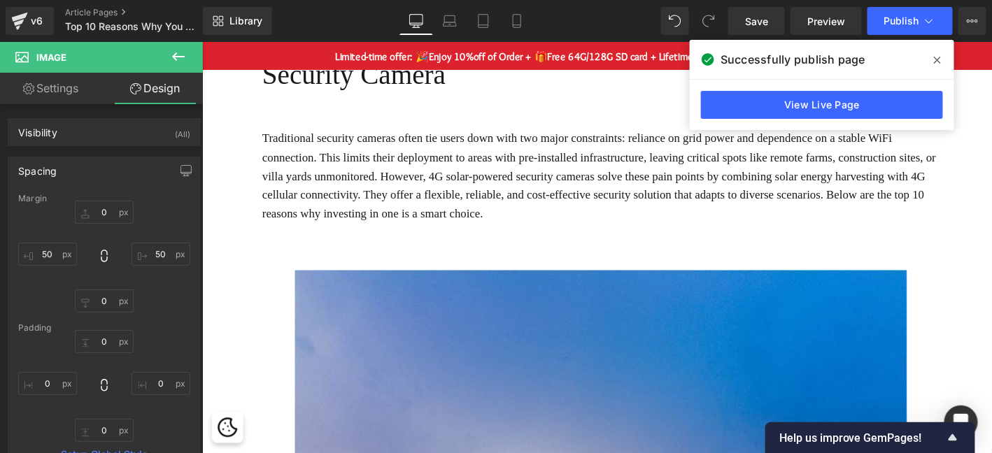
scroll to position [233, 0]
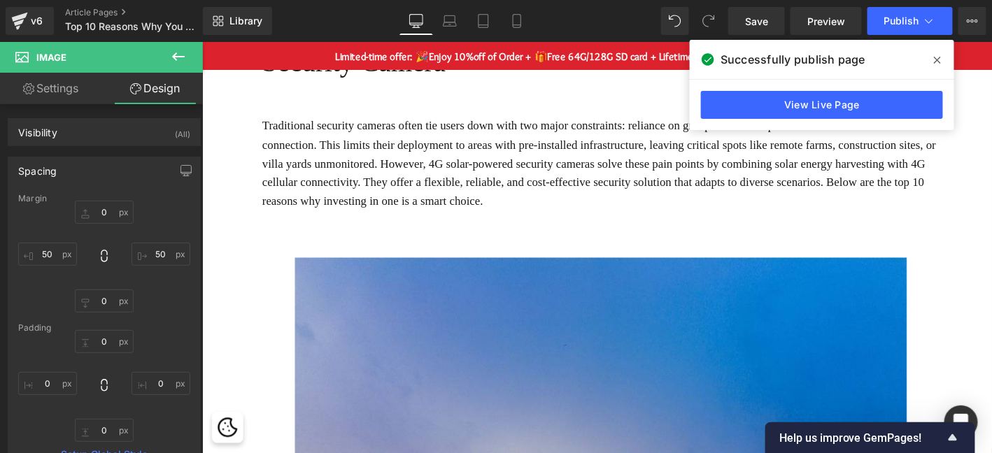
click at [934, 57] on icon at bounding box center [937, 60] width 7 height 7
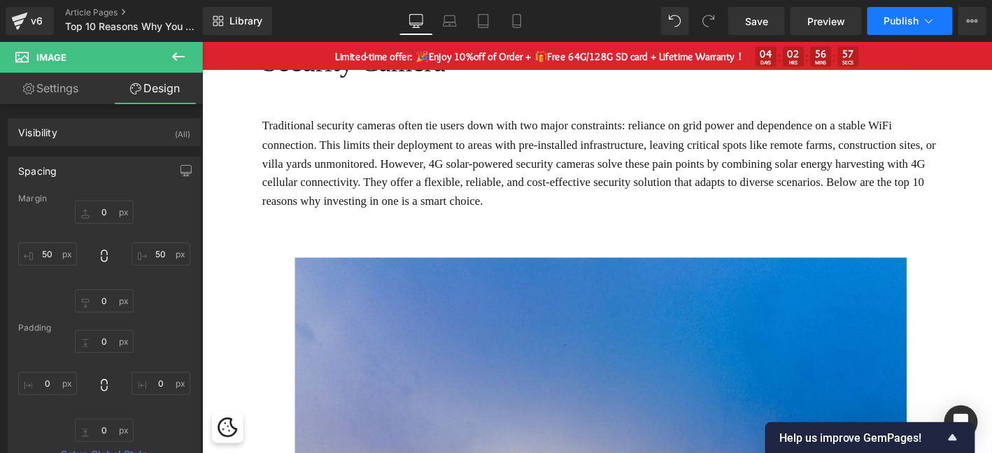
click at [900, 22] on span "Publish" at bounding box center [901, 20] width 35 height 11
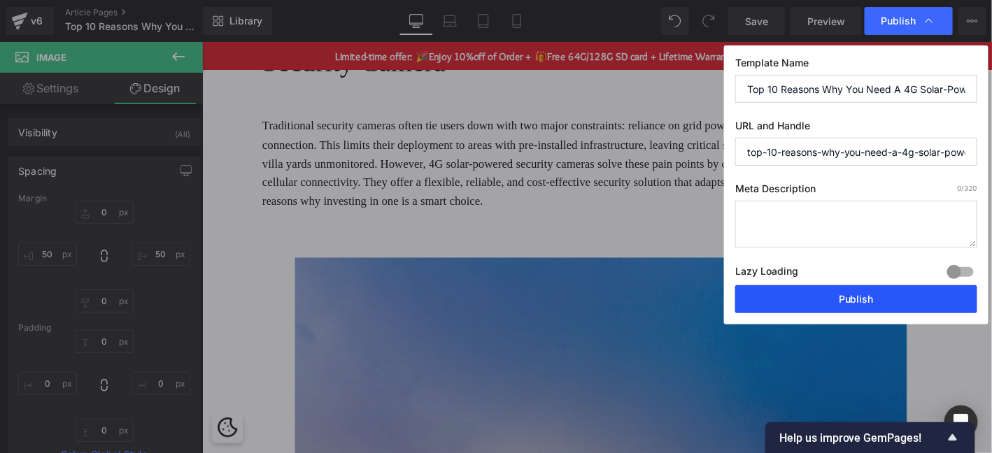
click at [817, 292] on button "Publish" at bounding box center [856, 299] width 242 height 28
